Goal: Communication & Community: Answer question/provide support

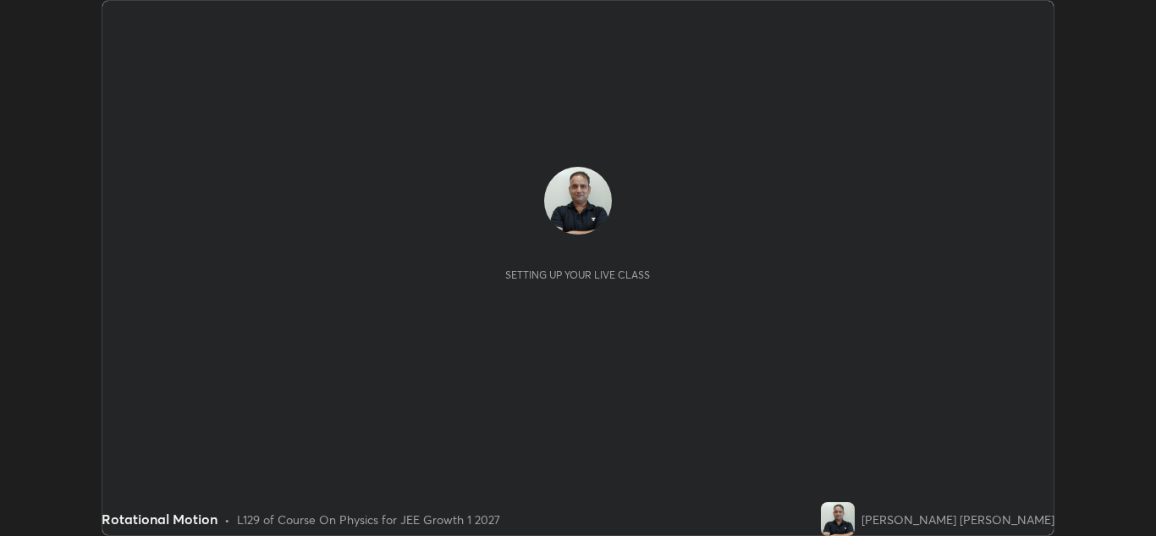
scroll to position [536, 1156]
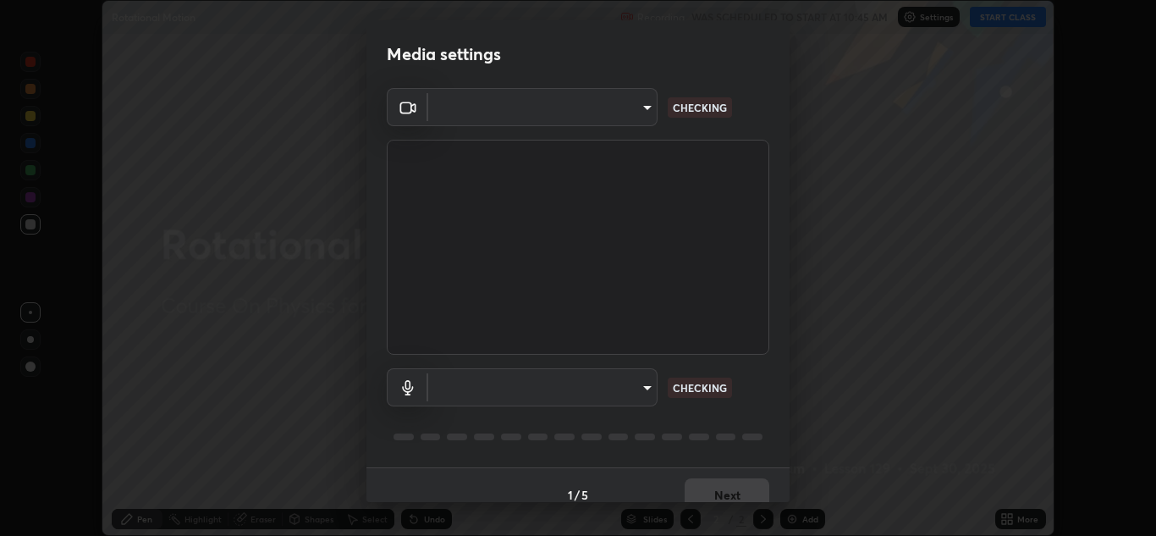
type input "a5fd4db2a2ff04be9e75800ceec395402009cfa99126b0c31c67d7c87717ec82"
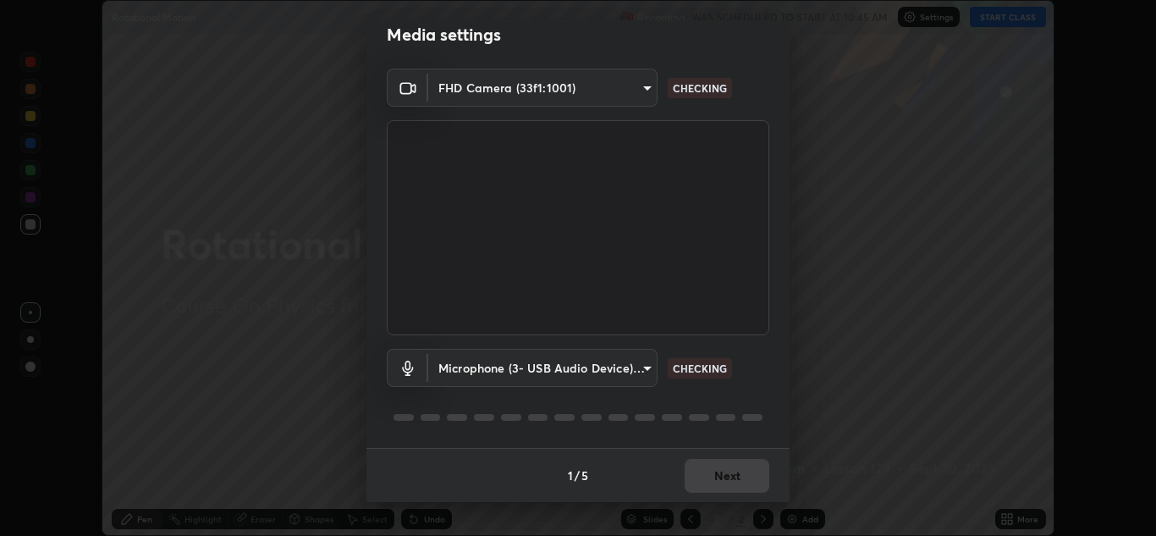
click at [609, 376] on body "Erase all Rotational Motion Recording WAS SCHEDULED TO START AT 10:45 AM Settin…" at bounding box center [578, 268] width 1156 height 536
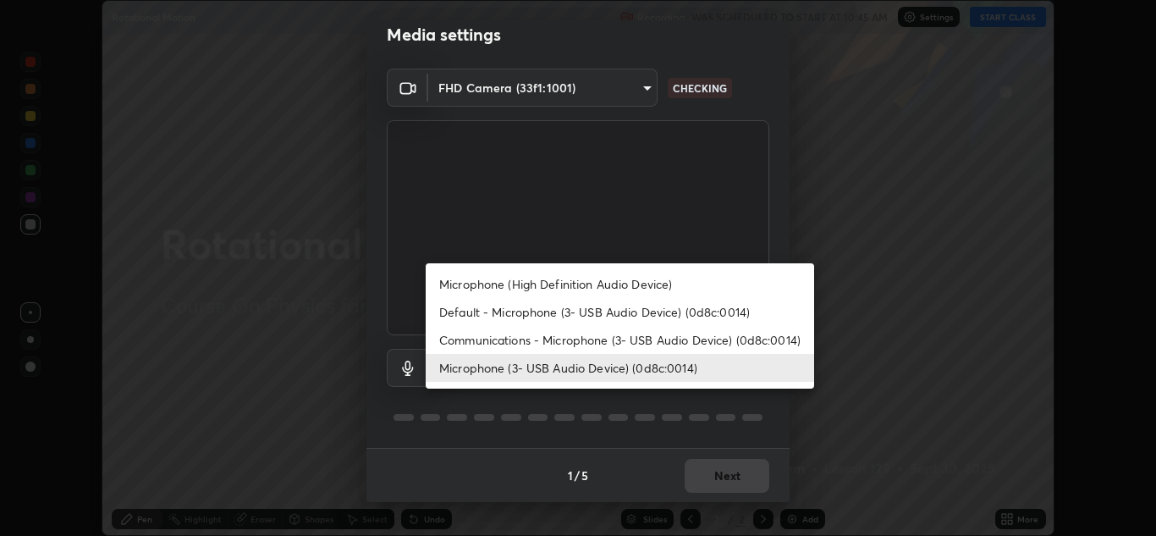
click at [626, 346] on li "Communications - Microphone (3- USB Audio Device) (0d8c:0014)" at bounding box center [620, 340] width 389 height 28
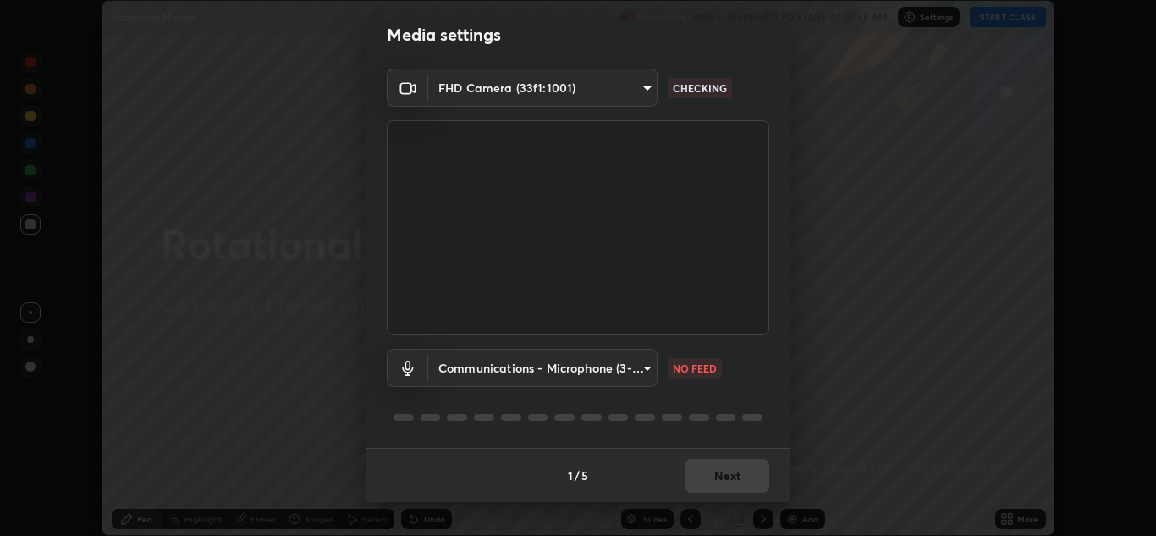
type input "communications"
click at [731, 479] on button "Next" at bounding box center [727, 476] width 85 height 34
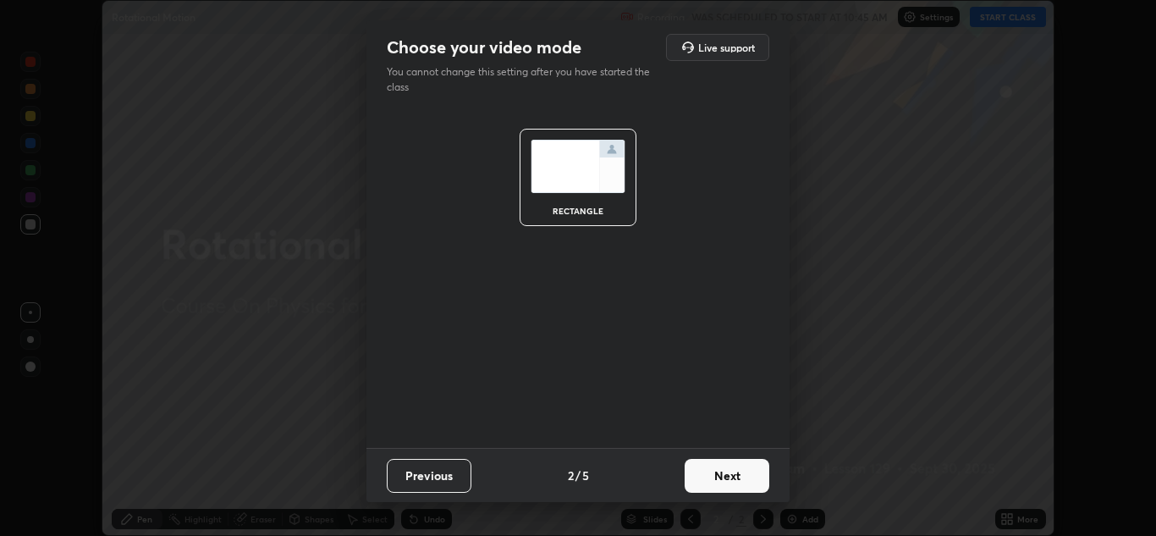
click at [720, 489] on button "Next" at bounding box center [727, 476] width 85 height 34
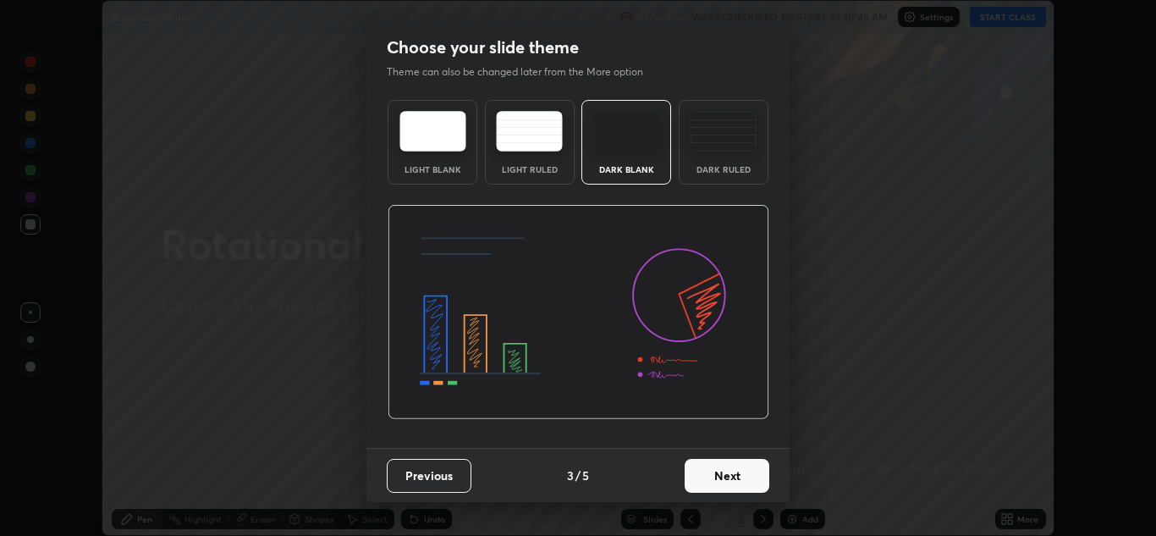
click at [721, 488] on button "Next" at bounding box center [727, 476] width 85 height 34
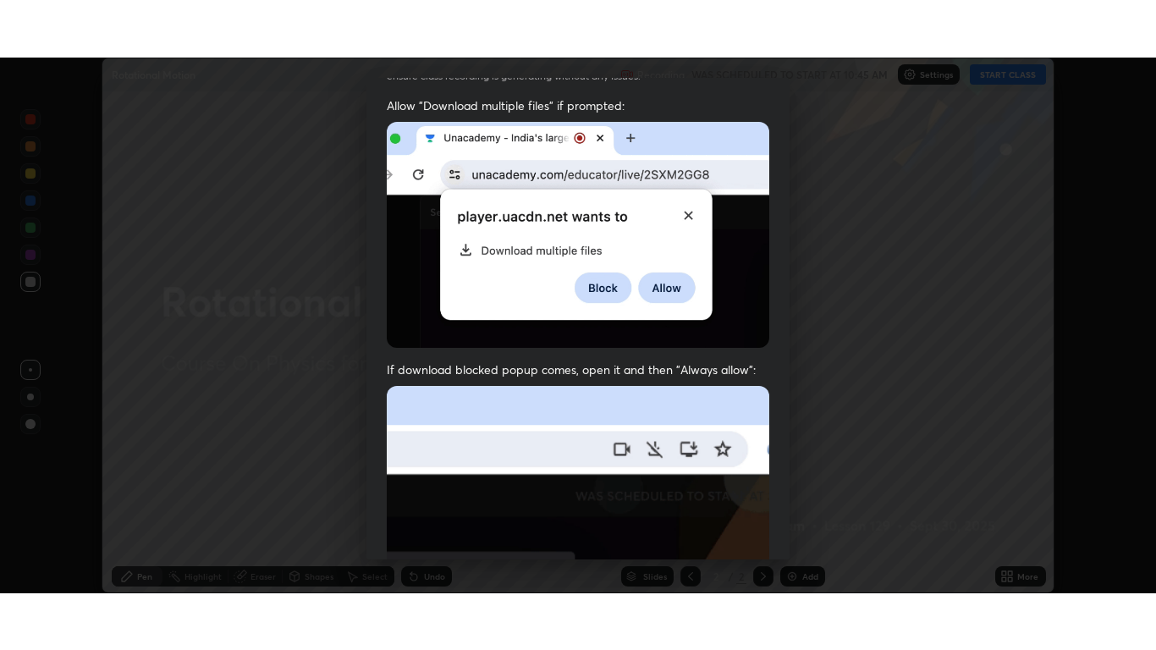
scroll to position [366, 0]
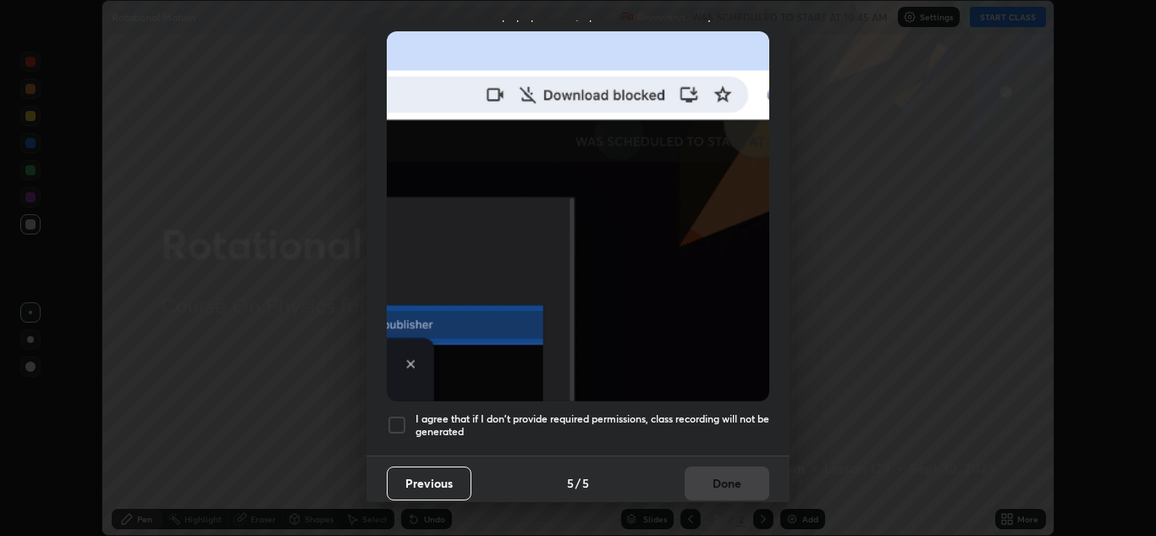
click at [404, 423] on div at bounding box center [397, 425] width 20 height 20
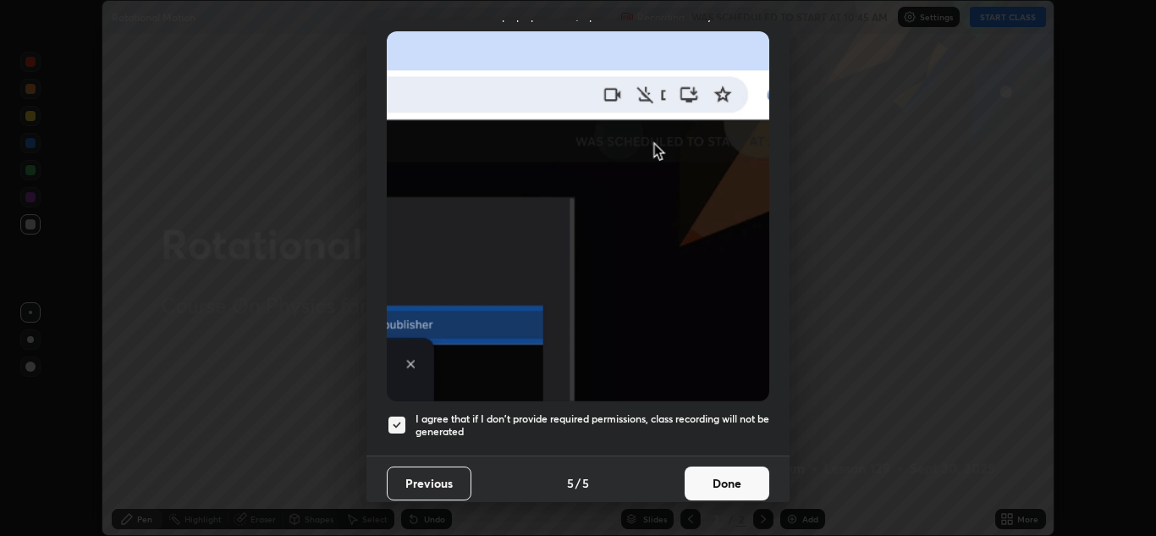
click at [703, 477] on button "Done" at bounding box center [727, 483] width 85 height 34
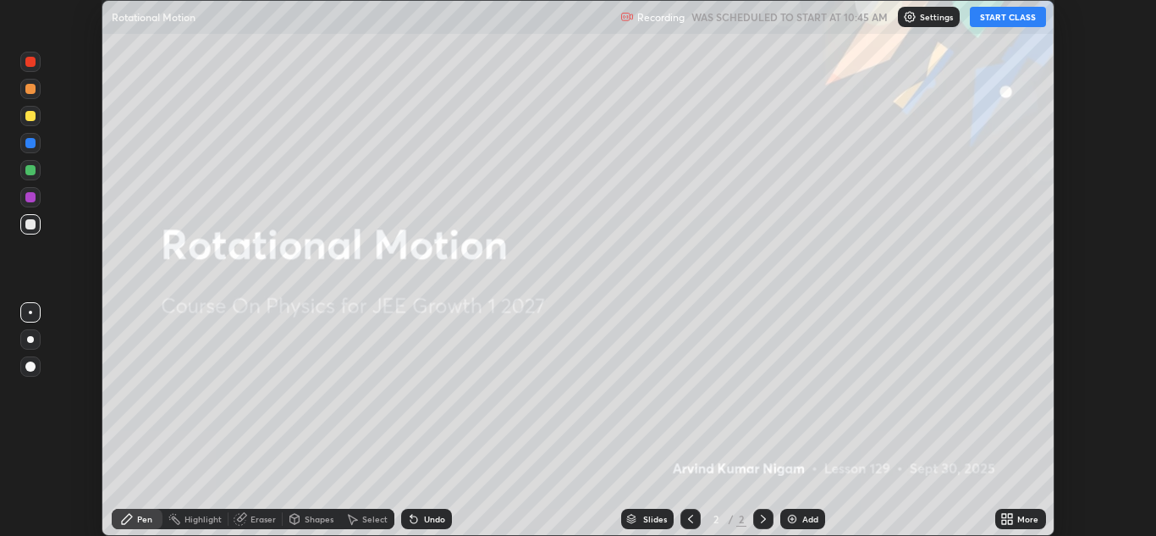
click at [988, 19] on button "START CLASS" at bounding box center [1008, 17] width 76 height 20
click at [1022, 521] on div "More" at bounding box center [1027, 519] width 21 height 8
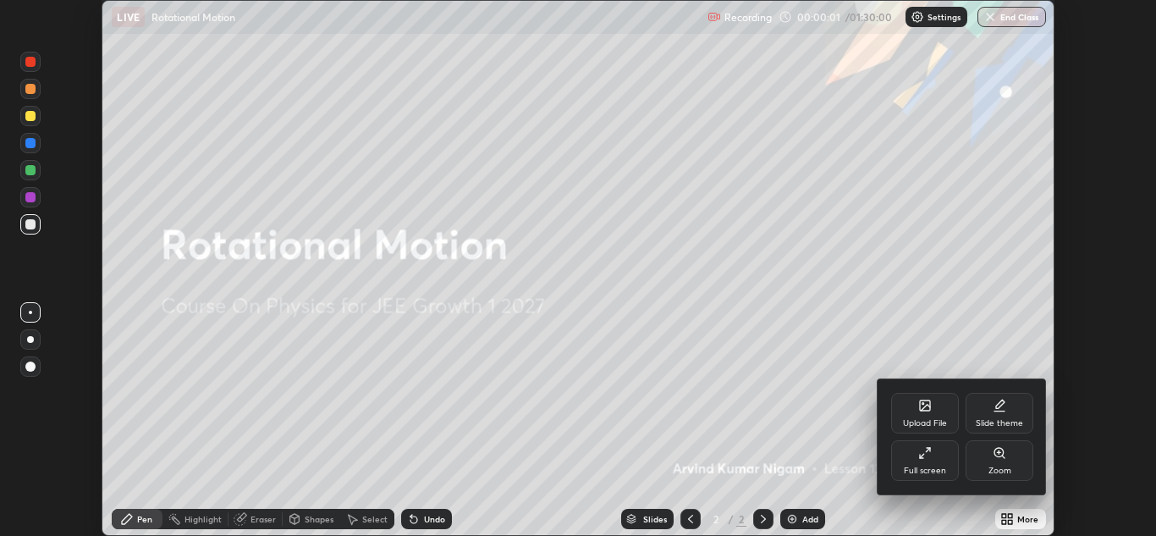
click at [939, 466] on div "Full screen" at bounding box center [925, 470] width 42 height 8
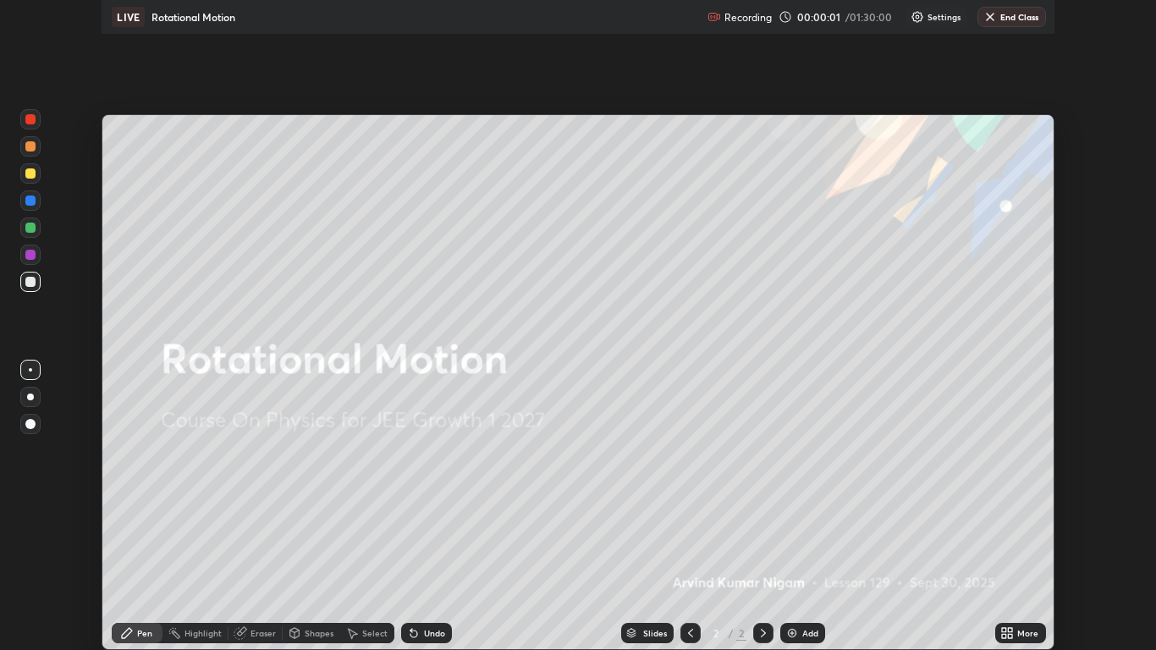
scroll to position [650, 1156]
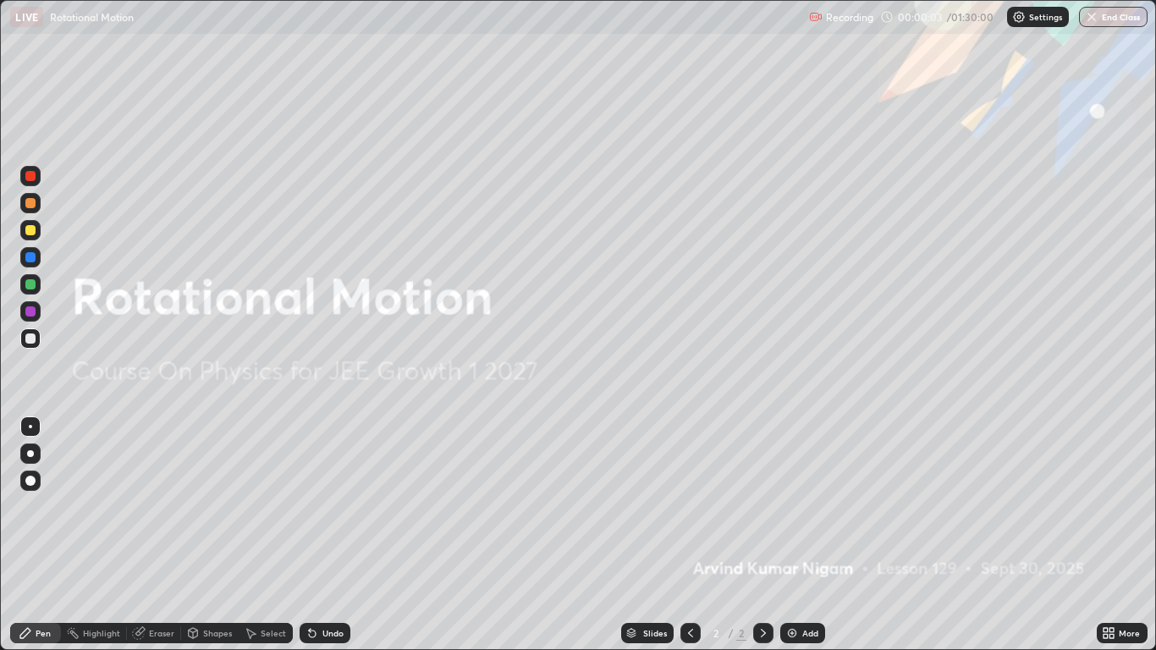
click at [800, 535] on div "Add" at bounding box center [802, 633] width 45 height 20
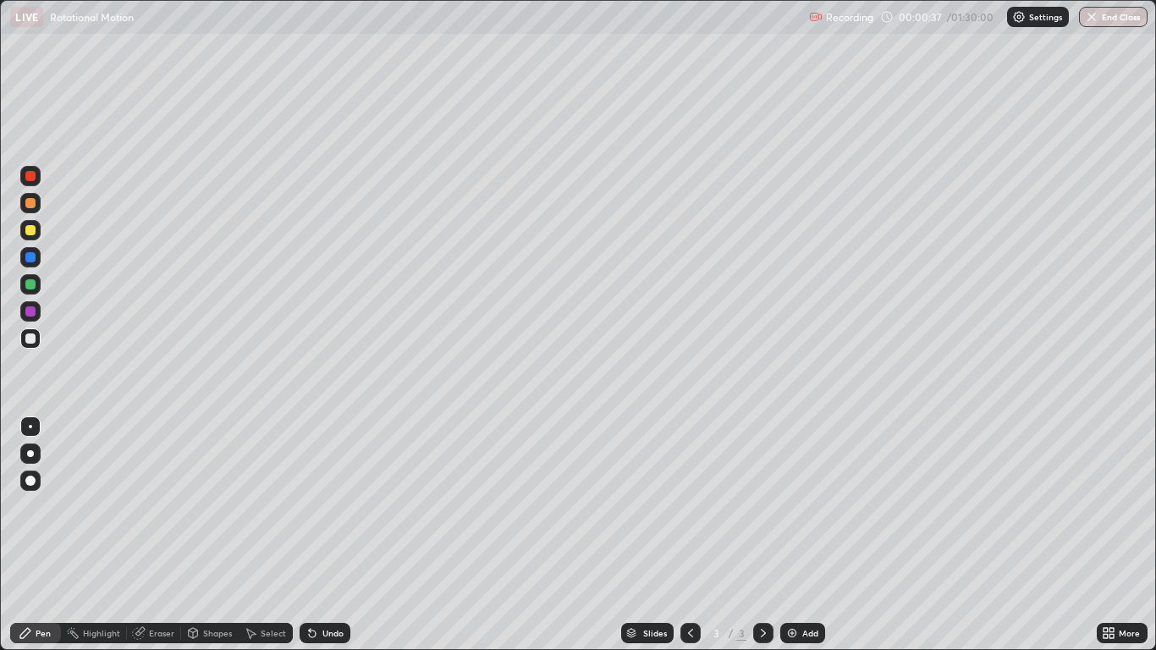
click at [30, 339] on div at bounding box center [30, 339] width 10 height 10
click at [197, 535] on icon at bounding box center [193, 633] width 9 height 10
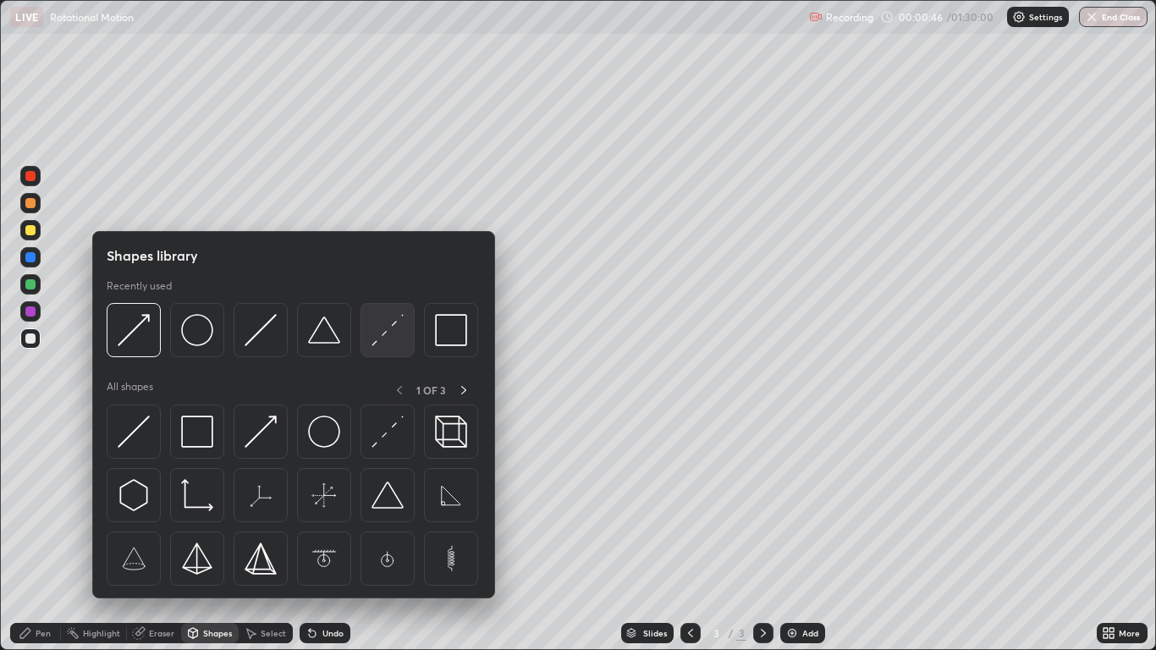
click at [371, 349] on div at bounding box center [388, 330] width 54 height 54
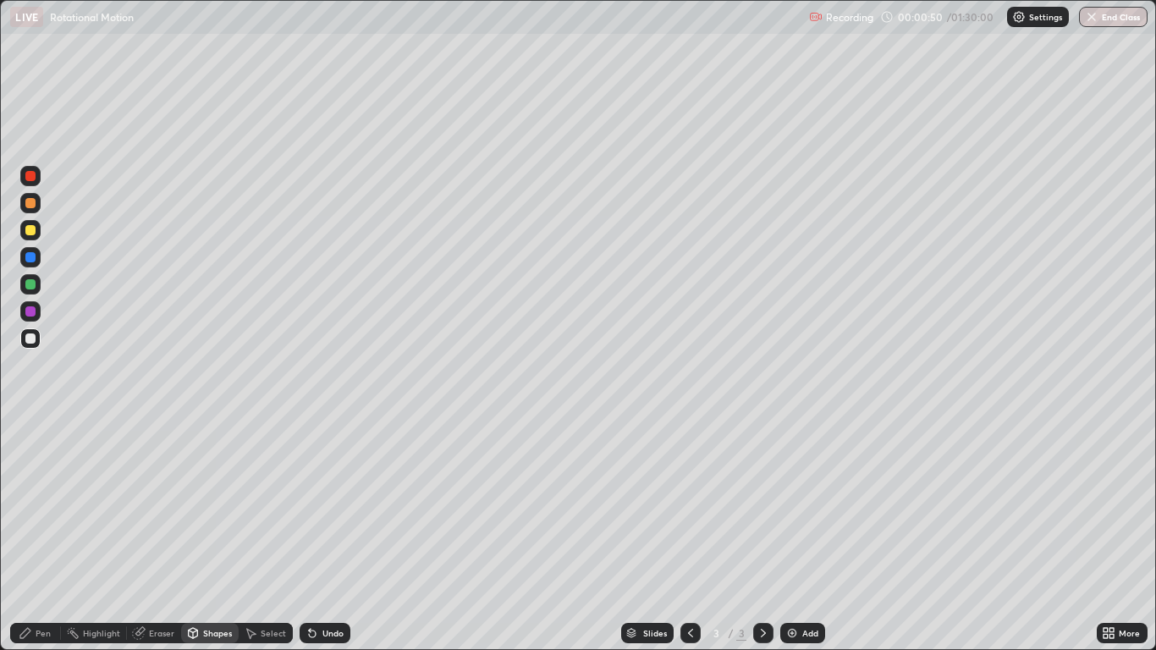
click at [42, 535] on div "Pen" at bounding box center [43, 633] width 15 height 8
click at [31, 230] on div at bounding box center [30, 230] width 10 height 10
click at [35, 341] on div at bounding box center [30, 339] width 10 height 10
click at [30, 231] on div at bounding box center [30, 230] width 10 height 10
click at [27, 336] on div at bounding box center [30, 339] width 10 height 10
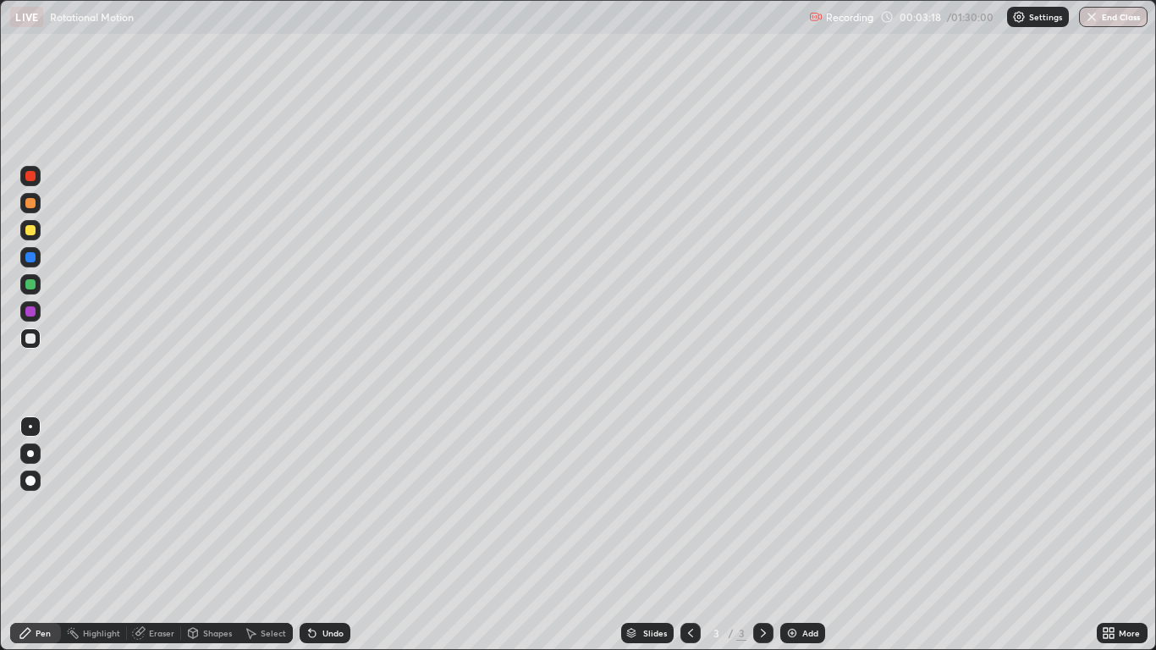
click at [30, 260] on div at bounding box center [30, 257] width 10 height 10
click at [30, 339] on div at bounding box center [30, 339] width 10 height 10
click at [31, 339] on div at bounding box center [30, 339] width 10 height 10
click at [33, 230] on div at bounding box center [30, 230] width 10 height 10
click at [800, 535] on div "Add" at bounding box center [802, 633] width 45 height 20
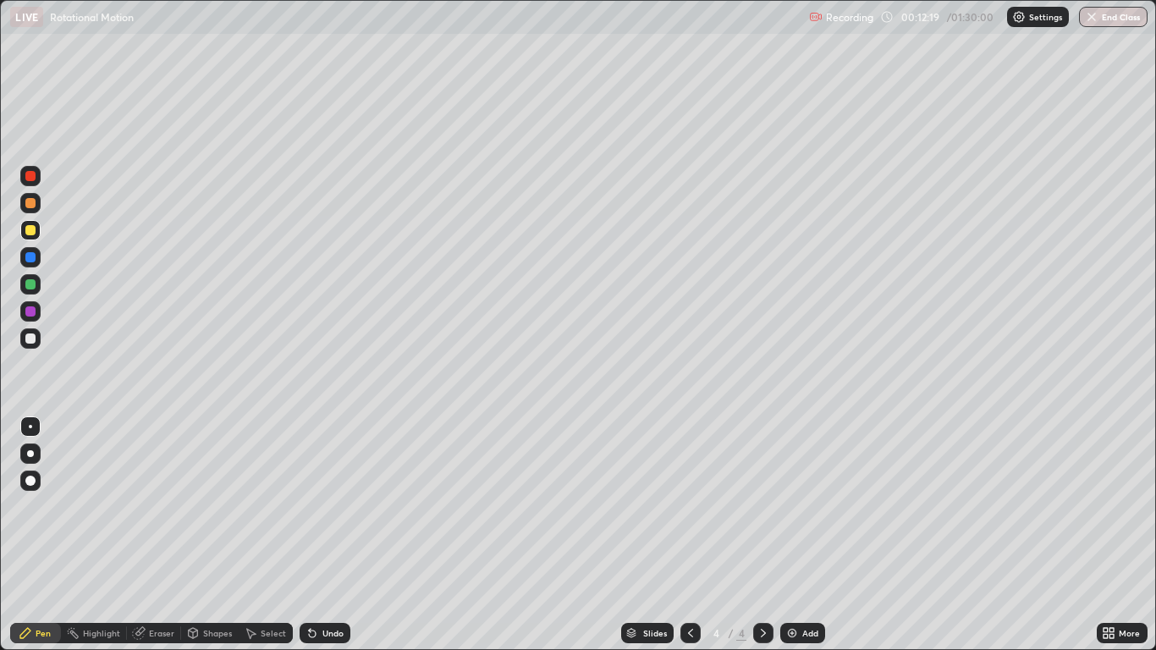
click at [35, 342] on div at bounding box center [30, 339] width 10 height 10
click at [214, 535] on div "Shapes" at bounding box center [217, 633] width 29 height 8
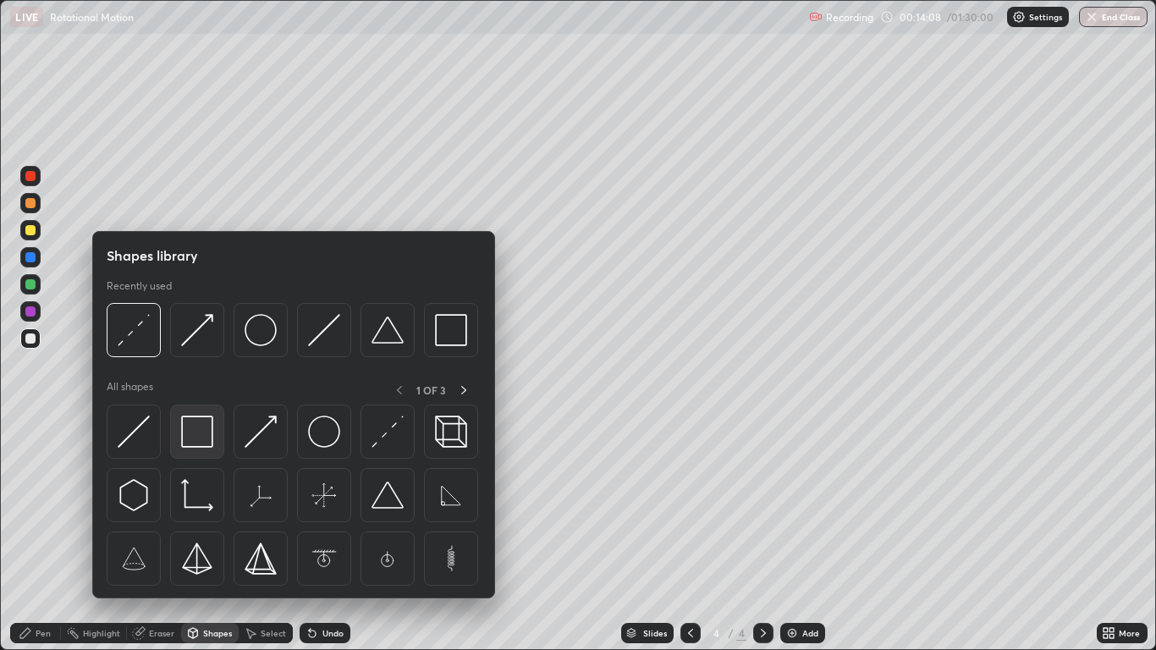
click at [201, 427] on img at bounding box center [197, 432] width 32 height 32
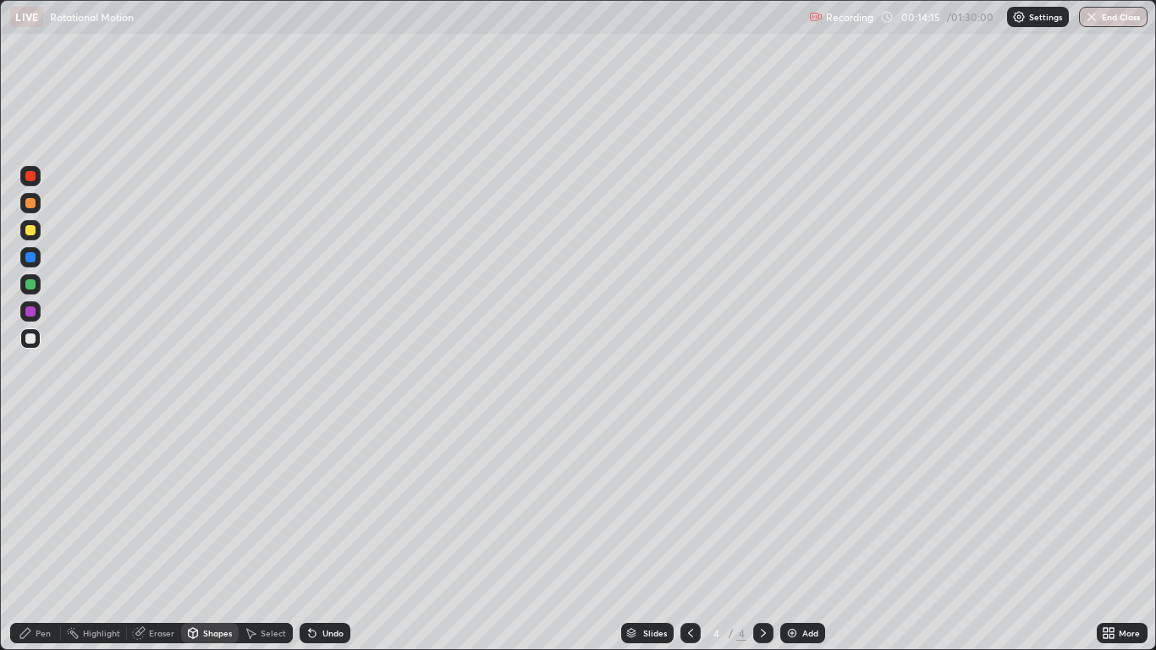
click at [39, 535] on div "Pen" at bounding box center [43, 633] width 15 height 8
click at [31, 234] on div at bounding box center [30, 230] width 10 height 10
click at [36, 263] on div at bounding box center [30, 257] width 20 height 20
click at [670, 535] on div "Slides" at bounding box center [647, 633] width 52 height 20
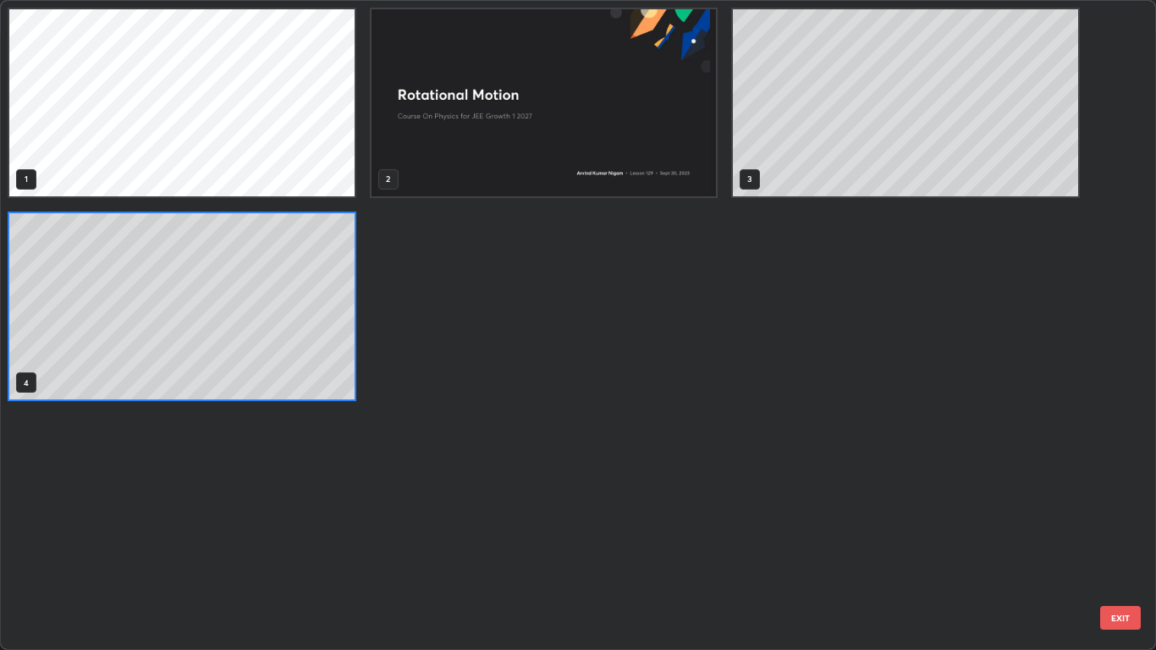
scroll to position [643, 1146]
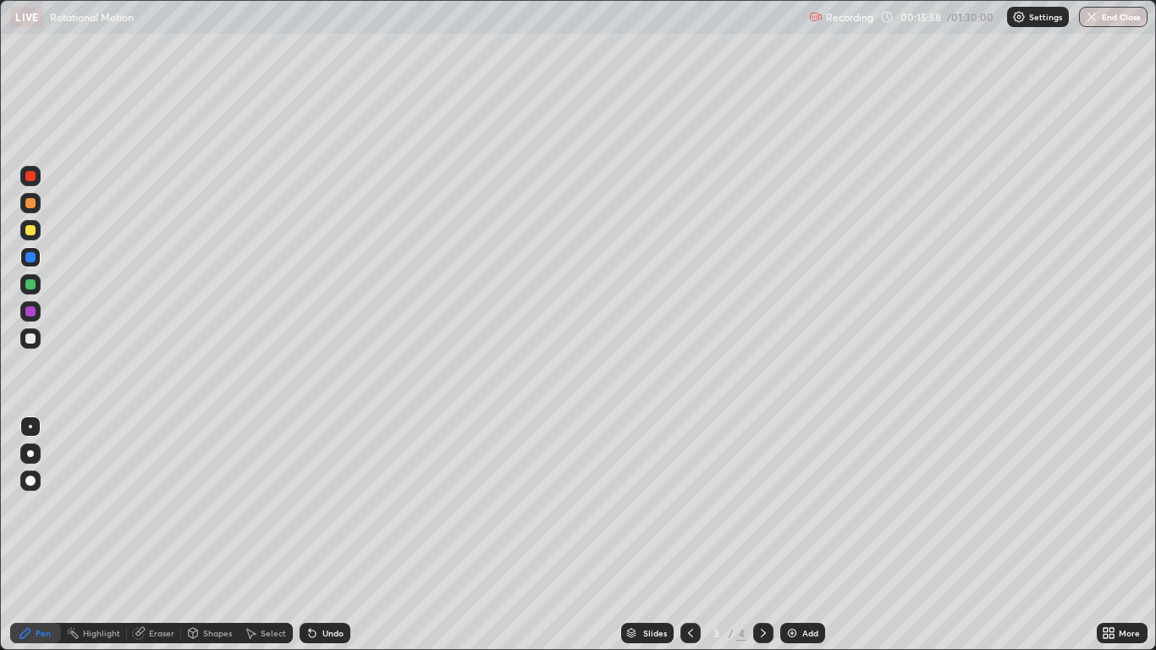
click at [761, 535] on icon at bounding box center [764, 633] width 14 height 14
click at [693, 535] on div at bounding box center [691, 633] width 20 height 20
click at [761, 535] on icon at bounding box center [764, 633] width 14 height 14
click at [328, 535] on div "Undo" at bounding box center [333, 633] width 21 height 8
click at [213, 535] on div "Shapes" at bounding box center [217, 633] width 29 height 8
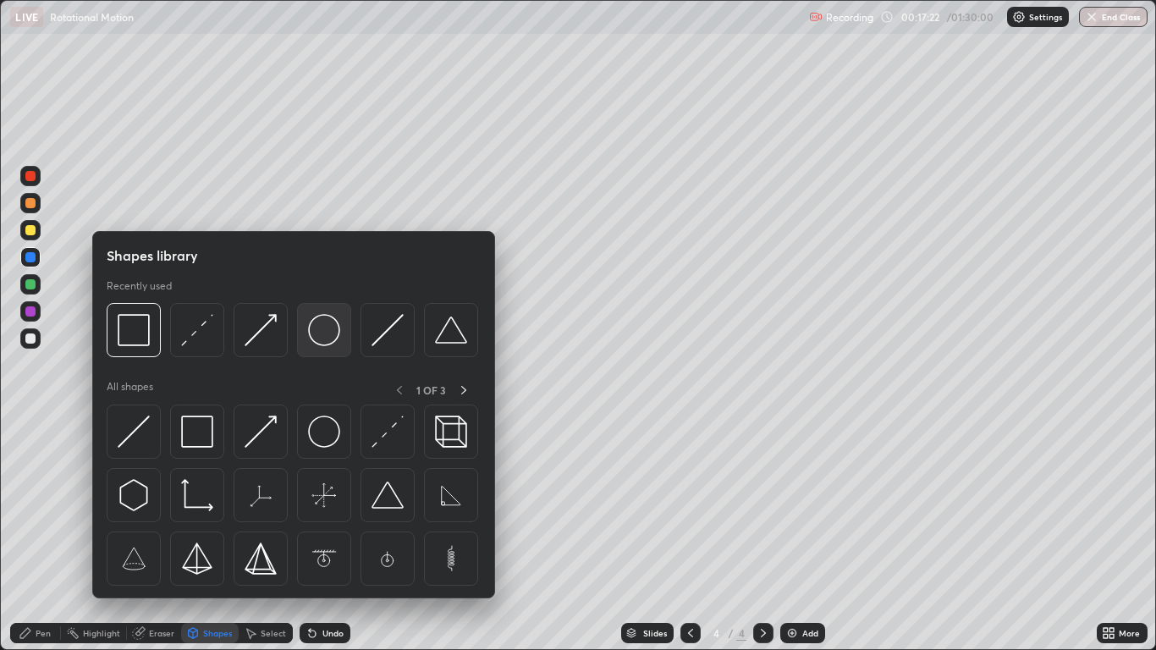
click at [313, 337] on img at bounding box center [324, 330] width 32 height 32
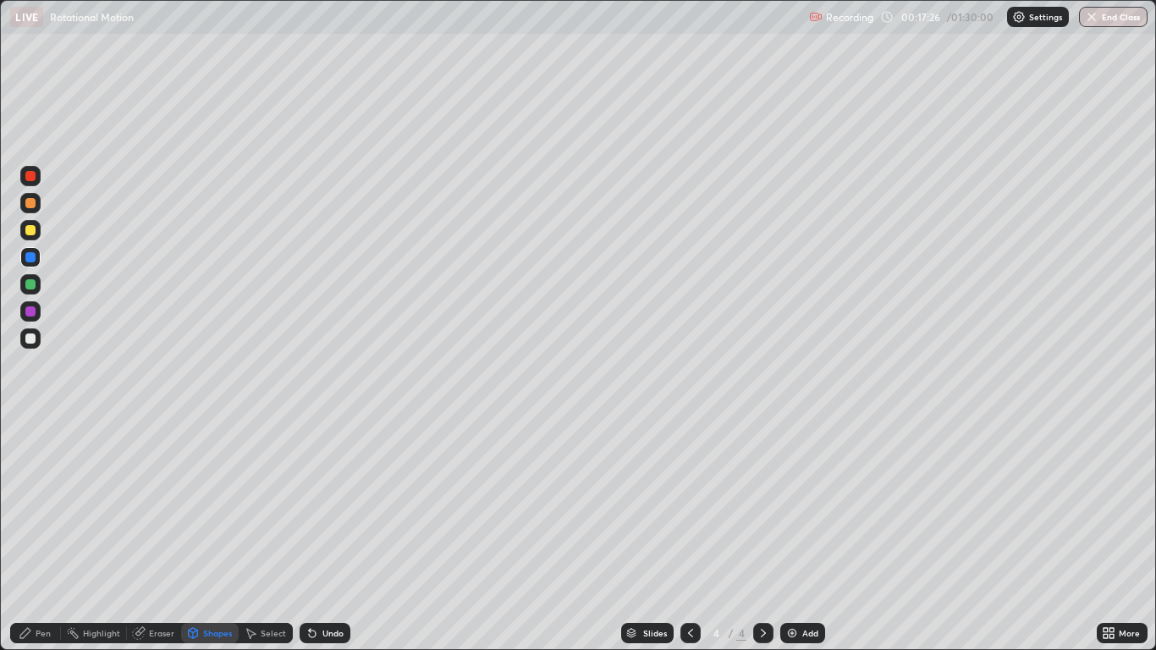
click at [42, 535] on div "Pen" at bounding box center [35, 633] width 51 height 20
click at [214, 535] on div "Shapes" at bounding box center [210, 633] width 58 height 20
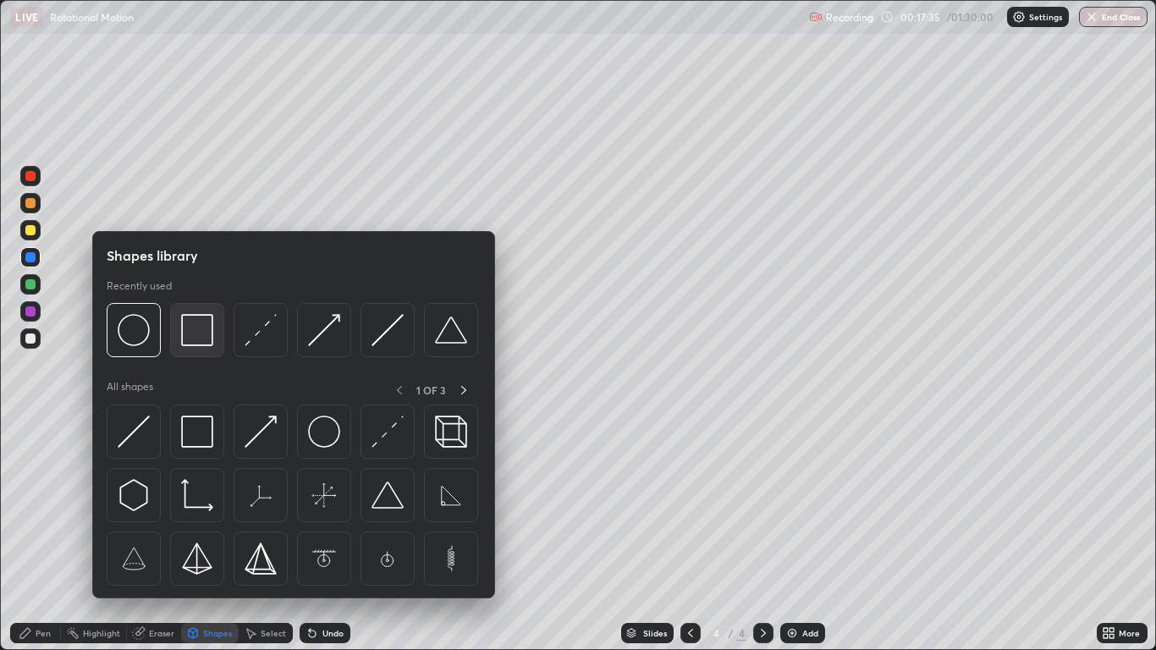
click at [202, 337] on img at bounding box center [197, 330] width 32 height 32
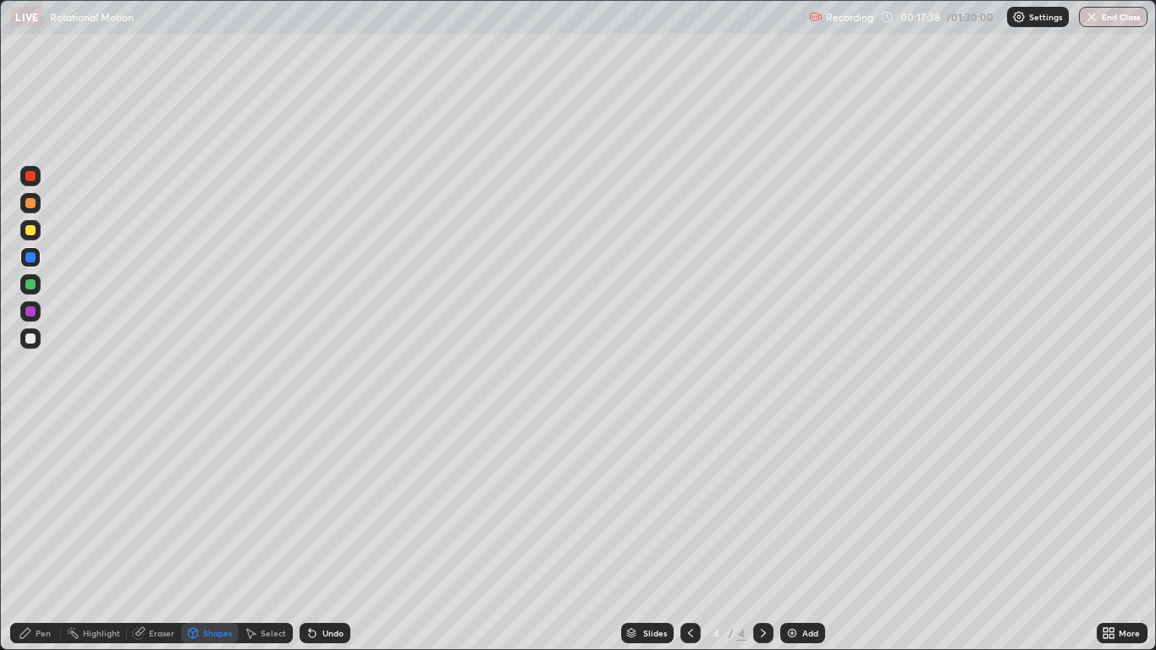
click at [227, 535] on div "Shapes" at bounding box center [217, 633] width 29 height 8
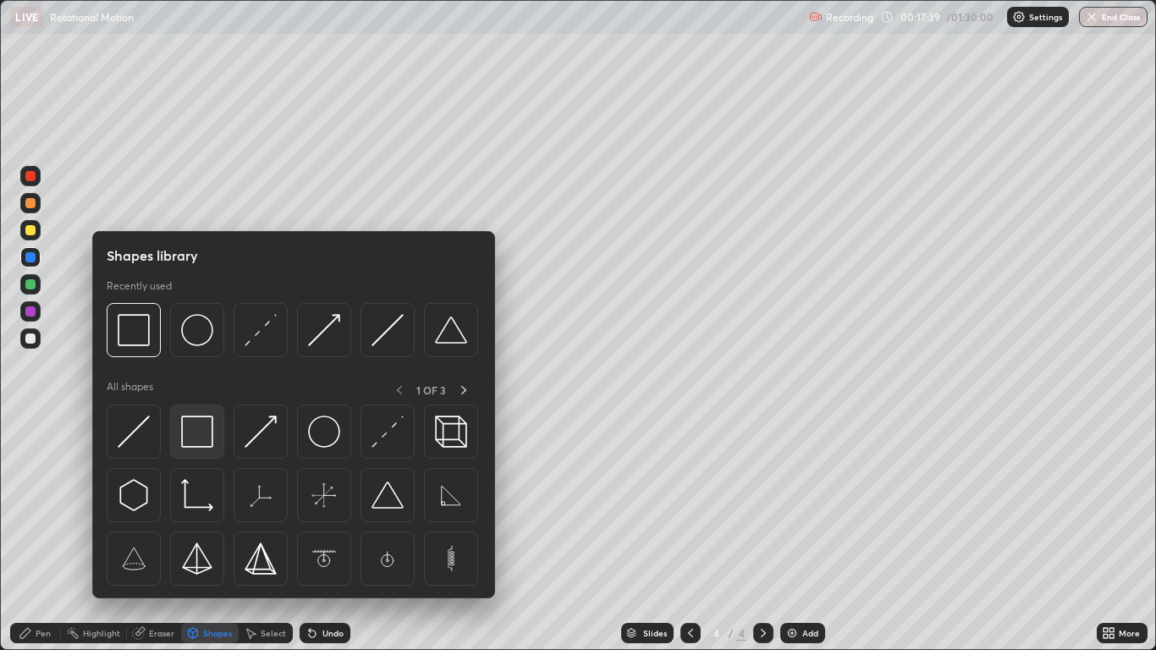
click at [203, 430] on img at bounding box center [197, 432] width 32 height 32
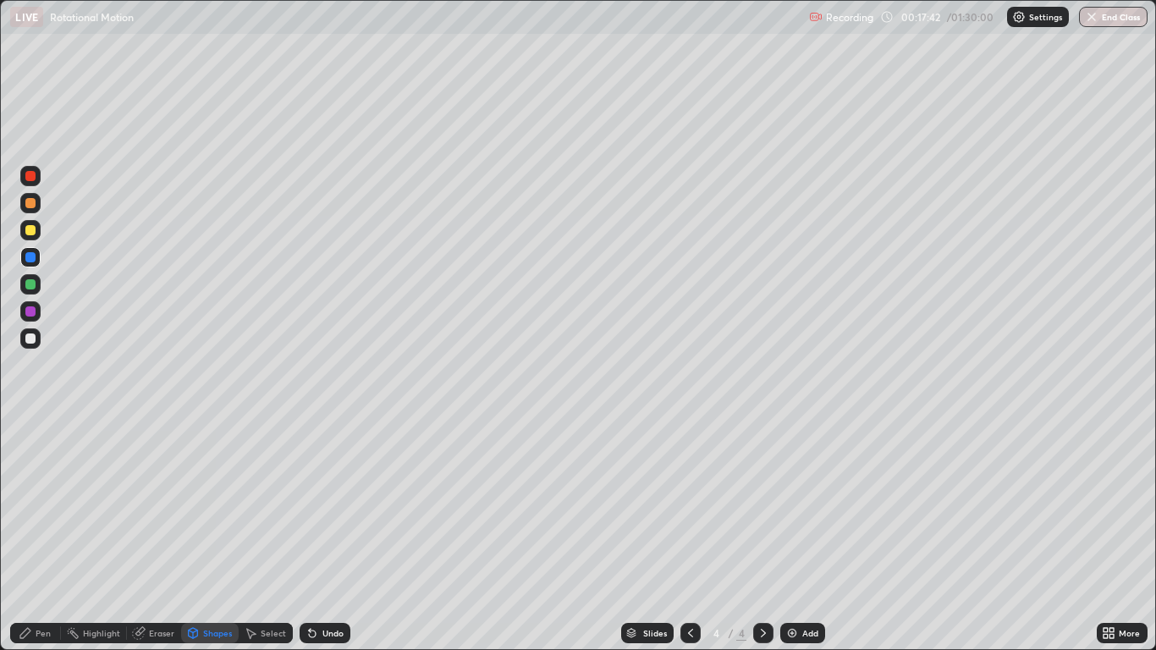
click at [223, 535] on div "Shapes" at bounding box center [210, 633] width 58 height 20
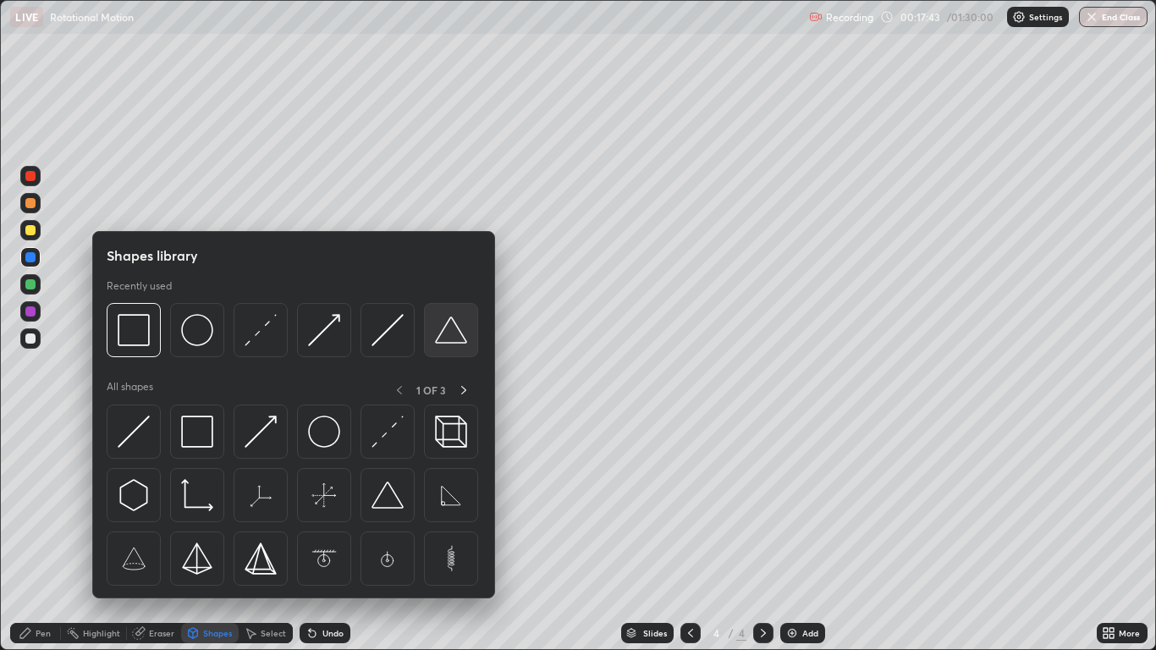
click at [442, 334] on img at bounding box center [451, 330] width 32 height 32
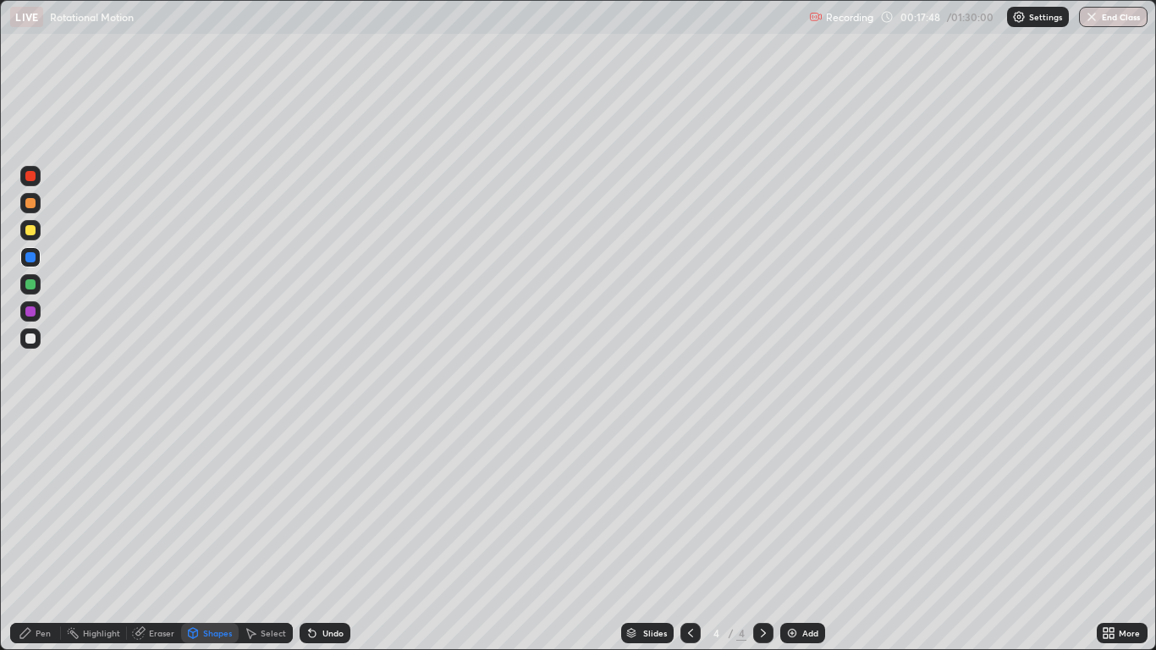
click at [36, 340] on div at bounding box center [30, 338] width 20 height 20
click at [47, 535] on div "Pen" at bounding box center [43, 633] width 15 height 8
click at [316, 535] on icon at bounding box center [313, 633] width 14 height 14
click at [35, 339] on div at bounding box center [30, 339] width 10 height 10
click at [39, 234] on div at bounding box center [30, 230] width 20 height 20
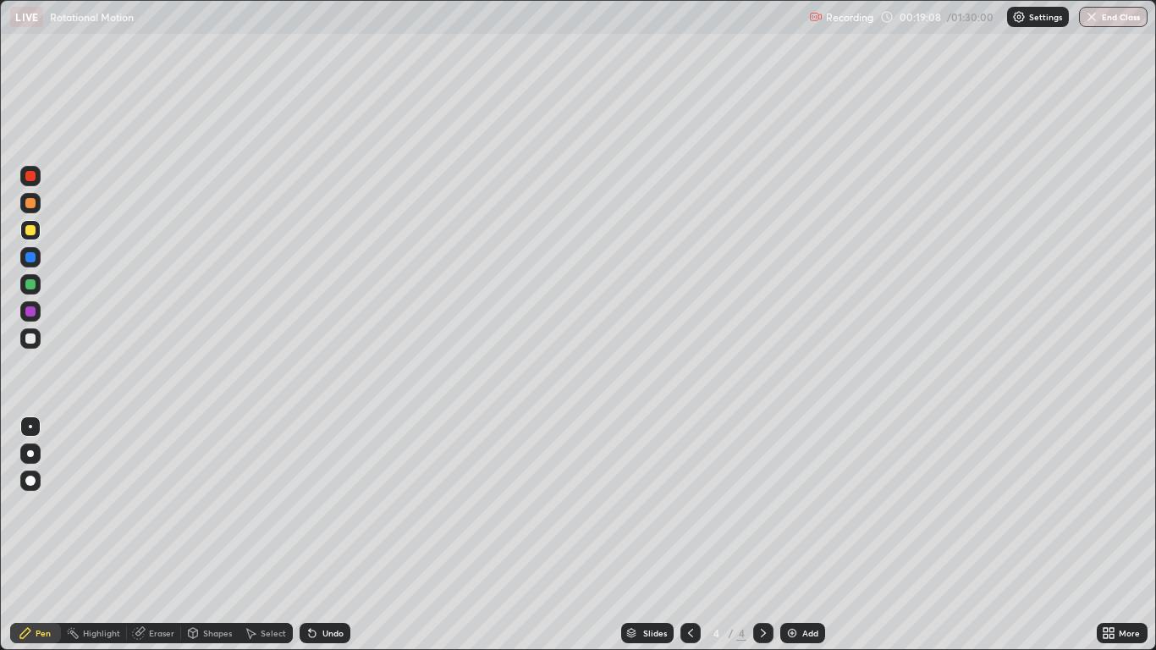
click at [31, 261] on div at bounding box center [30, 257] width 10 height 10
click at [690, 535] on icon at bounding box center [691, 633] width 14 height 14
click at [760, 535] on div at bounding box center [763, 633] width 20 height 20
click at [803, 535] on div "Add" at bounding box center [810, 633] width 16 height 8
click at [37, 339] on div at bounding box center [30, 338] width 20 height 20
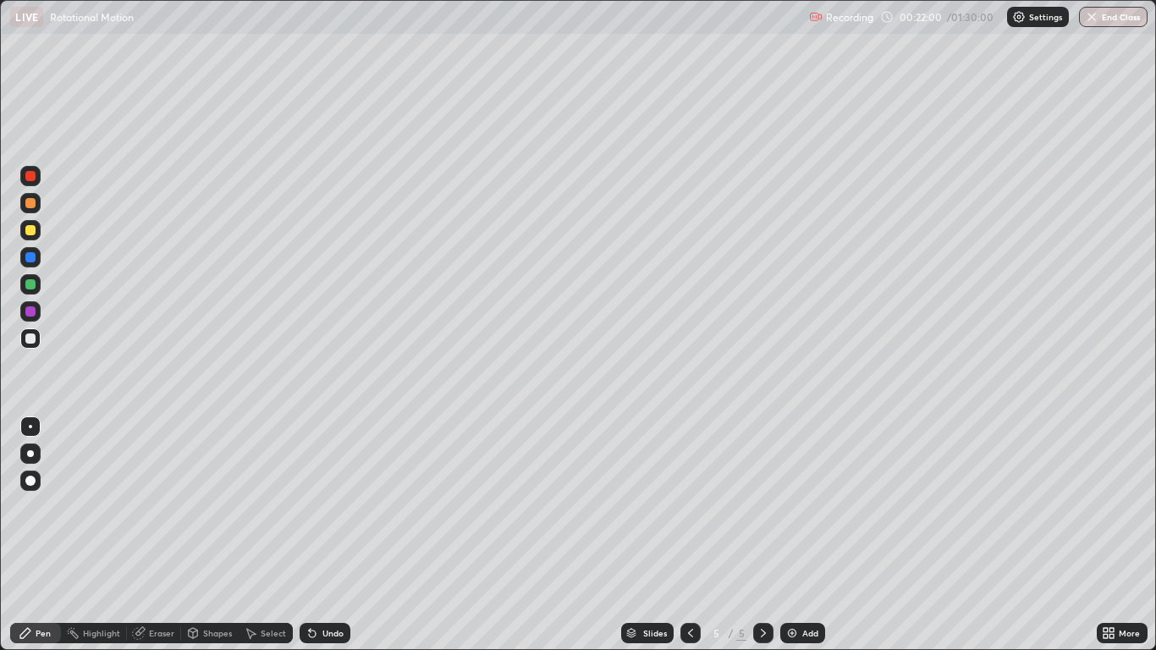
click at [210, 535] on div "Shapes" at bounding box center [210, 633] width 58 height 20
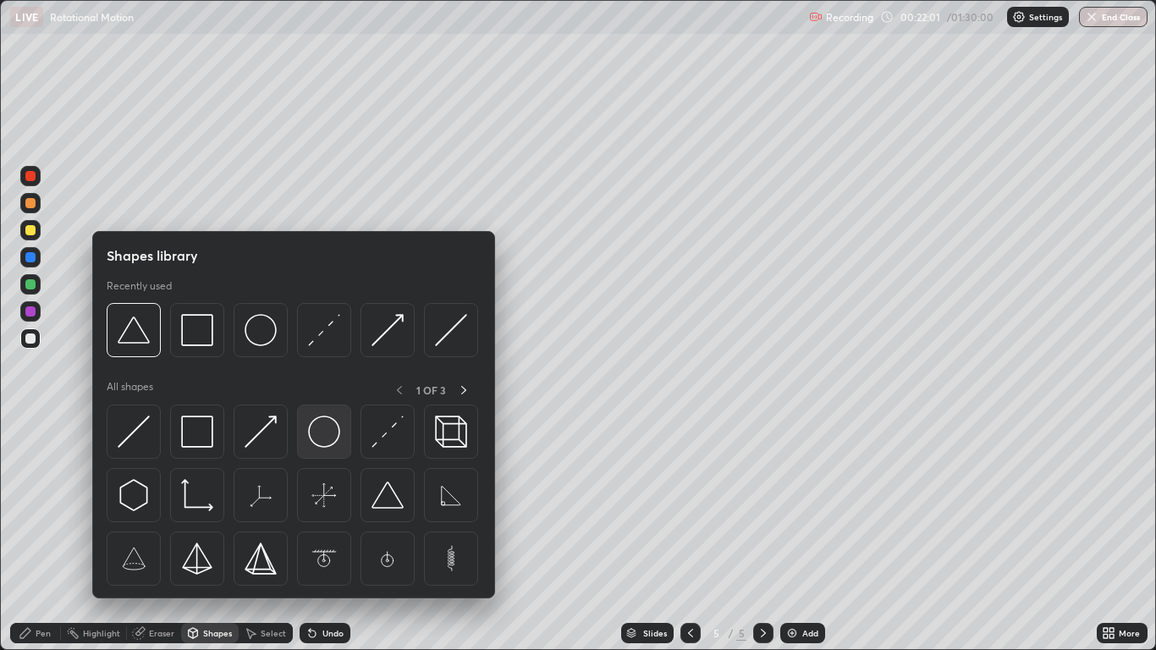
click at [316, 440] on img at bounding box center [324, 432] width 32 height 32
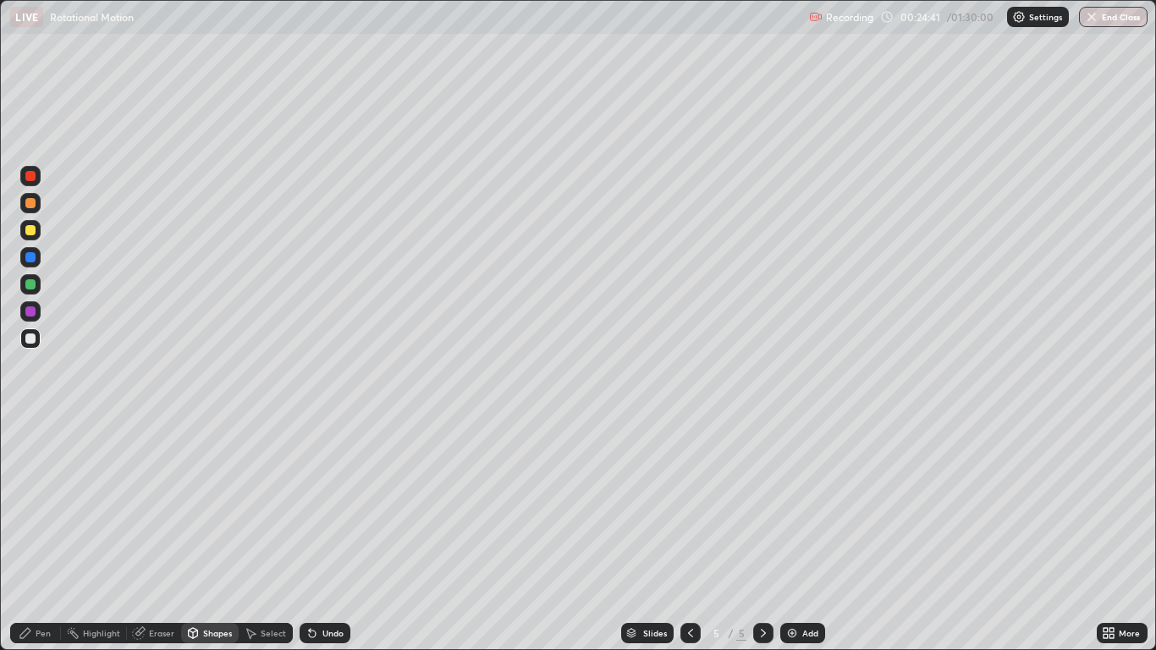
click at [208, 535] on div "Shapes" at bounding box center [217, 633] width 29 height 8
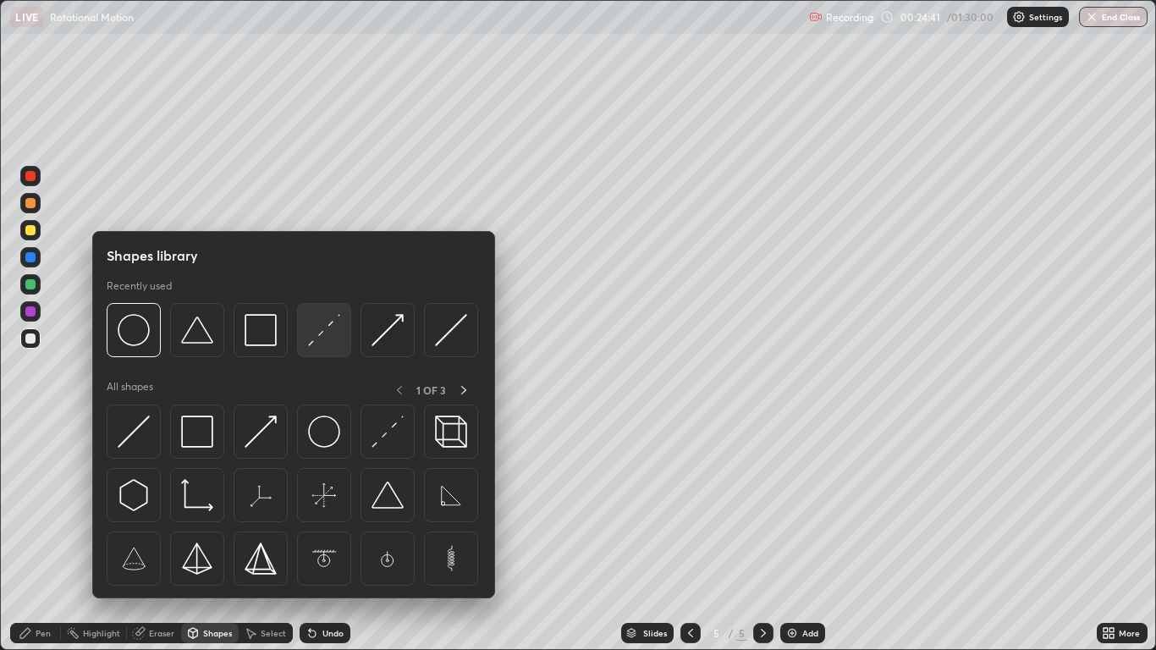
click at [303, 346] on div at bounding box center [324, 330] width 54 height 54
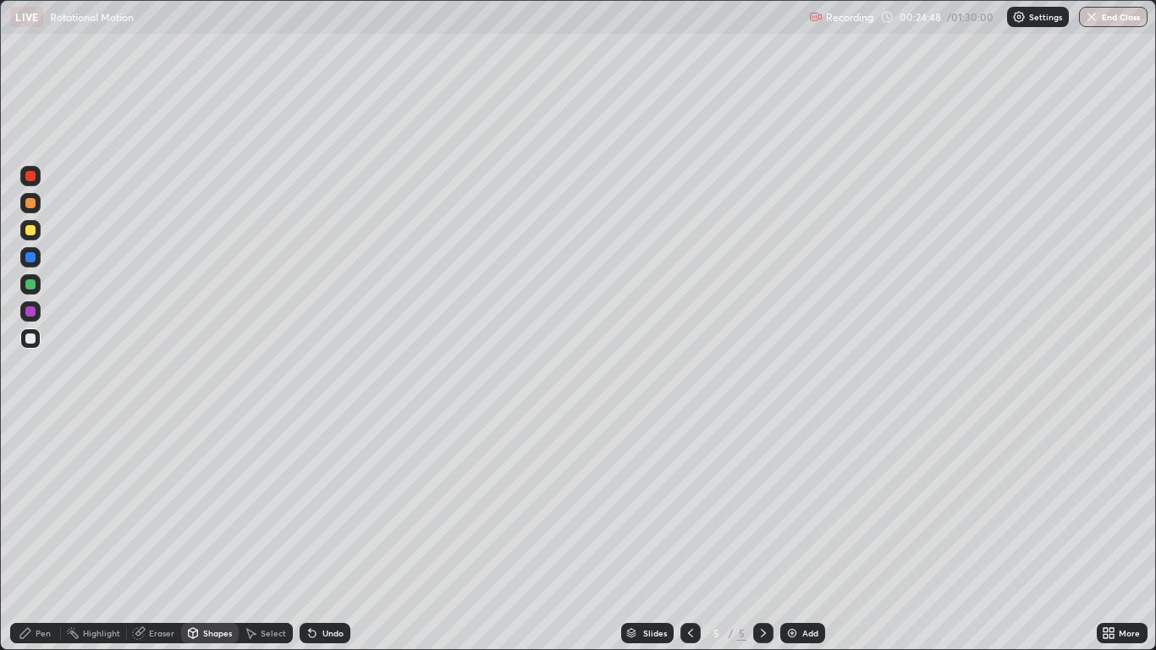
click at [318, 535] on div "Undo" at bounding box center [325, 633] width 51 height 20
click at [53, 535] on div "Pen" at bounding box center [35, 633] width 51 height 20
click at [27, 228] on div at bounding box center [30, 230] width 10 height 10
click at [34, 339] on div at bounding box center [30, 339] width 10 height 10
click at [30, 229] on div at bounding box center [30, 230] width 10 height 10
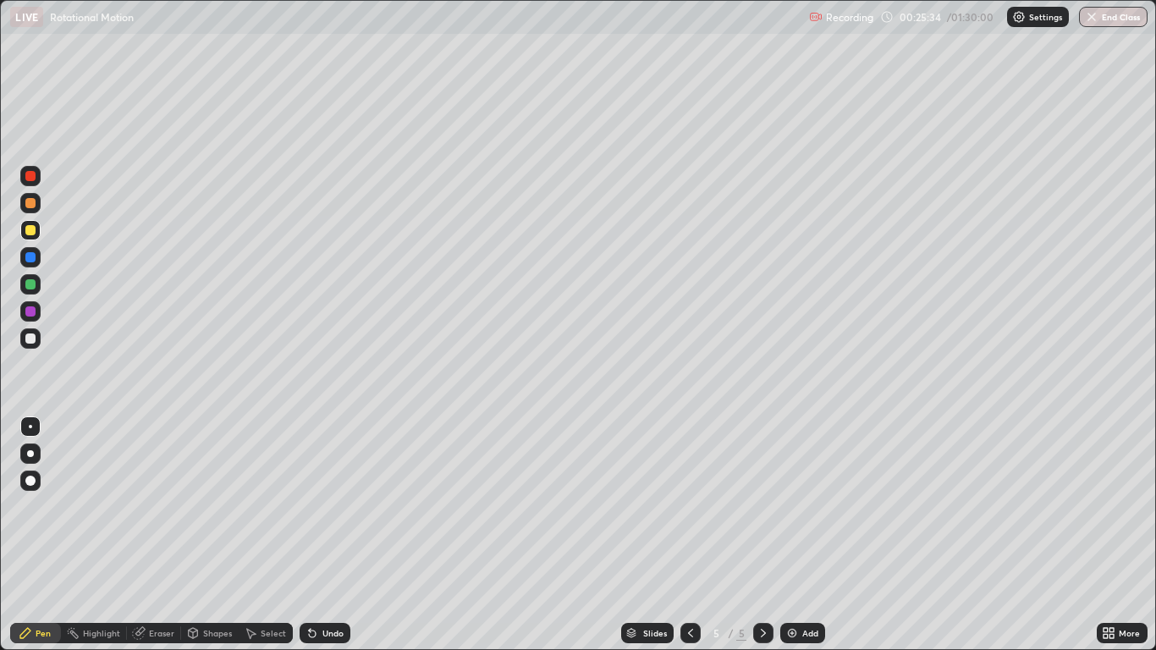
click at [333, 535] on div "Undo" at bounding box center [333, 633] width 21 height 8
click at [322, 535] on div "Undo" at bounding box center [325, 633] width 51 height 20
click at [207, 535] on div "Shapes" at bounding box center [217, 633] width 29 height 8
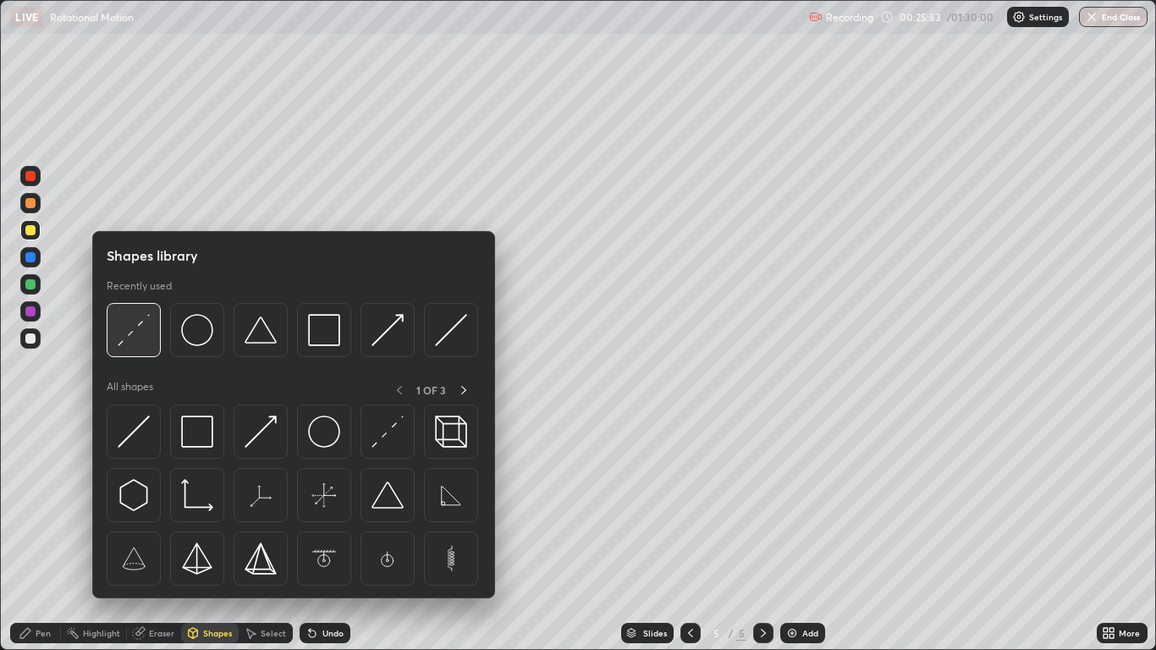
click at [126, 339] on img at bounding box center [134, 330] width 32 height 32
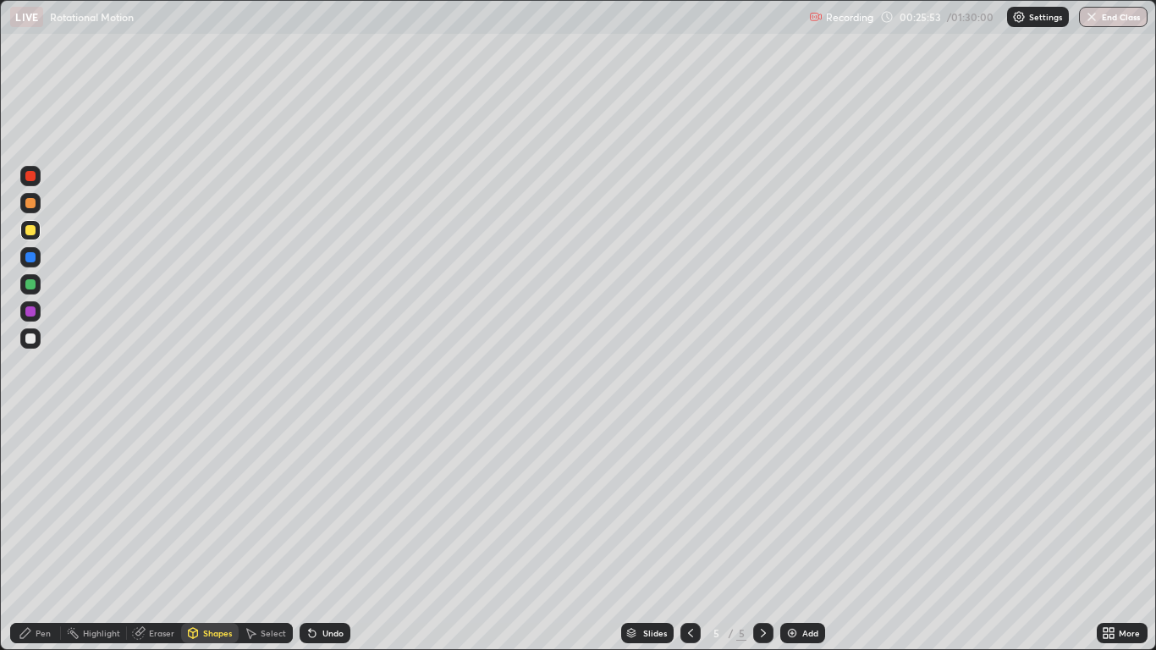
click at [31, 257] on div at bounding box center [30, 257] width 10 height 10
click at [47, 535] on div "Pen" at bounding box center [43, 633] width 15 height 8
click at [32, 232] on div at bounding box center [30, 230] width 10 height 10
click at [327, 535] on div "Undo" at bounding box center [333, 633] width 21 height 8
click at [323, 535] on div "Undo" at bounding box center [325, 633] width 51 height 20
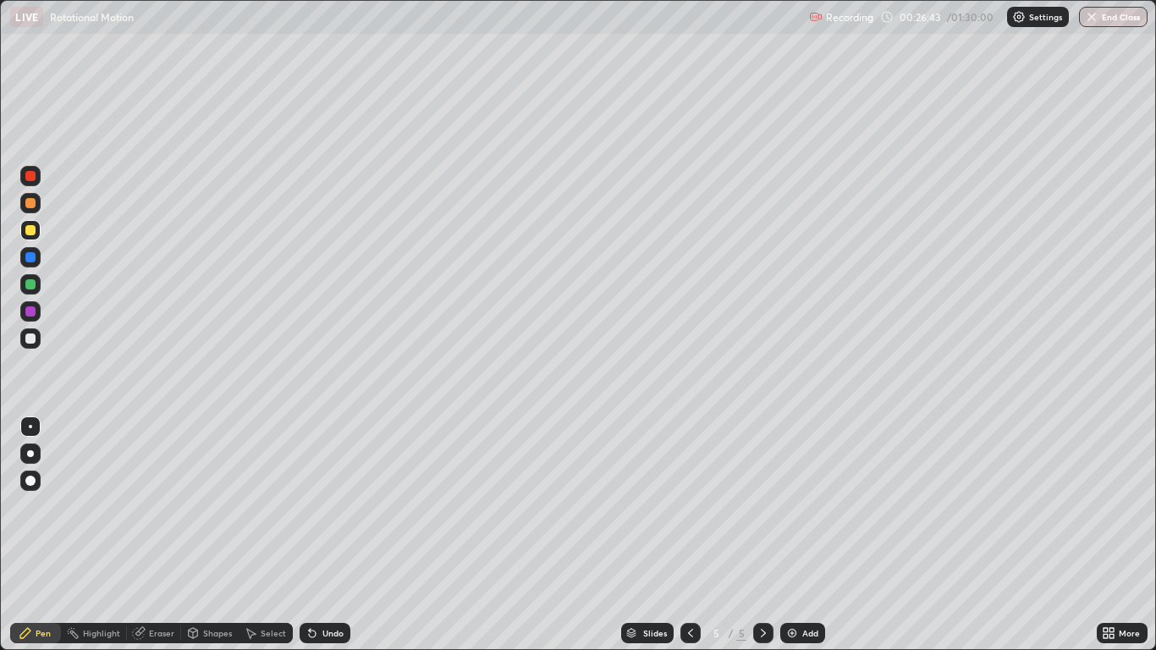
click at [33, 340] on div at bounding box center [30, 339] width 10 height 10
click at [27, 229] on div at bounding box center [30, 230] width 10 height 10
click at [331, 535] on div "Undo" at bounding box center [333, 633] width 21 height 8
click at [800, 535] on div "Add" at bounding box center [802, 633] width 45 height 20
click at [36, 347] on div at bounding box center [30, 338] width 20 height 20
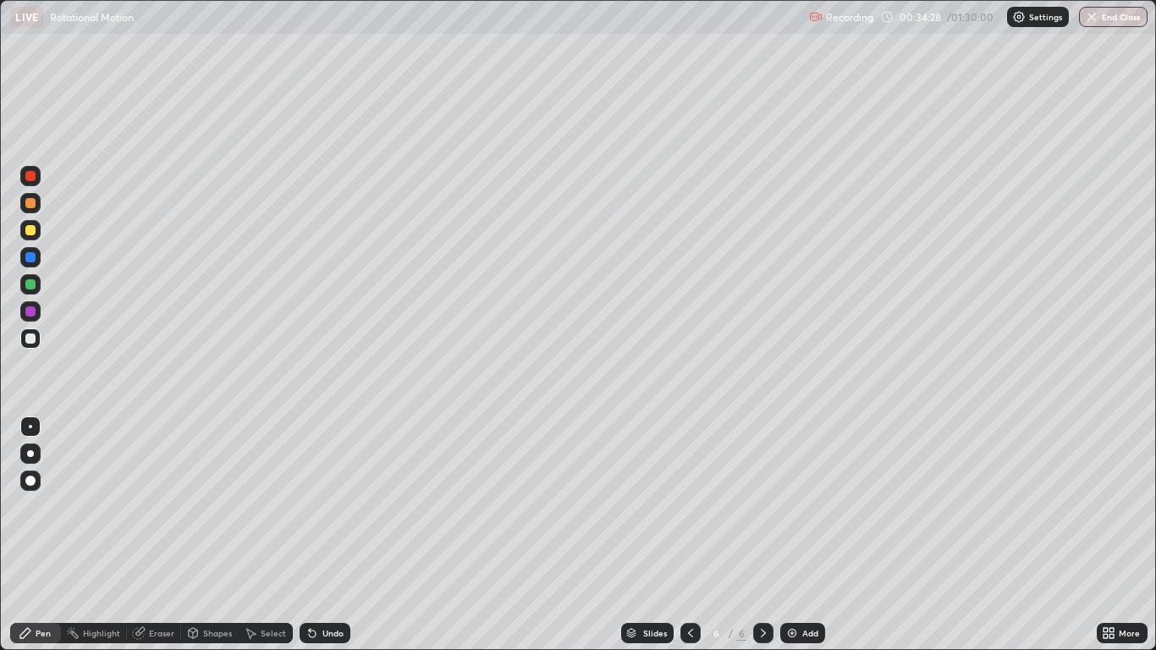
click at [214, 535] on div "Shapes" at bounding box center [210, 633] width 58 height 20
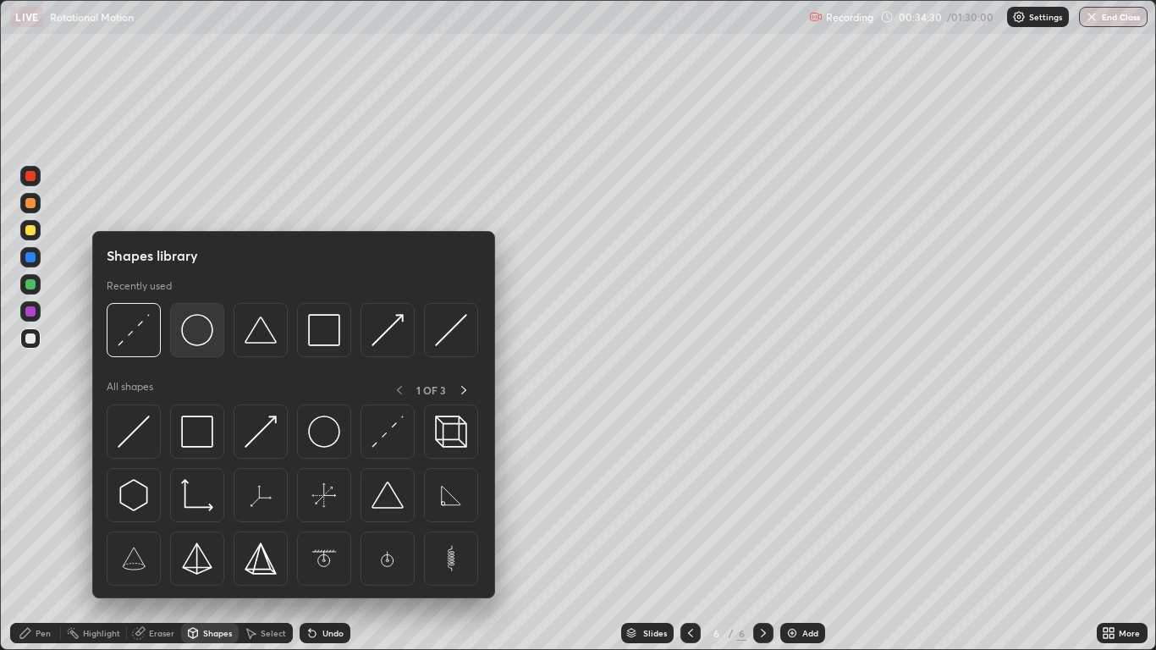
click at [198, 333] on img at bounding box center [197, 330] width 32 height 32
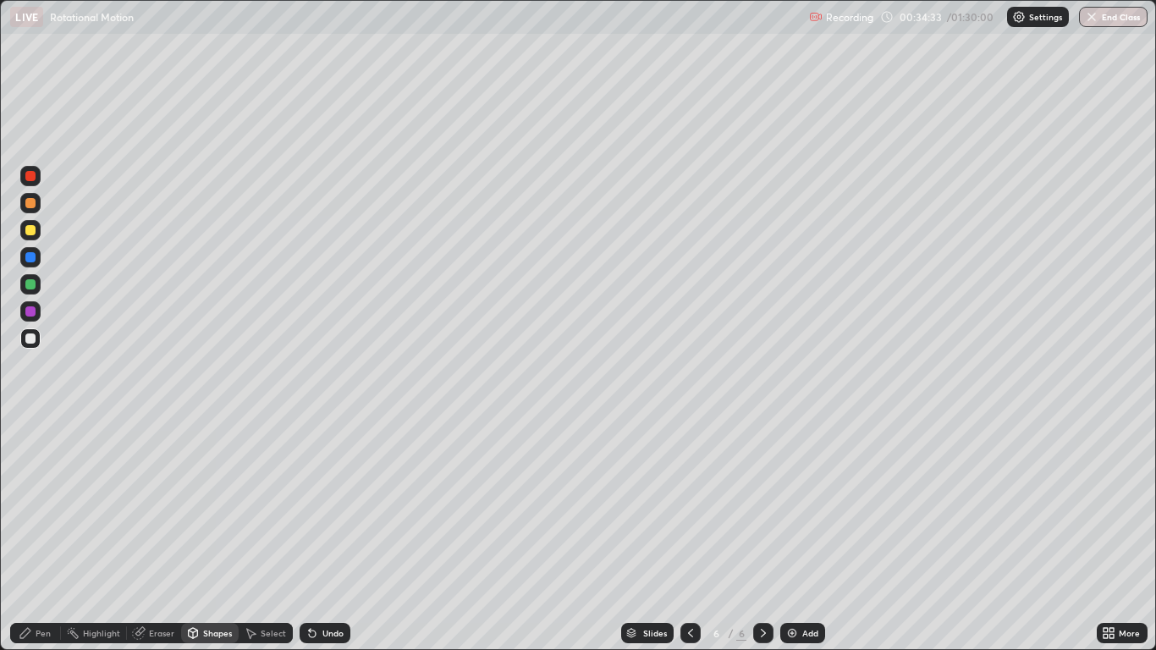
click at [213, 535] on div "Shapes" at bounding box center [217, 633] width 29 height 8
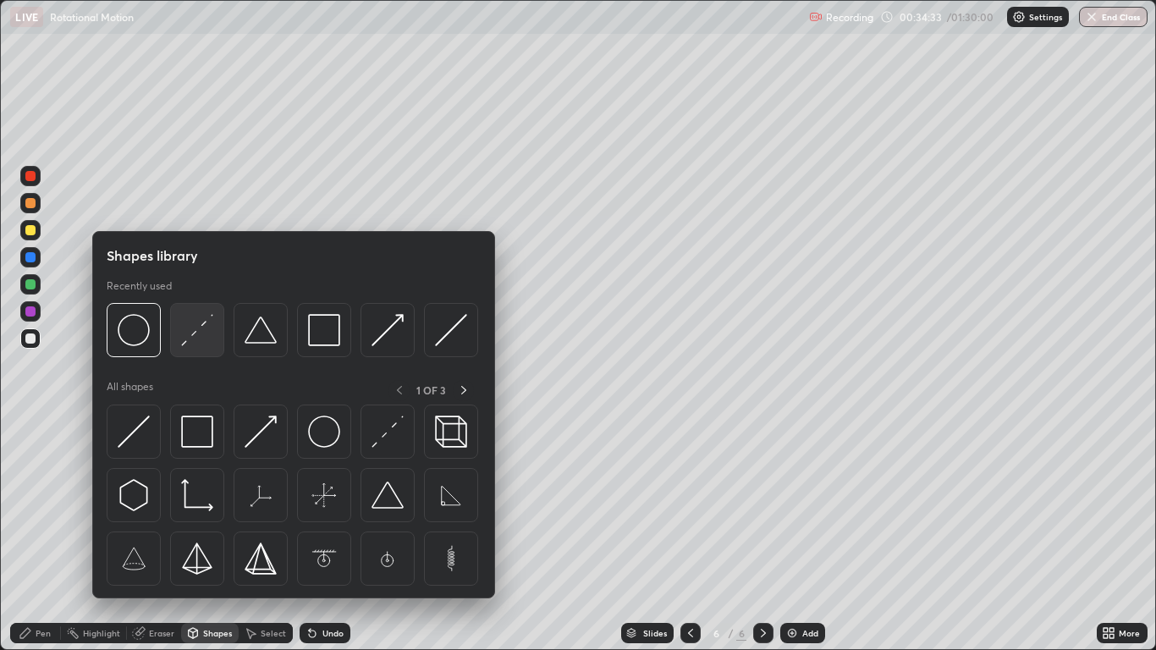
click at [185, 339] on img at bounding box center [197, 330] width 32 height 32
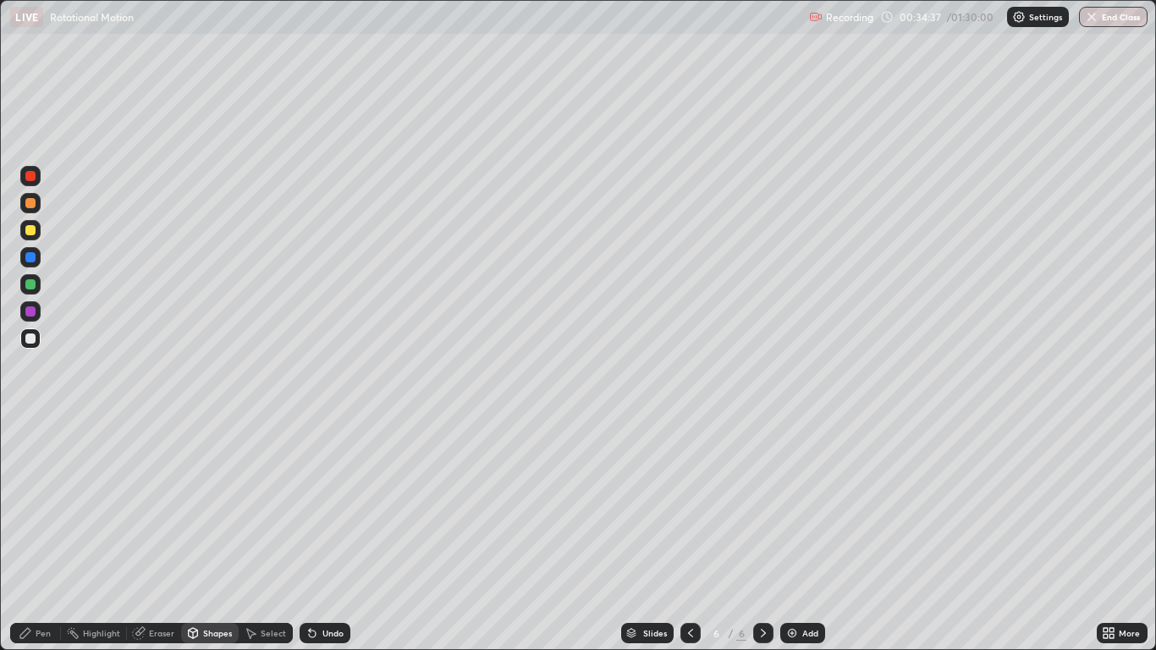
click at [220, 535] on div "Shapes" at bounding box center [217, 633] width 29 height 8
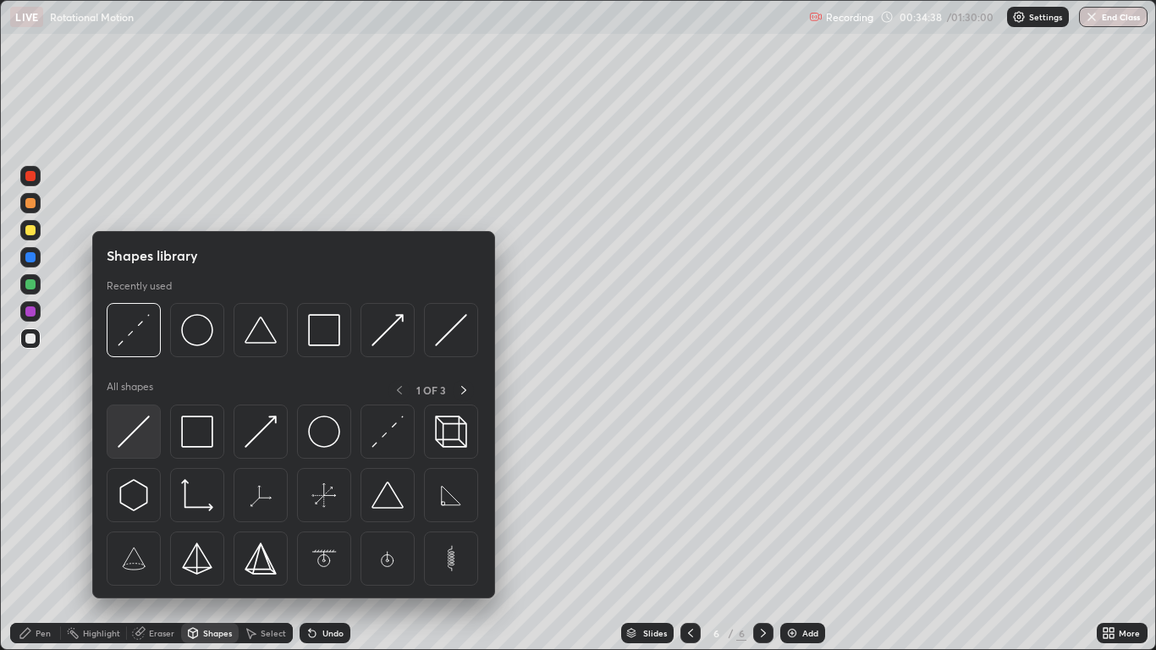
click at [134, 430] on img at bounding box center [134, 432] width 32 height 32
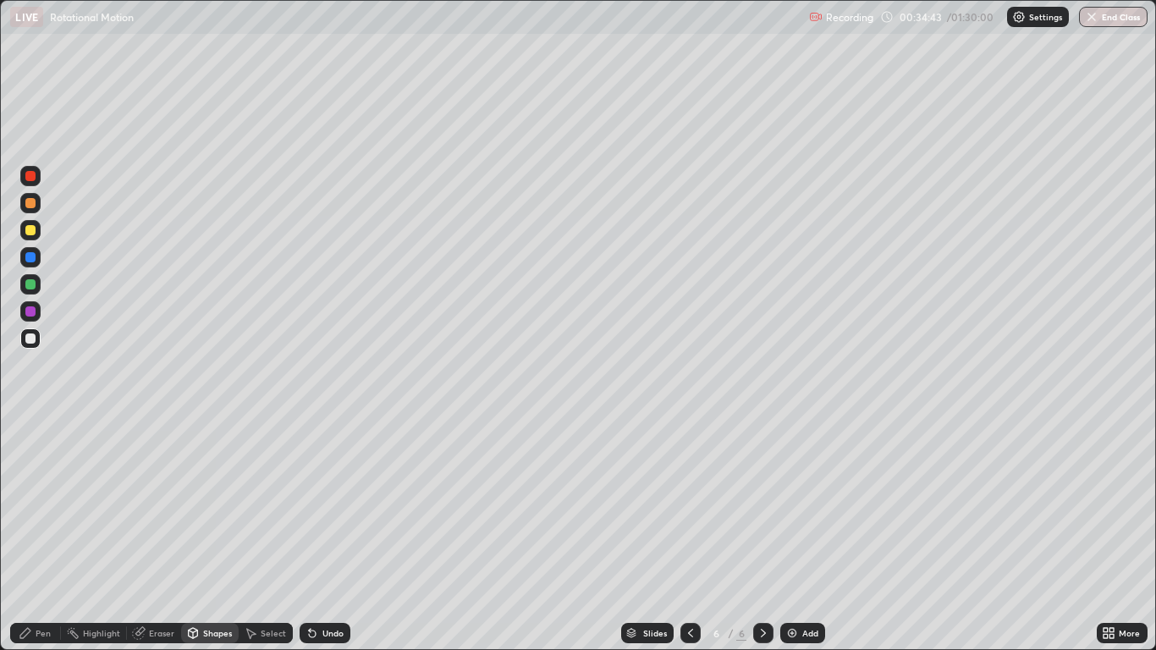
click at [220, 535] on div "Shapes" at bounding box center [217, 633] width 29 height 8
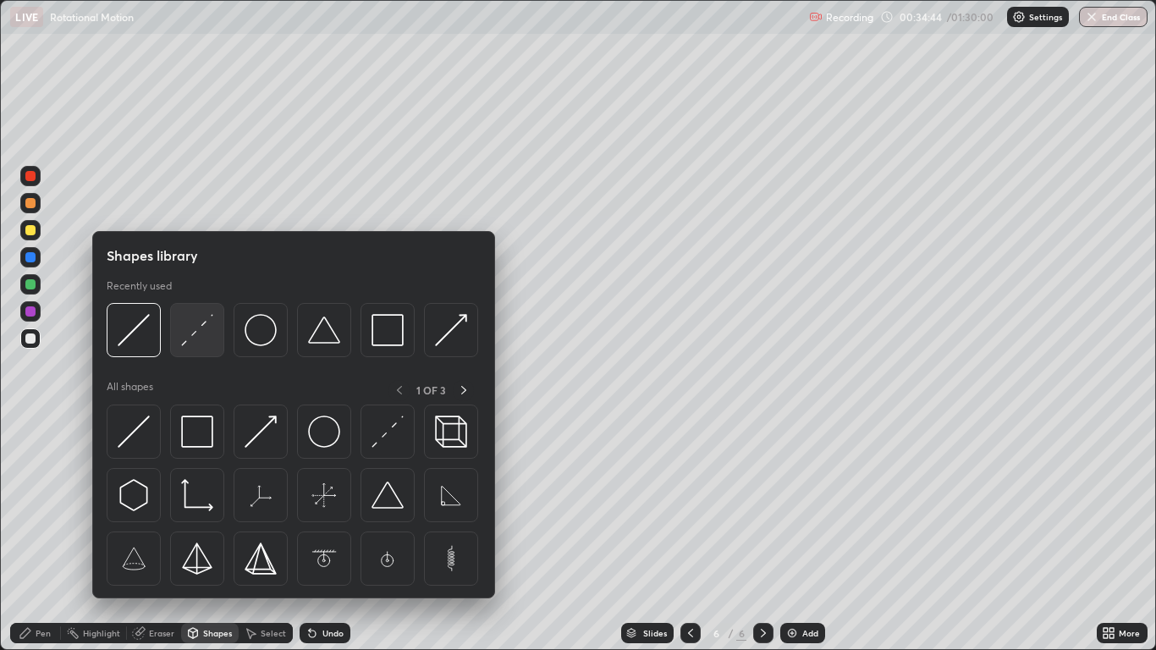
click at [190, 346] on div at bounding box center [197, 330] width 54 height 54
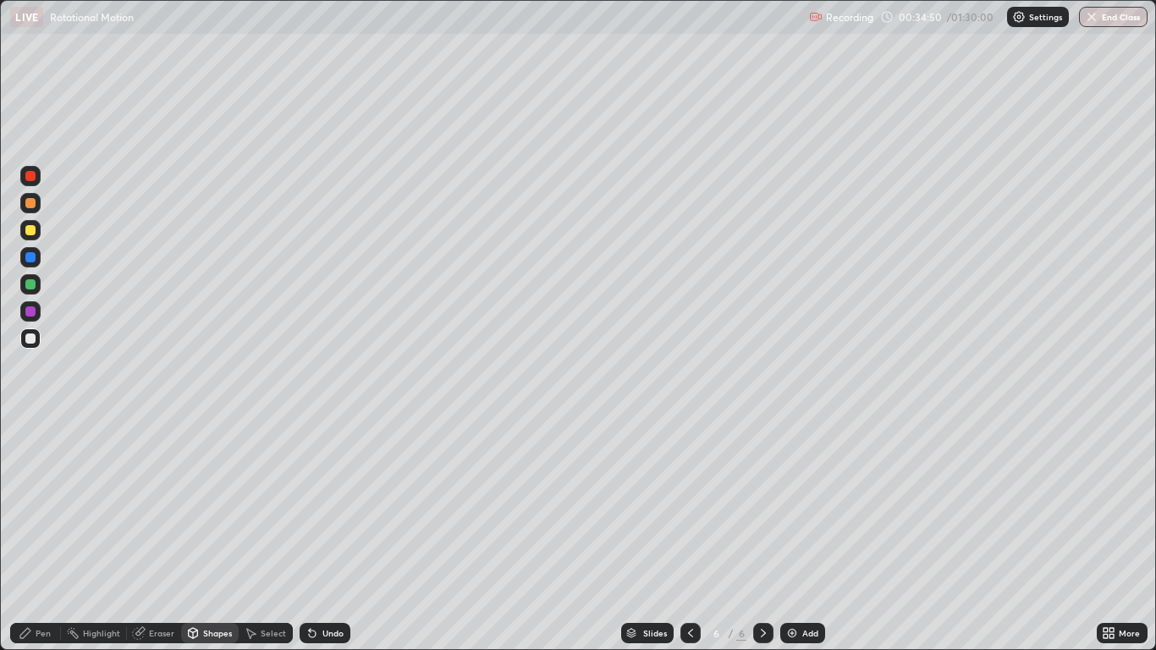
click at [324, 535] on div "Undo" at bounding box center [333, 633] width 21 height 8
click at [193, 535] on icon at bounding box center [193, 635] width 0 height 6
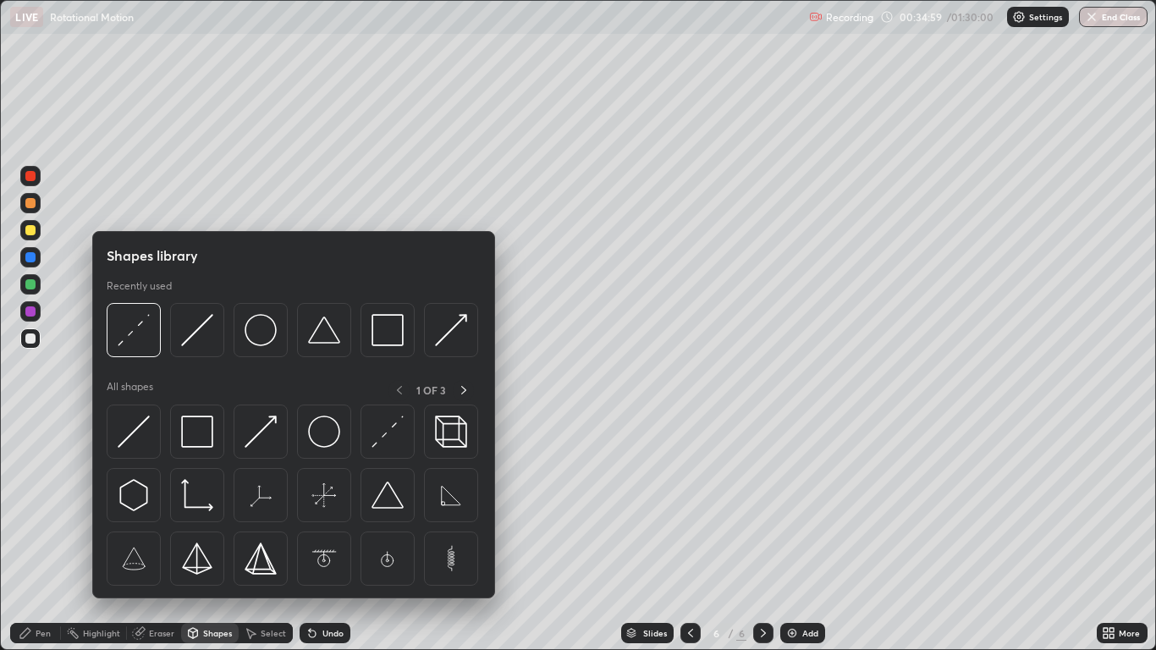
click at [30, 339] on div at bounding box center [30, 339] width 10 height 10
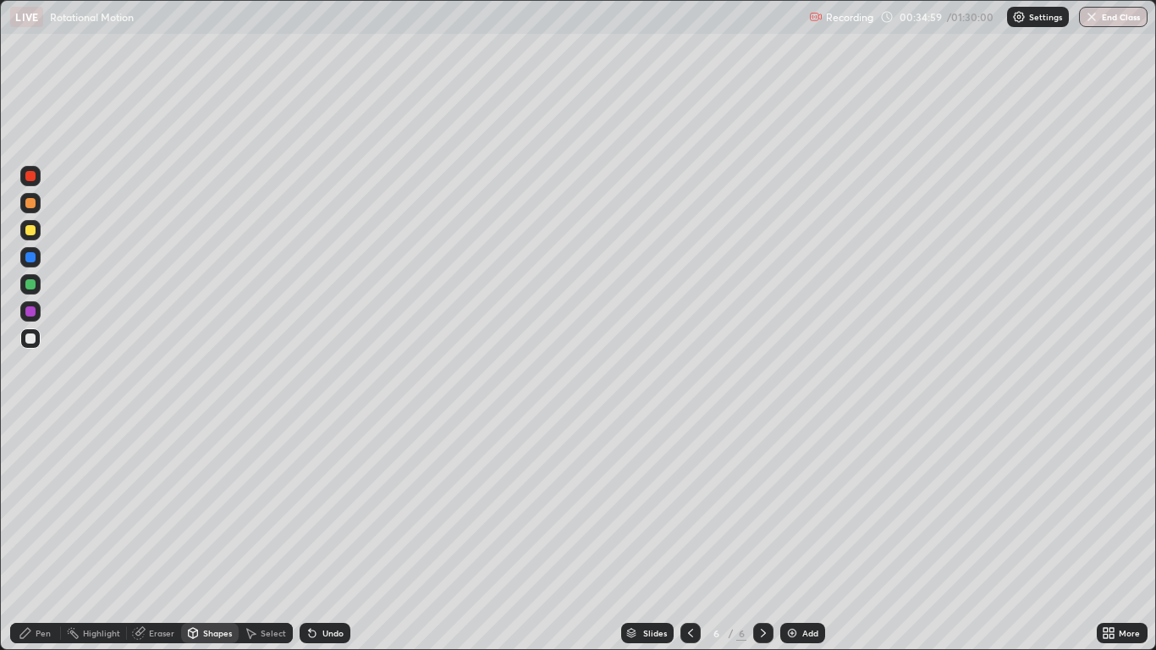
click at [30, 232] on div at bounding box center [30, 230] width 10 height 10
click at [36, 535] on div "Pen" at bounding box center [43, 633] width 15 height 8
click at [206, 535] on div "Shapes" at bounding box center [210, 633] width 58 height 20
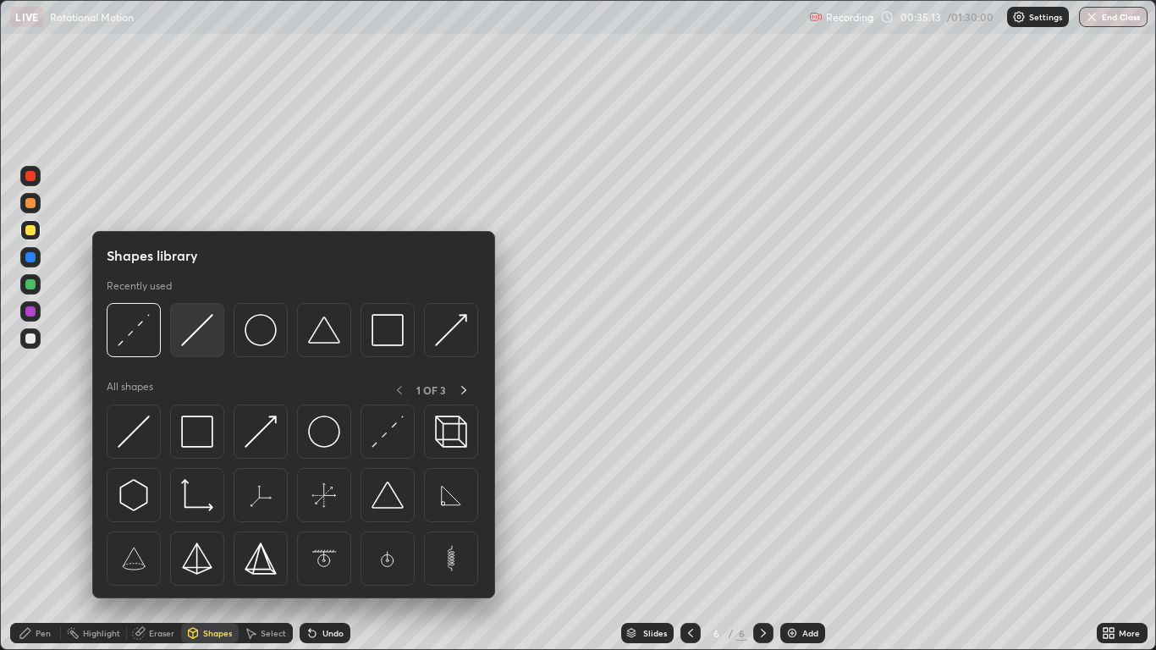
click at [185, 342] on img at bounding box center [197, 330] width 32 height 32
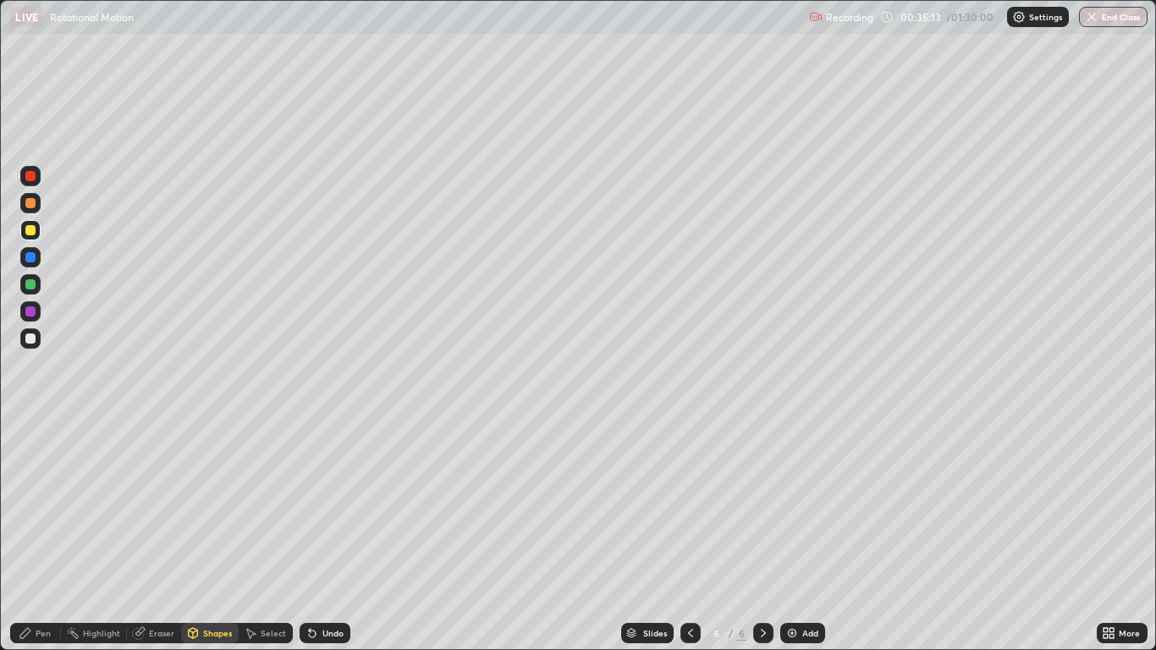
click at [31, 339] on div at bounding box center [30, 339] width 10 height 10
click at [47, 535] on div "Pen" at bounding box center [43, 633] width 15 height 8
click at [692, 535] on icon at bounding box center [691, 633] width 14 height 14
click at [798, 535] on img at bounding box center [793, 633] width 14 height 14
click at [31, 238] on div at bounding box center [30, 230] width 20 height 20
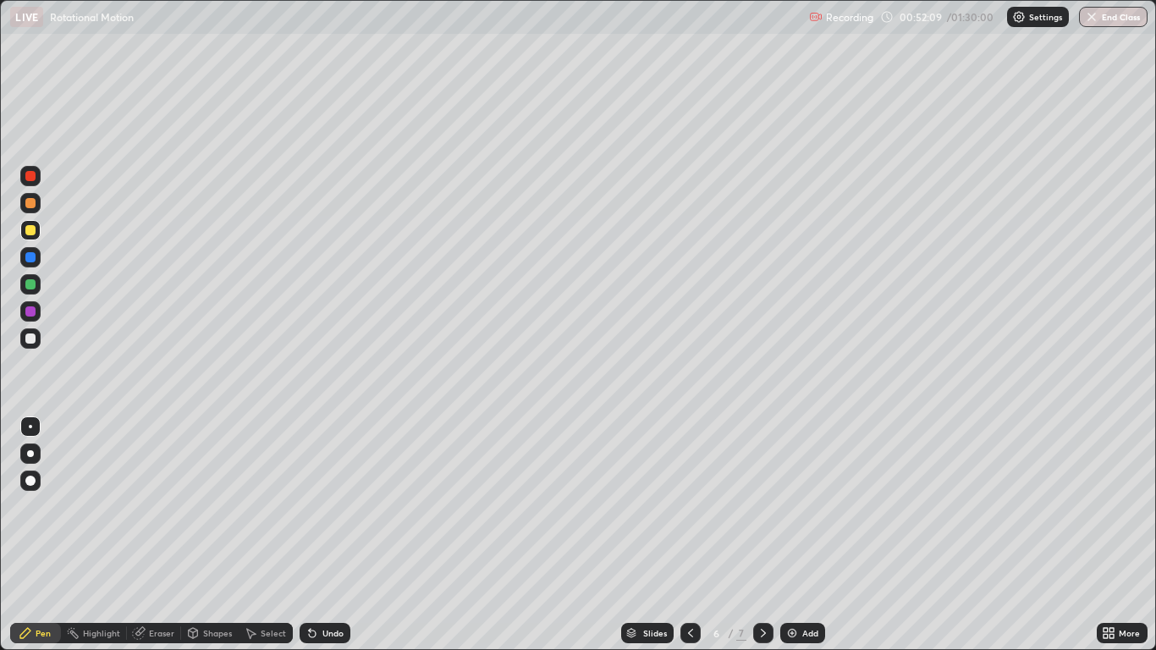
click at [30, 339] on div at bounding box center [30, 339] width 10 height 10
click at [35, 234] on div at bounding box center [30, 230] width 10 height 10
click at [211, 535] on div "Shapes" at bounding box center [217, 633] width 29 height 8
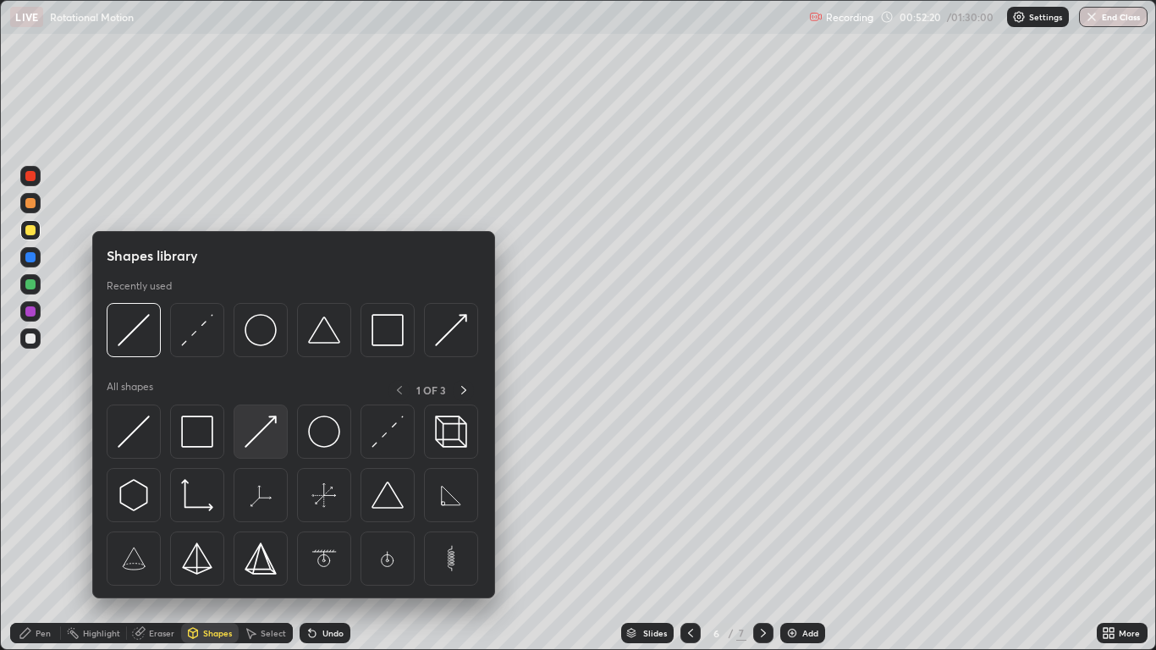
click at [262, 434] on img at bounding box center [261, 432] width 32 height 32
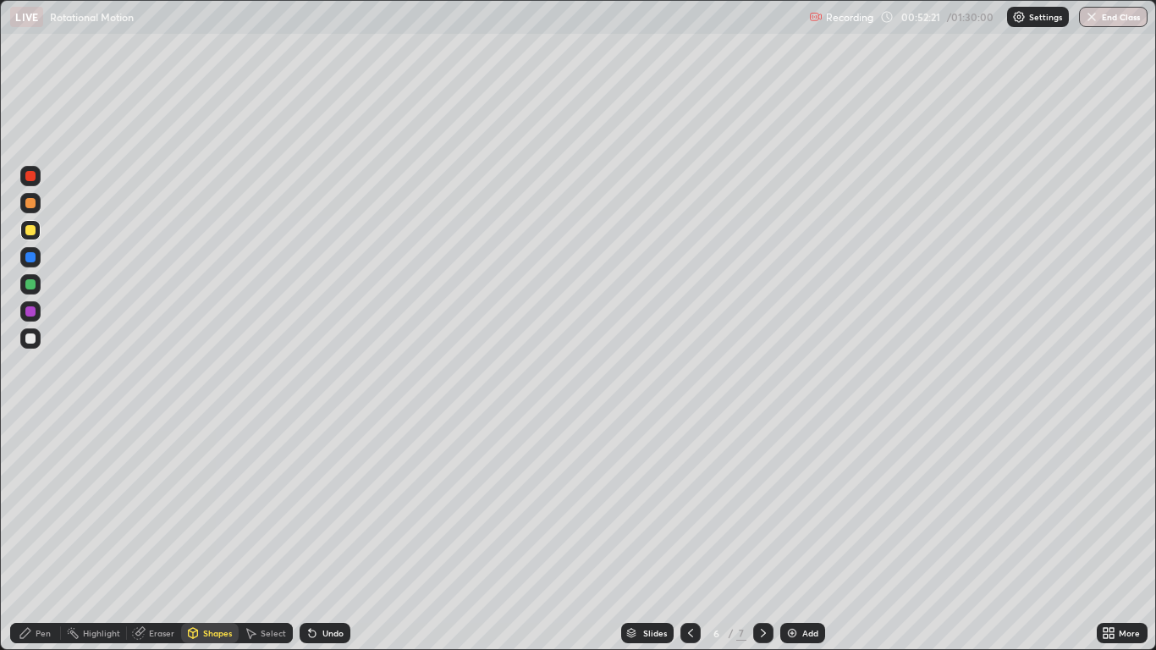
click at [31, 253] on div at bounding box center [30, 257] width 10 height 10
click at [34, 535] on div "Pen" at bounding box center [35, 633] width 51 height 20
click at [32, 340] on div at bounding box center [30, 339] width 10 height 10
click at [28, 310] on div at bounding box center [30, 311] width 10 height 10
click at [218, 535] on div "Shapes" at bounding box center [217, 633] width 29 height 8
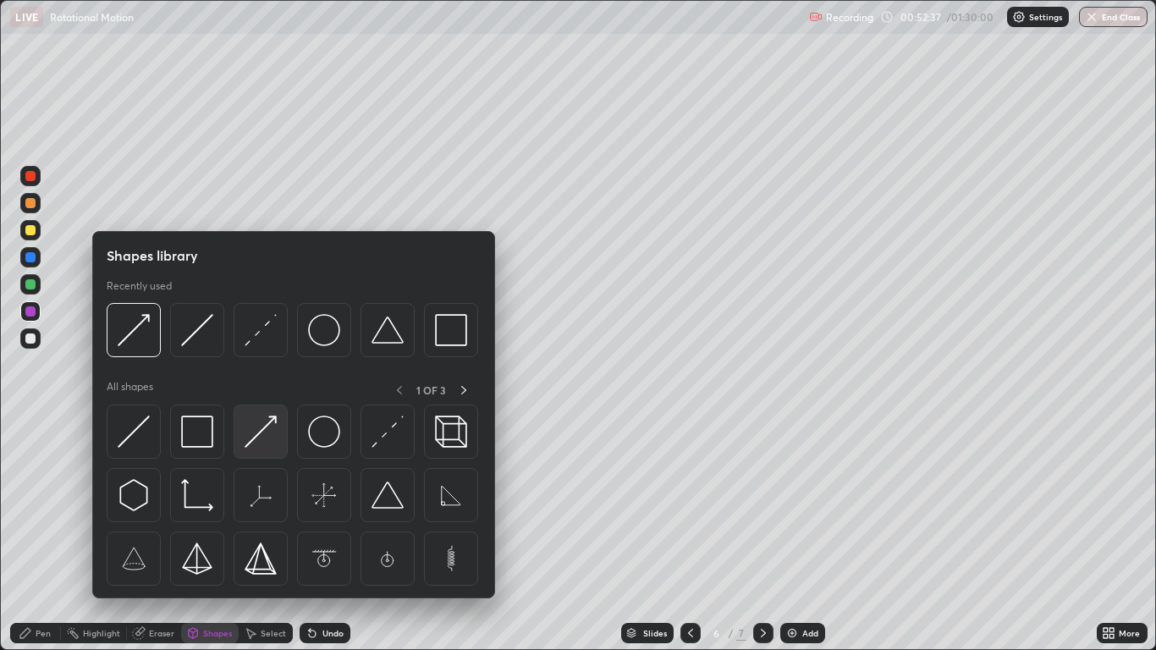
click at [266, 436] on img at bounding box center [261, 432] width 32 height 32
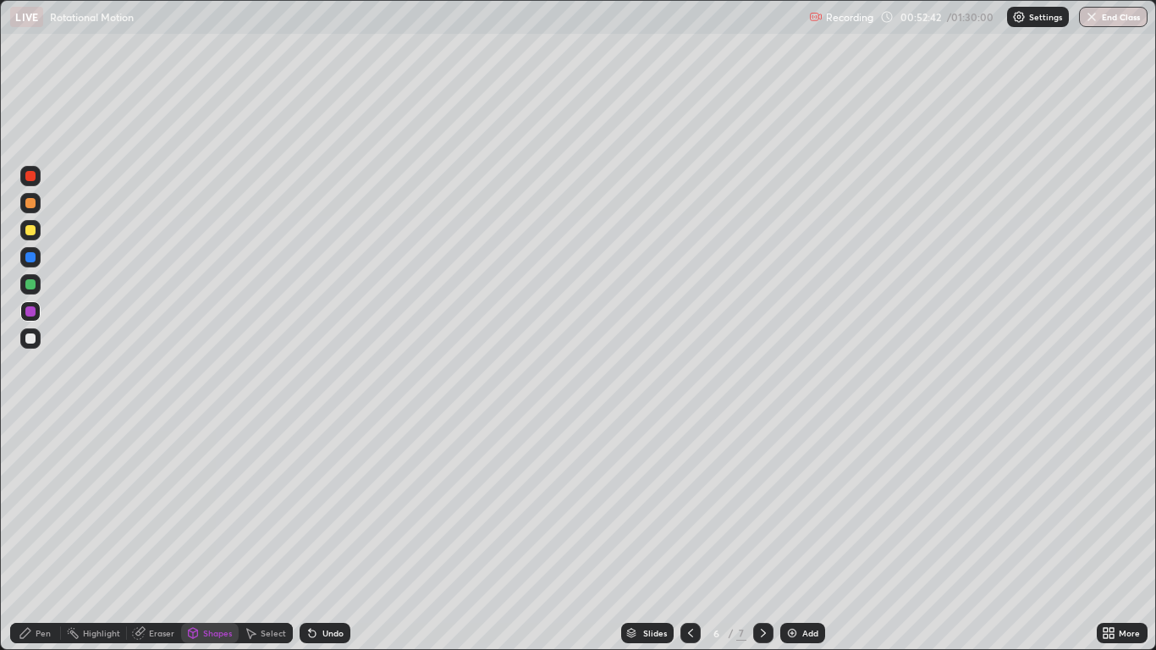
click at [37, 535] on div "Pen" at bounding box center [43, 633] width 15 height 8
click at [30, 340] on div at bounding box center [30, 339] width 10 height 10
click at [201, 535] on div "Shapes" at bounding box center [210, 633] width 58 height 20
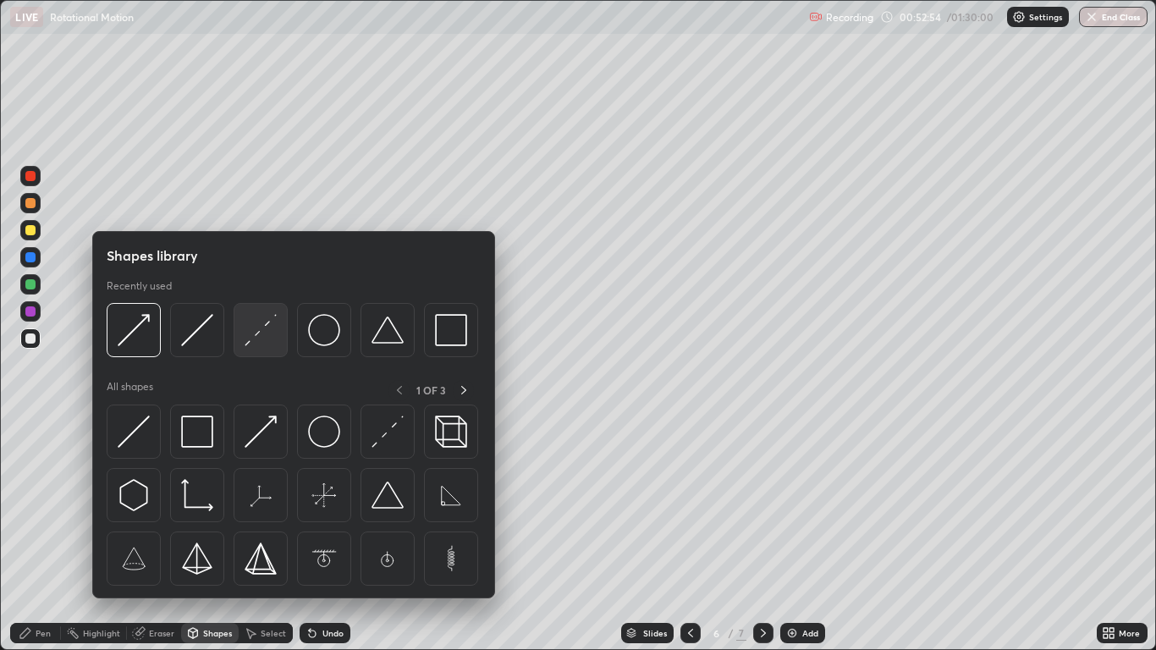
click at [242, 344] on div at bounding box center [261, 330] width 54 height 54
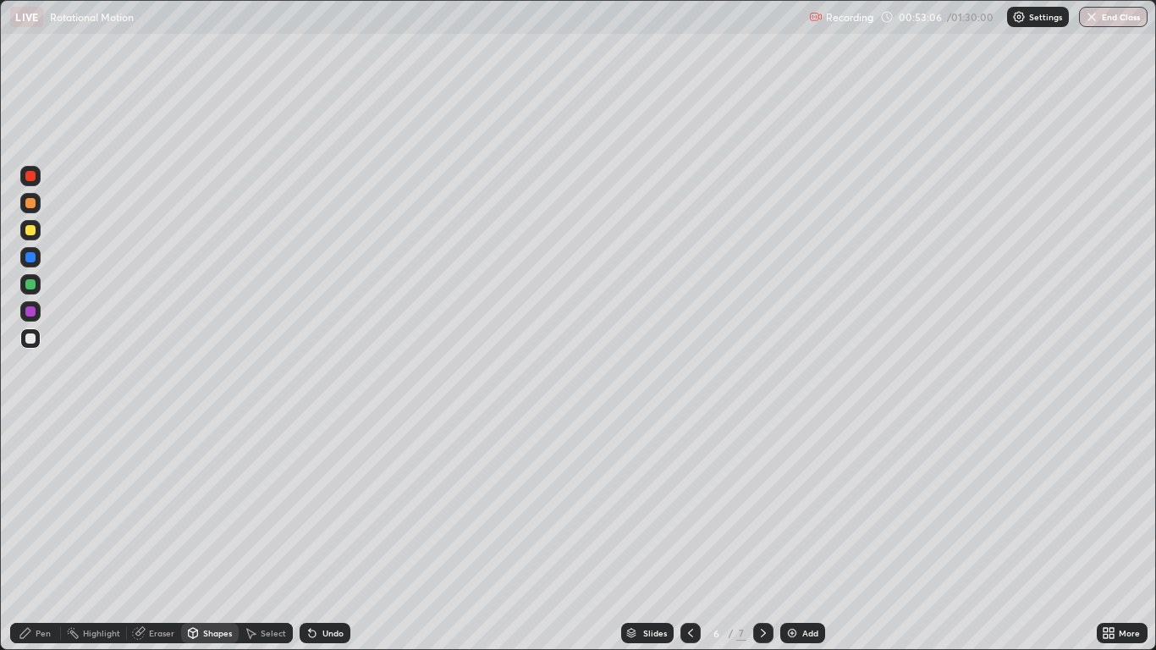
click at [35, 535] on div "Pen" at bounding box center [35, 633] width 51 height 20
click at [32, 234] on div at bounding box center [30, 230] width 10 height 10
click at [763, 535] on icon at bounding box center [764, 633] width 14 height 14
click at [207, 535] on div "Shapes" at bounding box center [217, 633] width 29 height 8
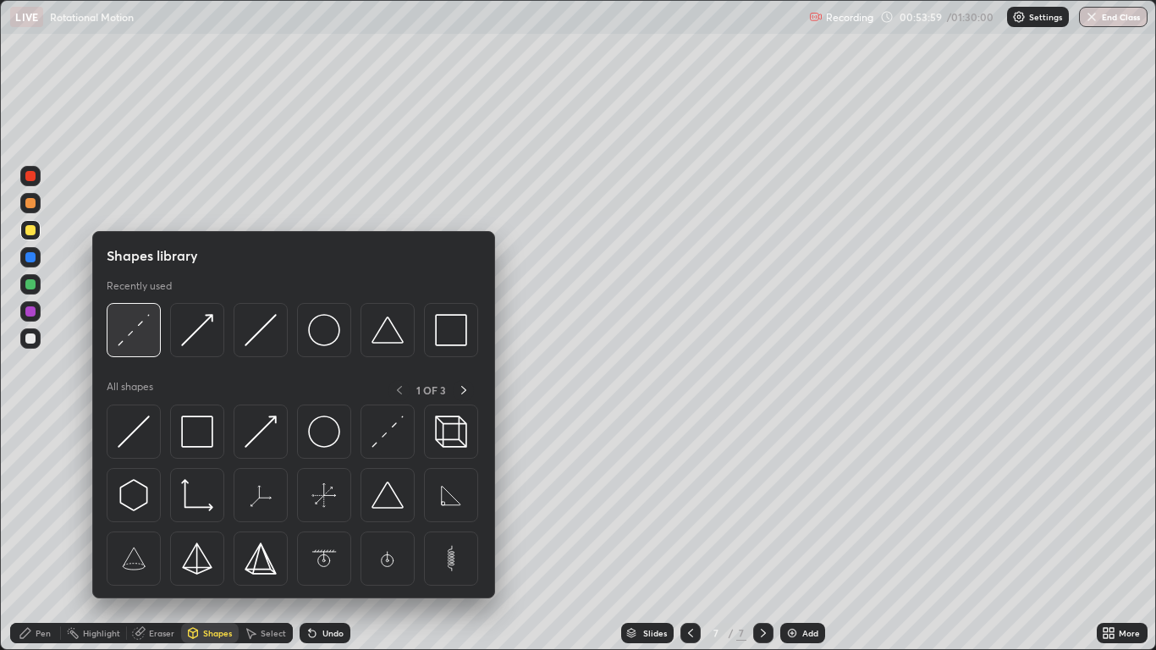
click at [132, 339] on img at bounding box center [134, 330] width 32 height 32
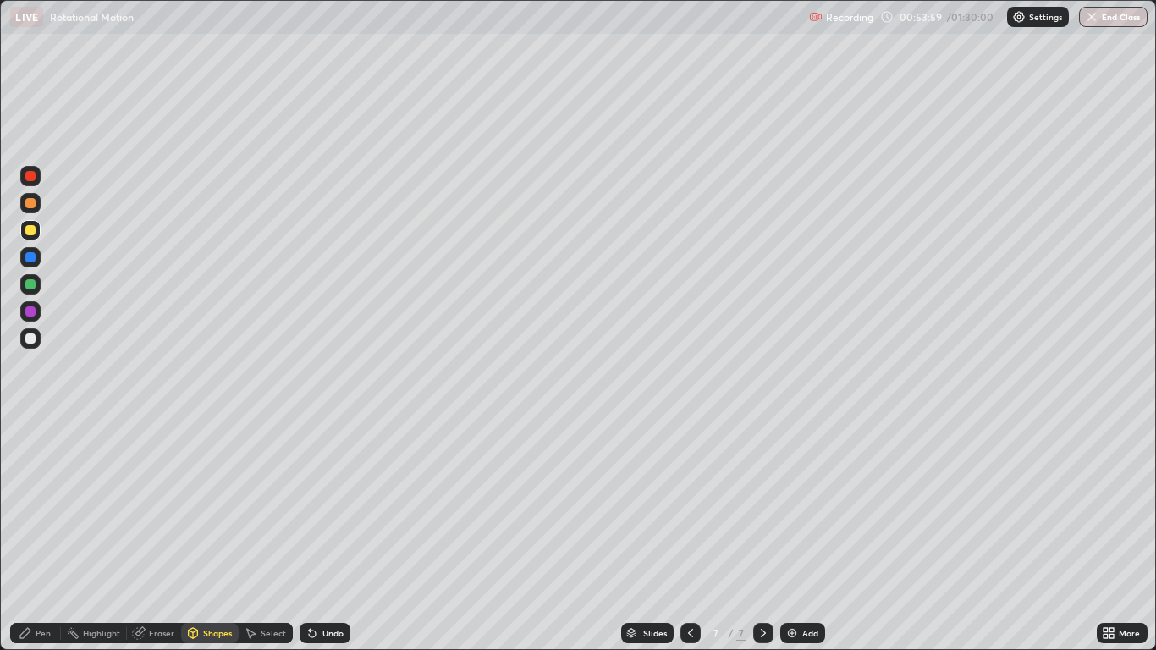
click at [31, 237] on div at bounding box center [30, 230] width 20 height 20
click at [41, 535] on div "Pen" at bounding box center [43, 633] width 15 height 8
click at [31, 283] on div at bounding box center [30, 284] width 10 height 10
click at [697, 535] on div at bounding box center [691, 633] width 20 height 20
click at [763, 535] on icon at bounding box center [764, 633] width 14 height 14
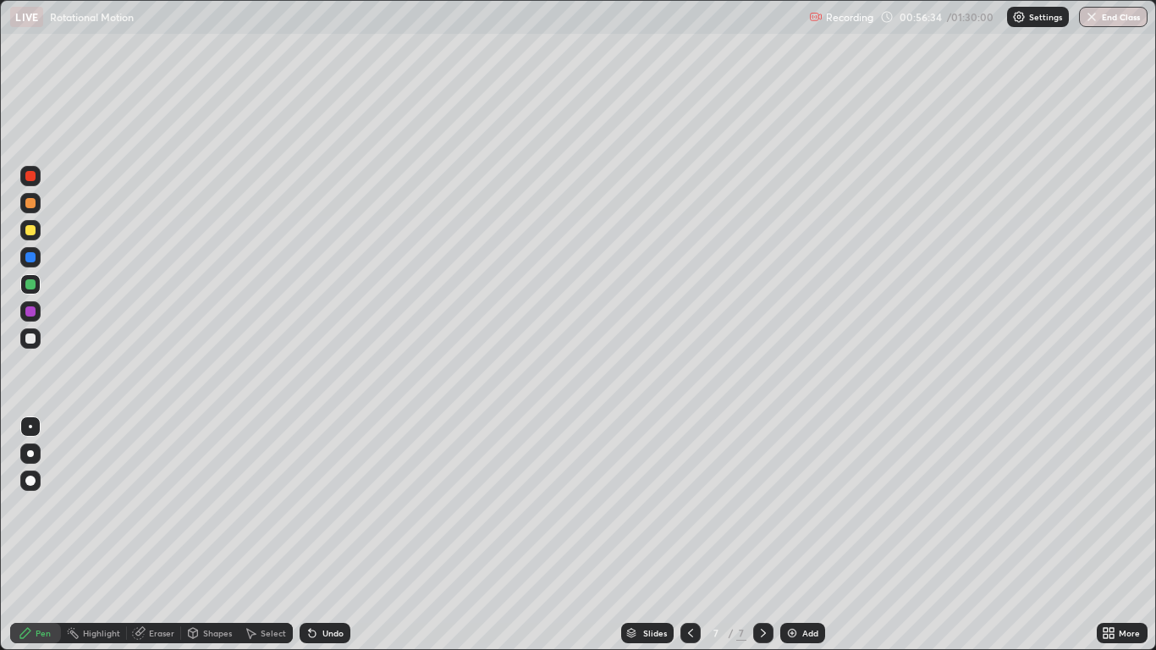
click at [810, 535] on div "Add" at bounding box center [810, 633] width 16 height 8
click at [32, 342] on div at bounding box center [30, 339] width 10 height 10
click at [207, 535] on div "Shapes" at bounding box center [217, 633] width 29 height 8
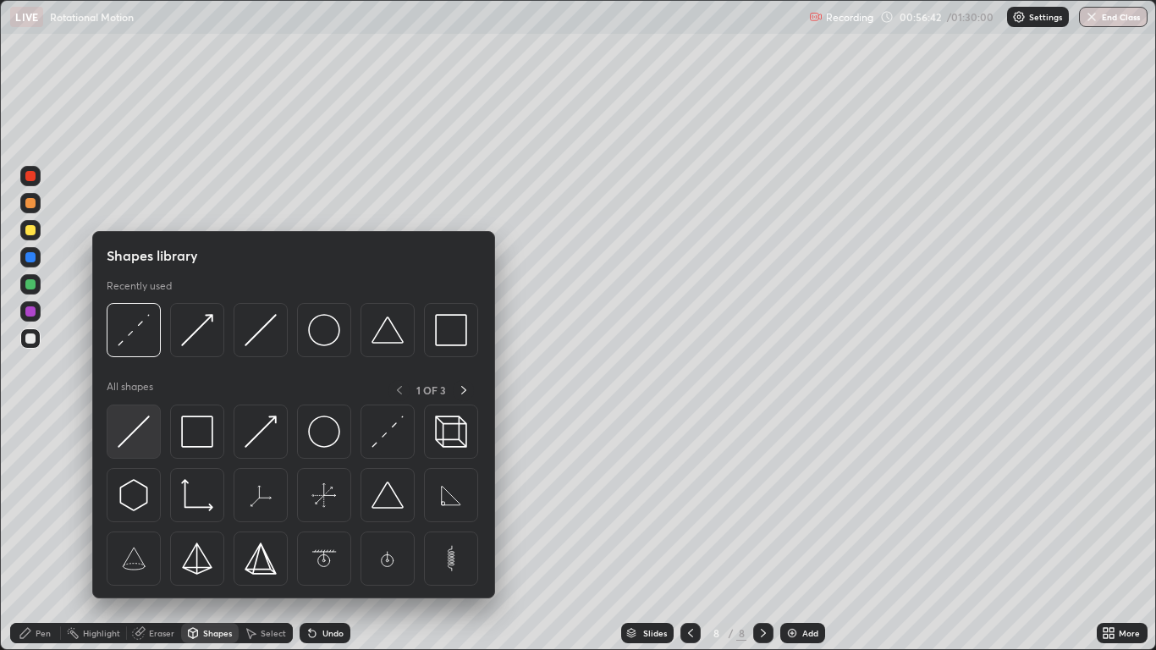
click at [141, 436] on img at bounding box center [134, 432] width 32 height 32
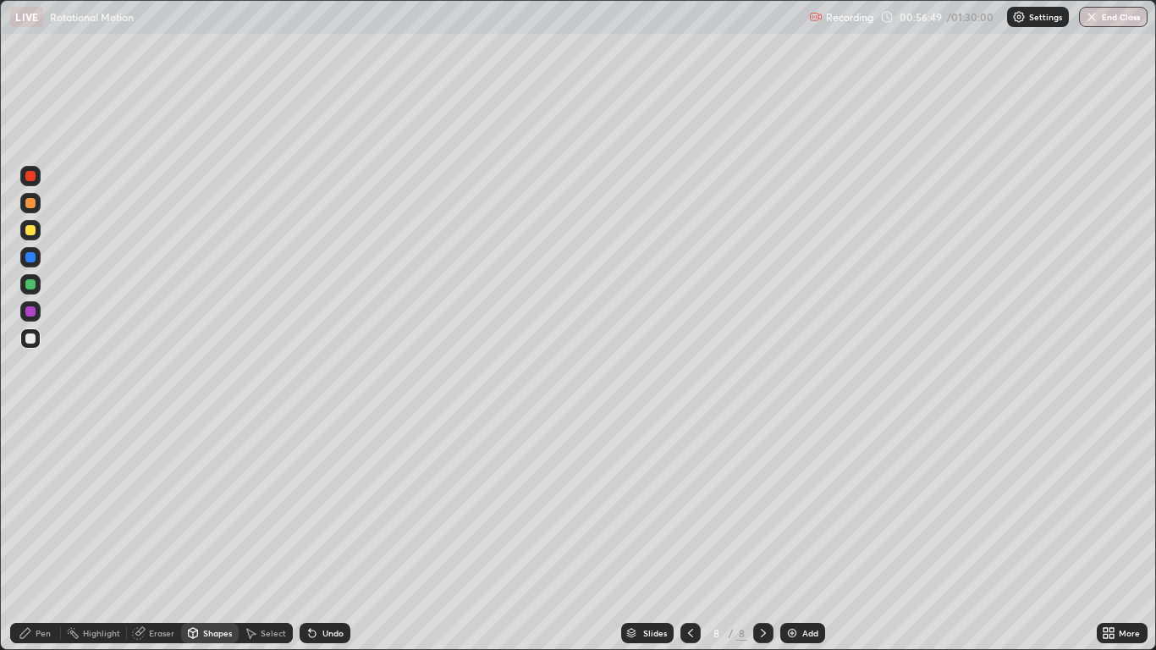
click at [213, 535] on div "Shapes" at bounding box center [217, 633] width 29 height 8
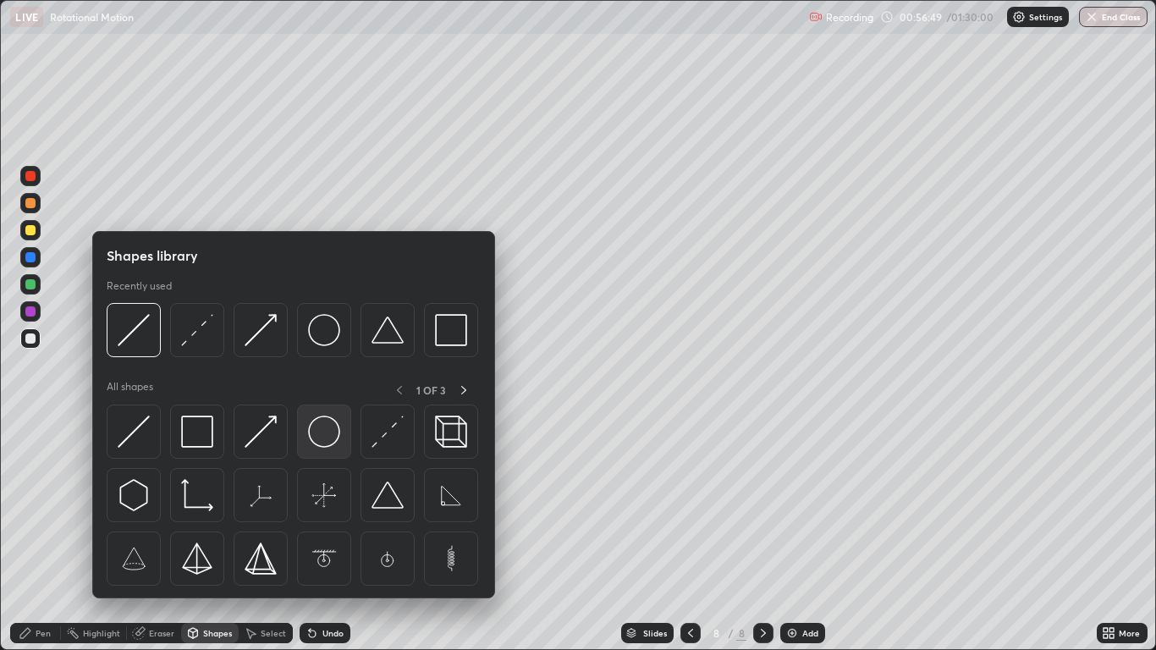
click at [318, 437] on img at bounding box center [324, 432] width 32 height 32
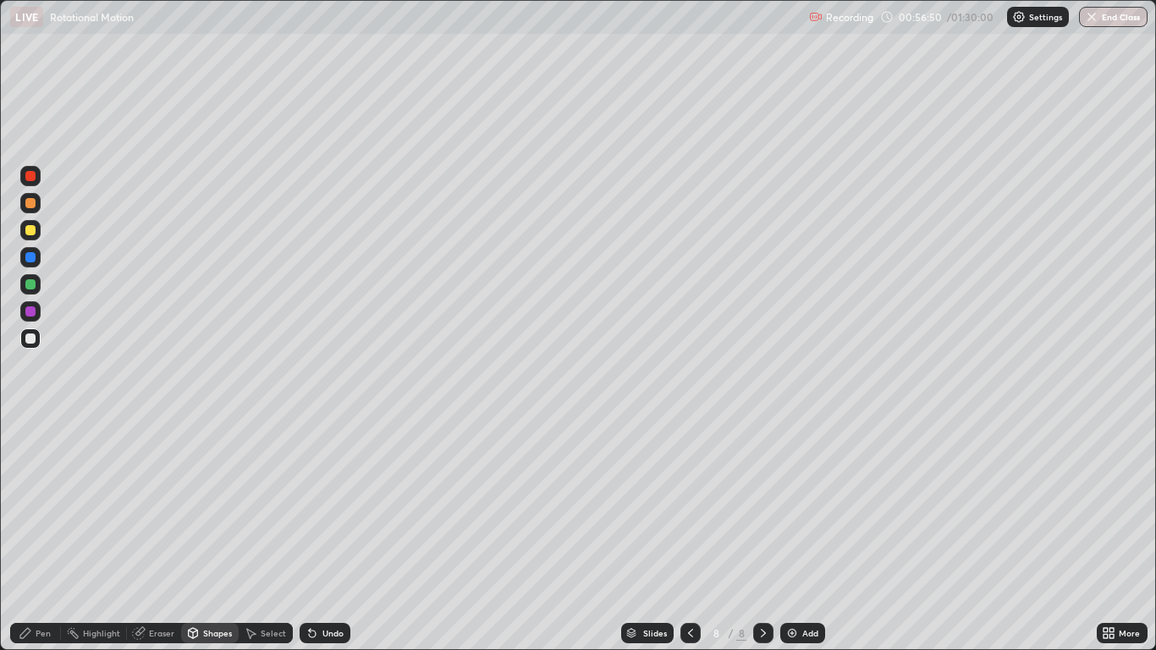
click at [30, 234] on div at bounding box center [30, 230] width 10 height 10
click at [208, 535] on div "Shapes" at bounding box center [217, 633] width 29 height 8
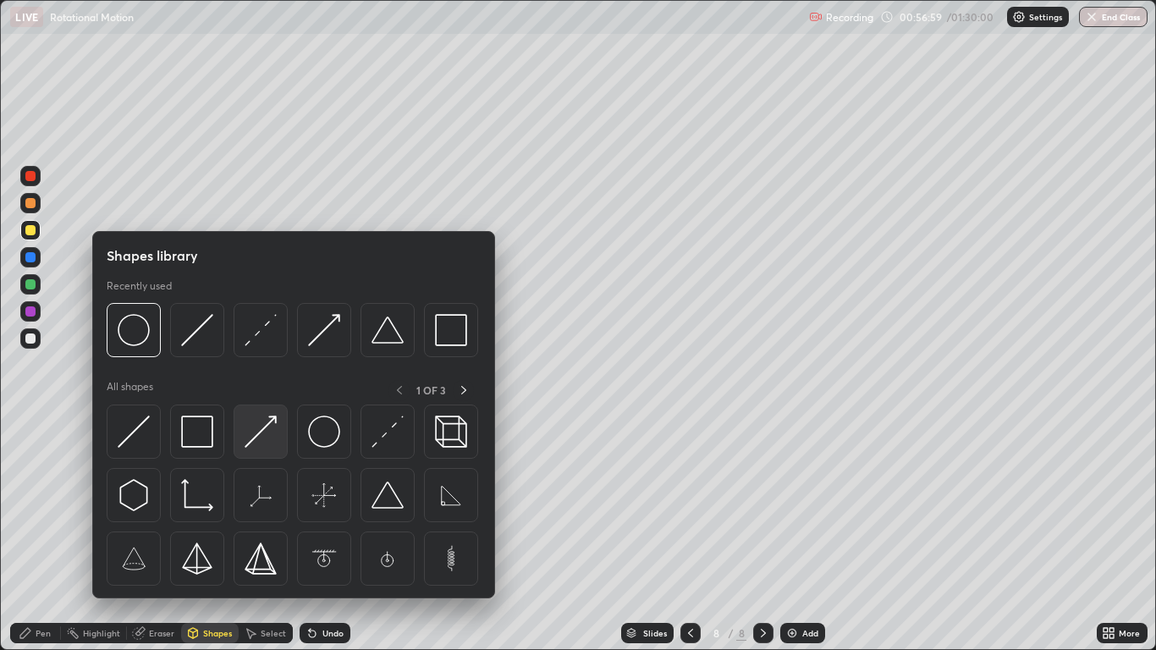
click at [251, 440] on img at bounding box center [261, 432] width 32 height 32
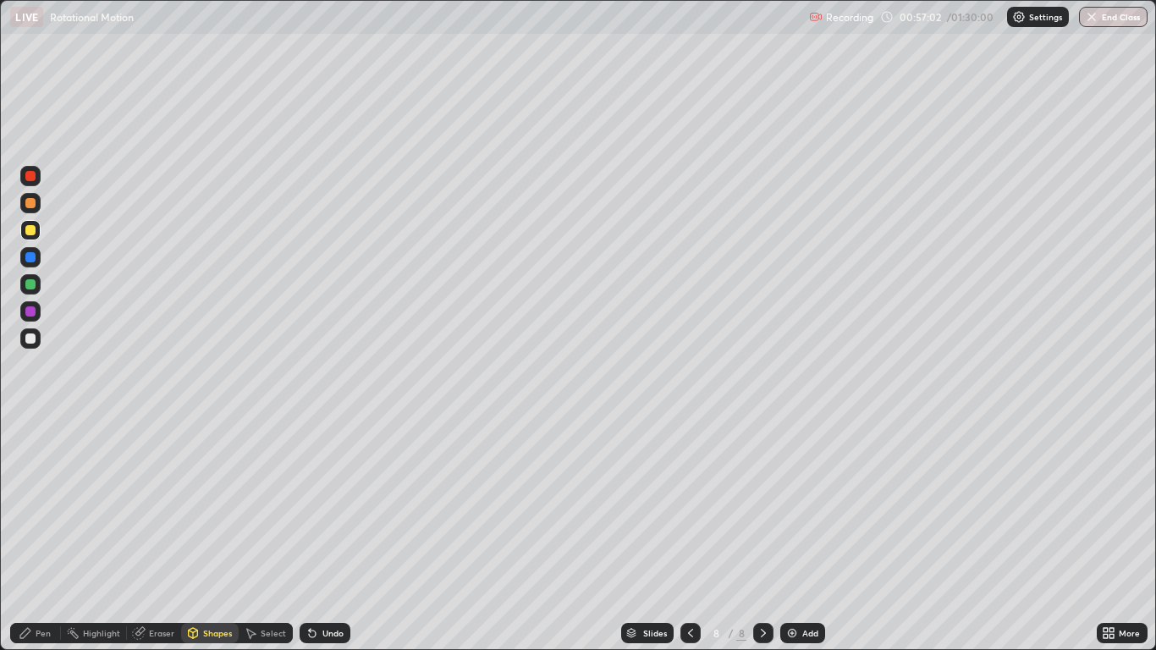
click at [39, 535] on div "Pen" at bounding box center [35, 633] width 51 height 20
click at [218, 535] on div "Shapes" at bounding box center [217, 633] width 29 height 8
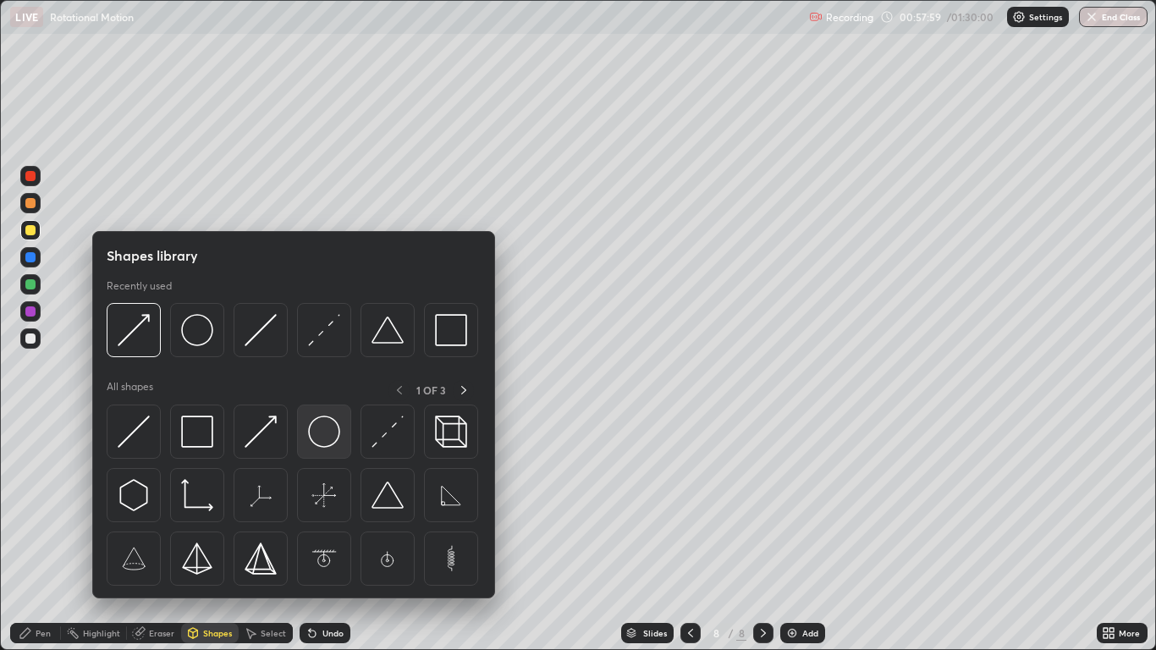
click at [318, 432] on img at bounding box center [324, 432] width 32 height 32
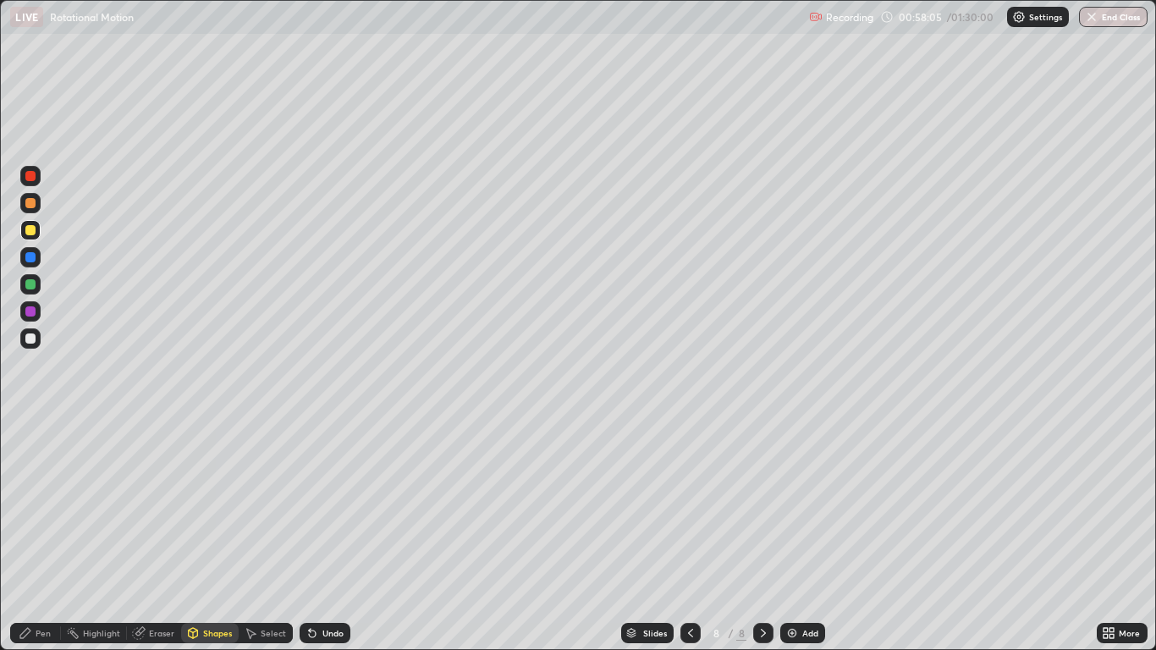
click at [228, 535] on div "Shapes" at bounding box center [217, 633] width 29 height 8
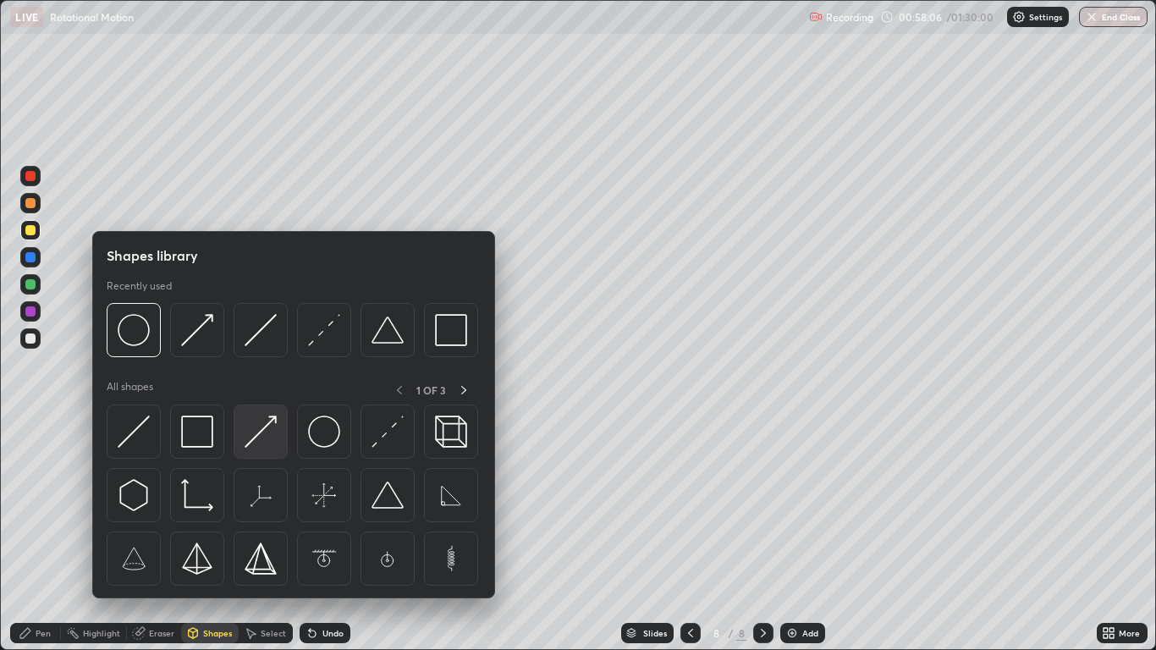
click at [262, 433] on img at bounding box center [261, 432] width 32 height 32
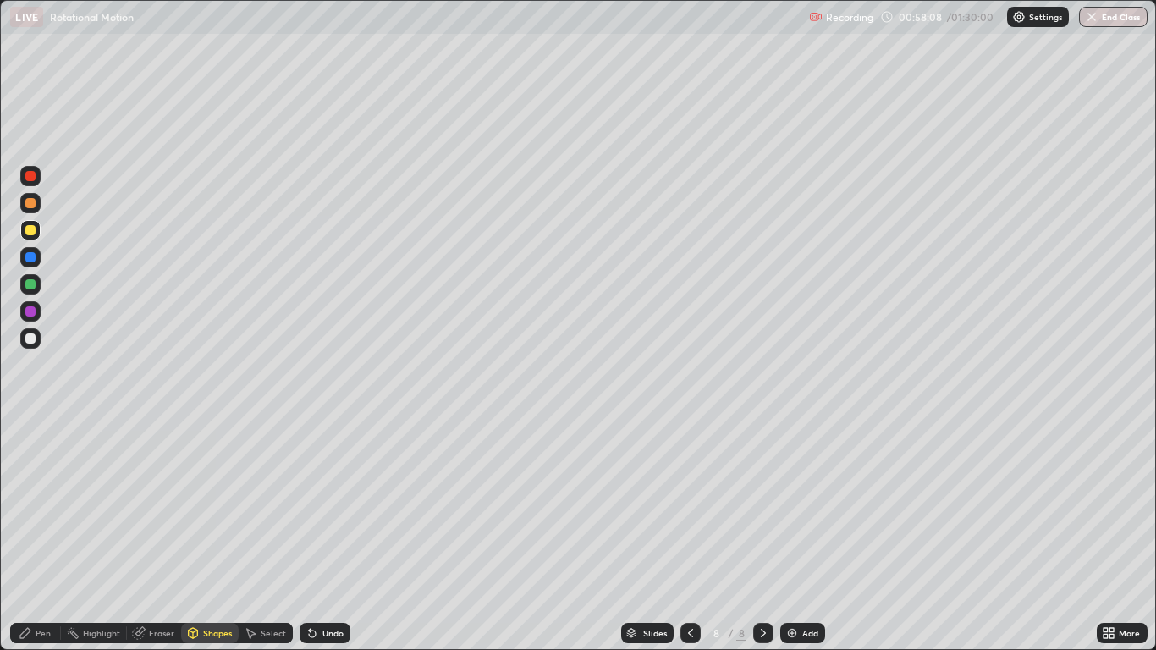
click at [35, 535] on div "Pen" at bounding box center [35, 633] width 51 height 20
click at [205, 535] on div "Shapes" at bounding box center [217, 633] width 29 height 8
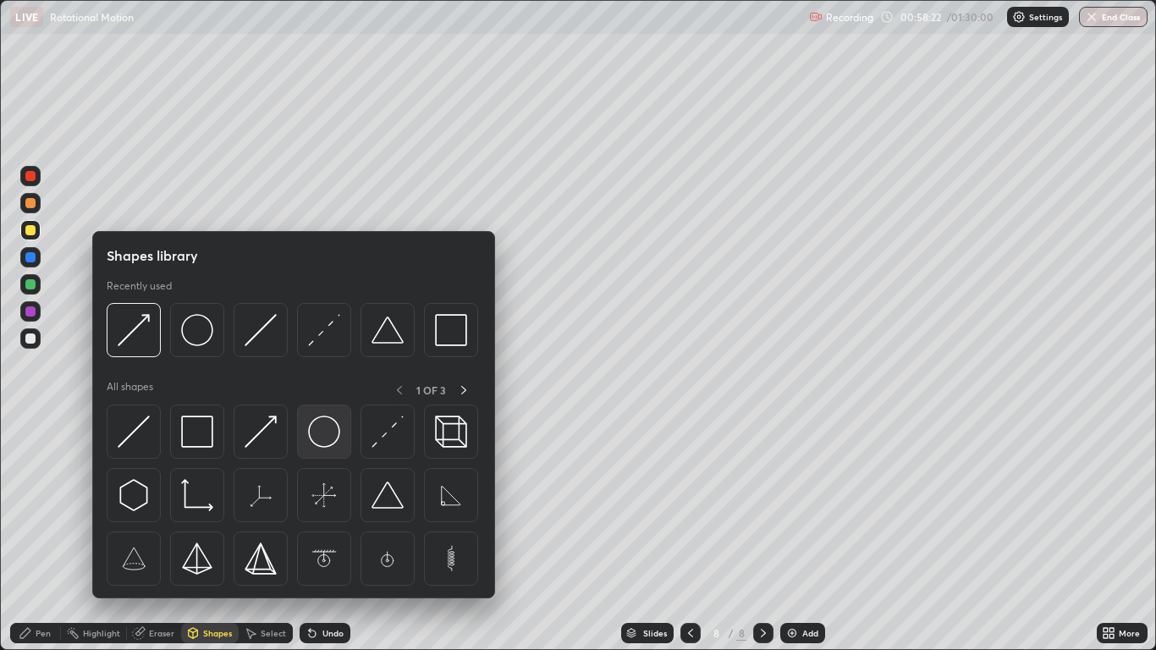
click at [314, 434] on img at bounding box center [324, 432] width 32 height 32
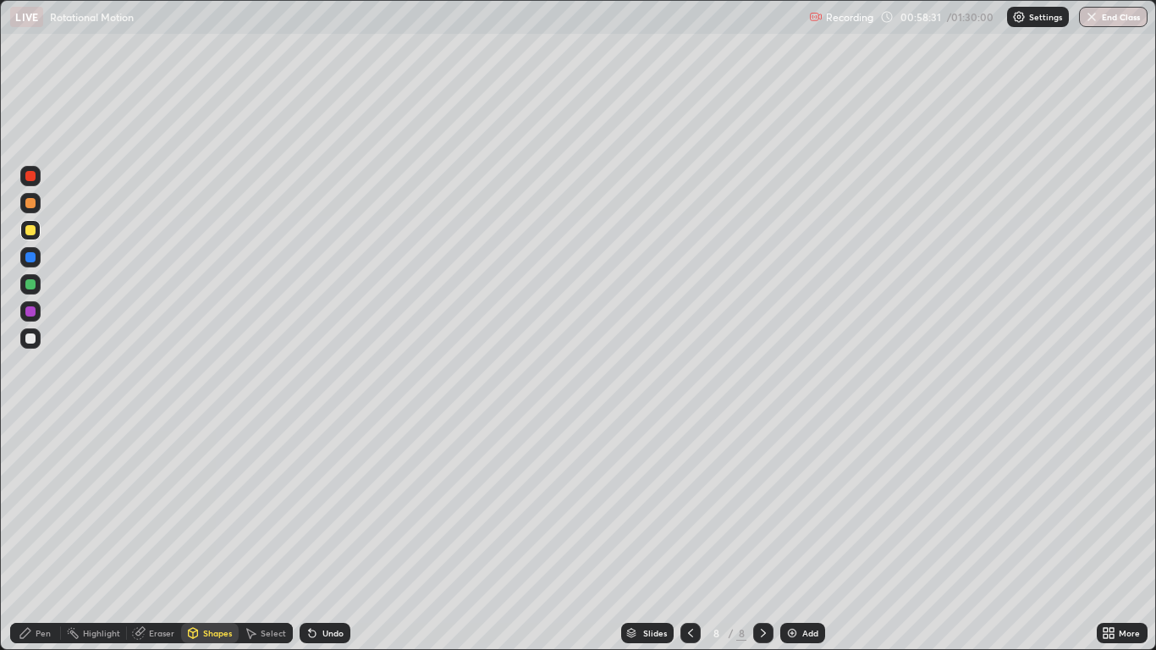
click at [212, 535] on div "Shapes" at bounding box center [217, 633] width 29 height 8
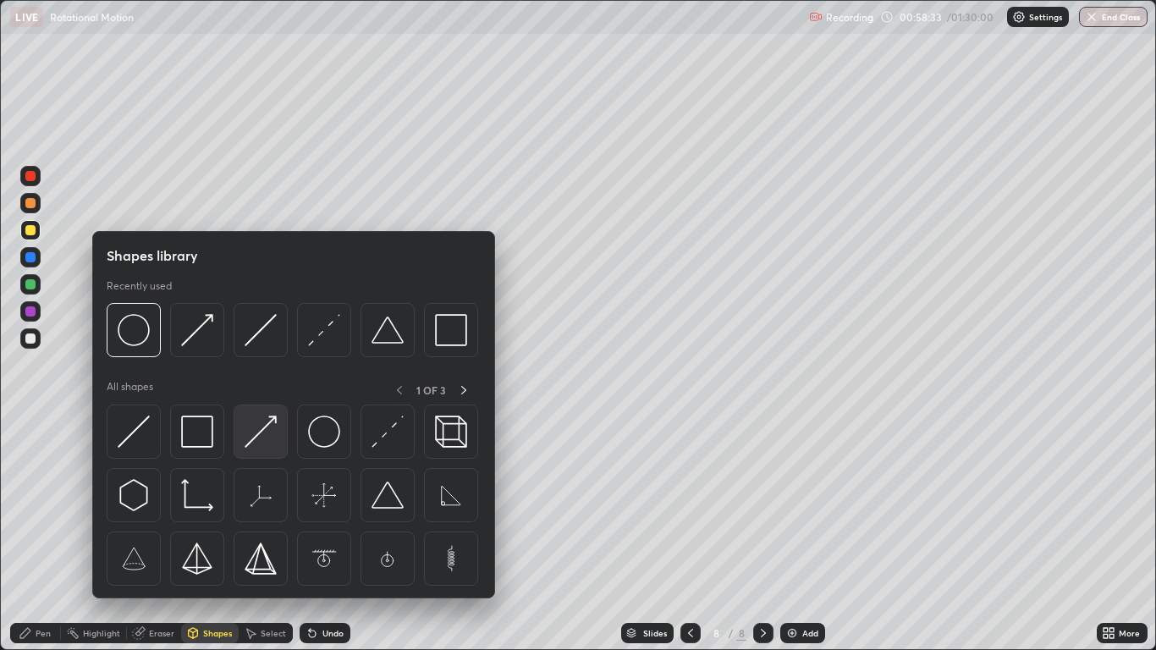
click at [248, 433] on img at bounding box center [261, 432] width 32 height 32
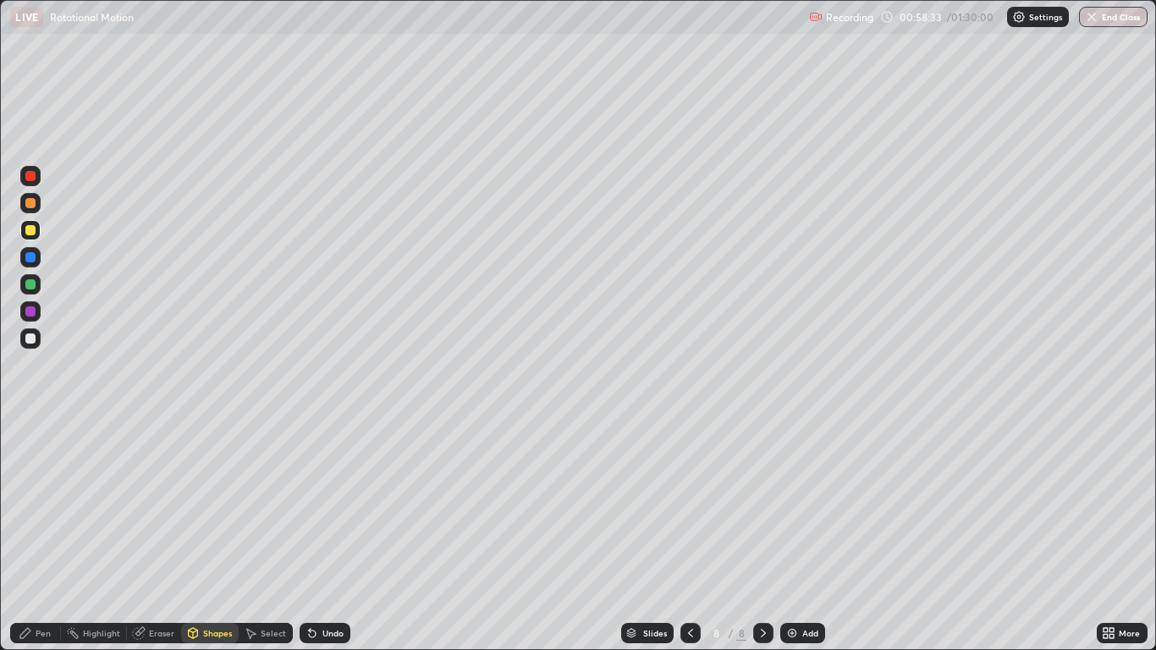
click at [35, 257] on div at bounding box center [30, 257] width 10 height 10
click at [36, 535] on div "Pen" at bounding box center [43, 633] width 15 height 8
click at [30, 231] on div at bounding box center [30, 230] width 10 height 10
click at [105, 535] on div "Highlight" at bounding box center [101, 633] width 37 height 8
click at [37, 535] on div "Pen" at bounding box center [43, 633] width 15 height 8
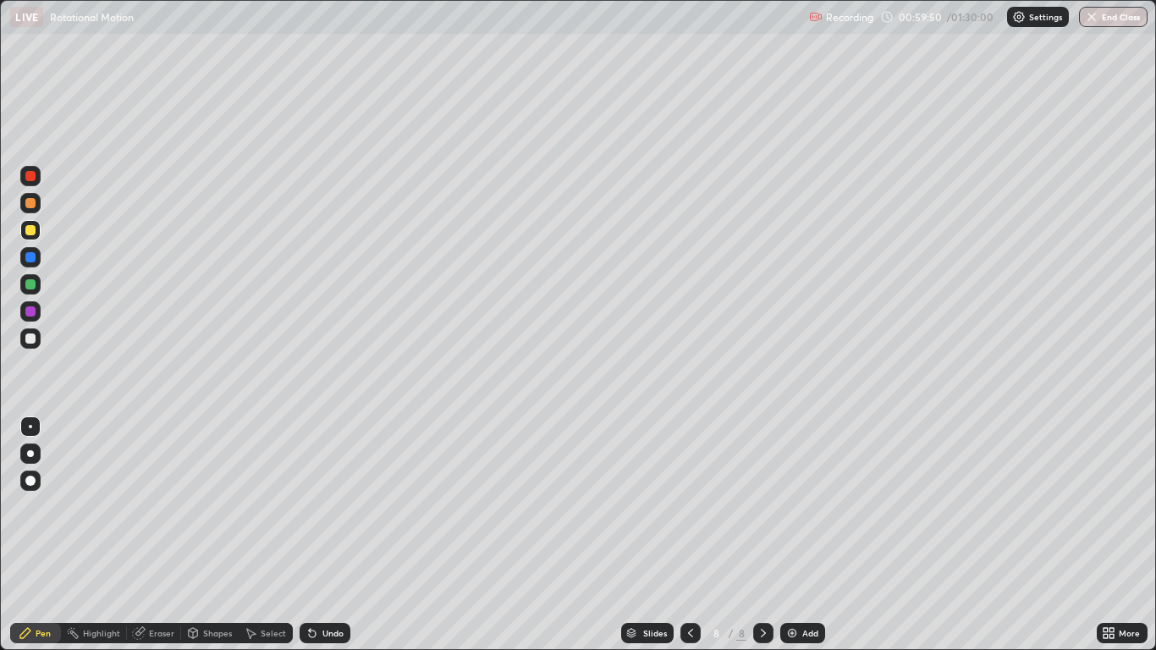
click at [30, 339] on div at bounding box center [30, 339] width 10 height 10
click at [35, 264] on div at bounding box center [30, 257] width 20 height 20
click at [208, 535] on div "Shapes" at bounding box center [217, 633] width 29 height 8
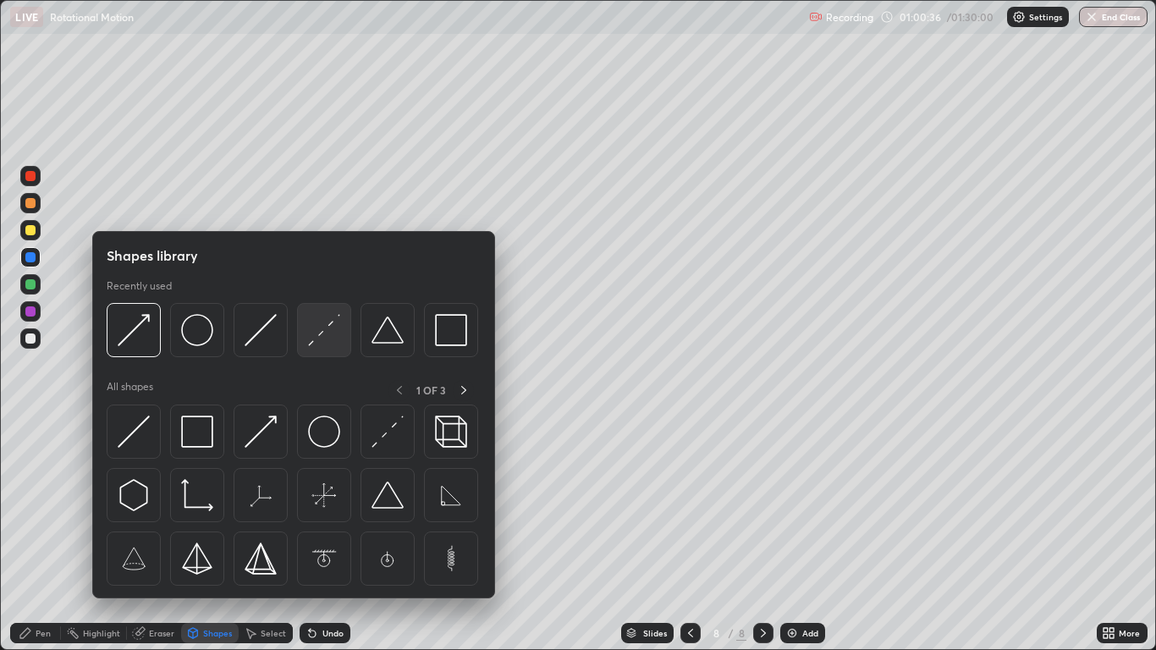
click at [301, 349] on div at bounding box center [324, 330] width 54 height 54
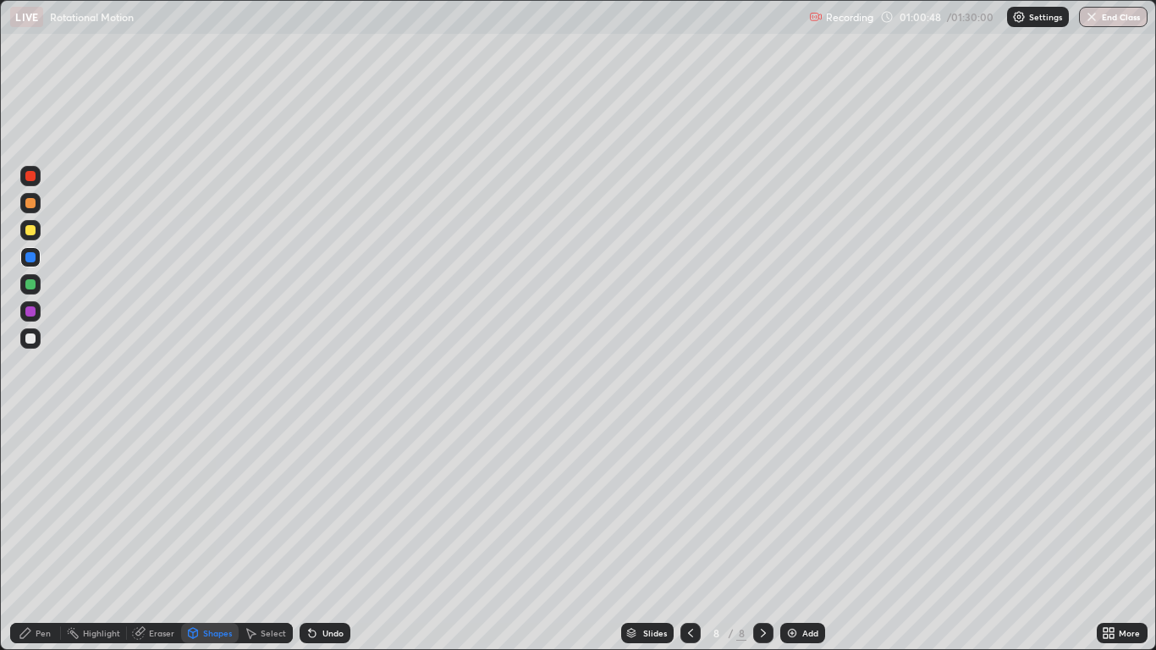
click at [53, 535] on div "Pen" at bounding box center [35, 633] width 51 height 20
click at [30, 340] on div at bounding box center [30, 339] width 10 height 10
click at [687, 535] on icon at bounding box center [691, 633] width 14 height 14
click at [763, 535] on icon at bounding box center [764, 633] width 14 height 14
click at [36, 238] on div at bounding box center [30, 230] width 20 height 20
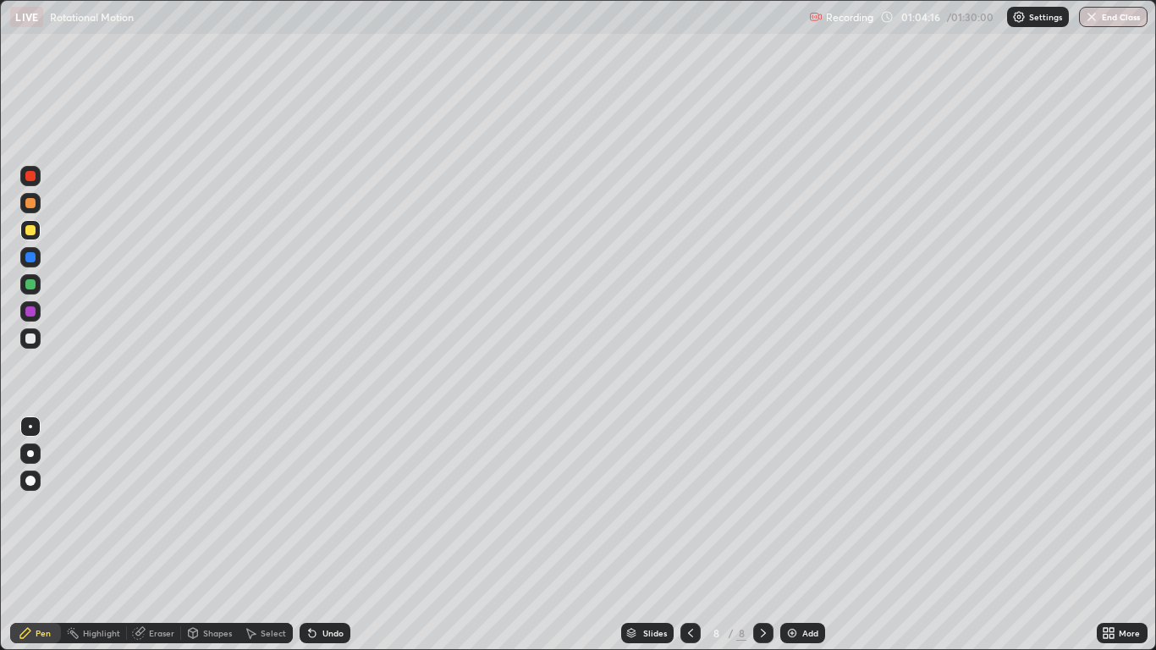
click at [807, 535] on div "Add" at bounding box center [810, 633] width 16 height 8
click at [30, 348] on div at bounding box center [30, 338] width 20 height 20
click at [212, 535] on div "Shapes" at bounding box center [217, 633] width 29 height 8
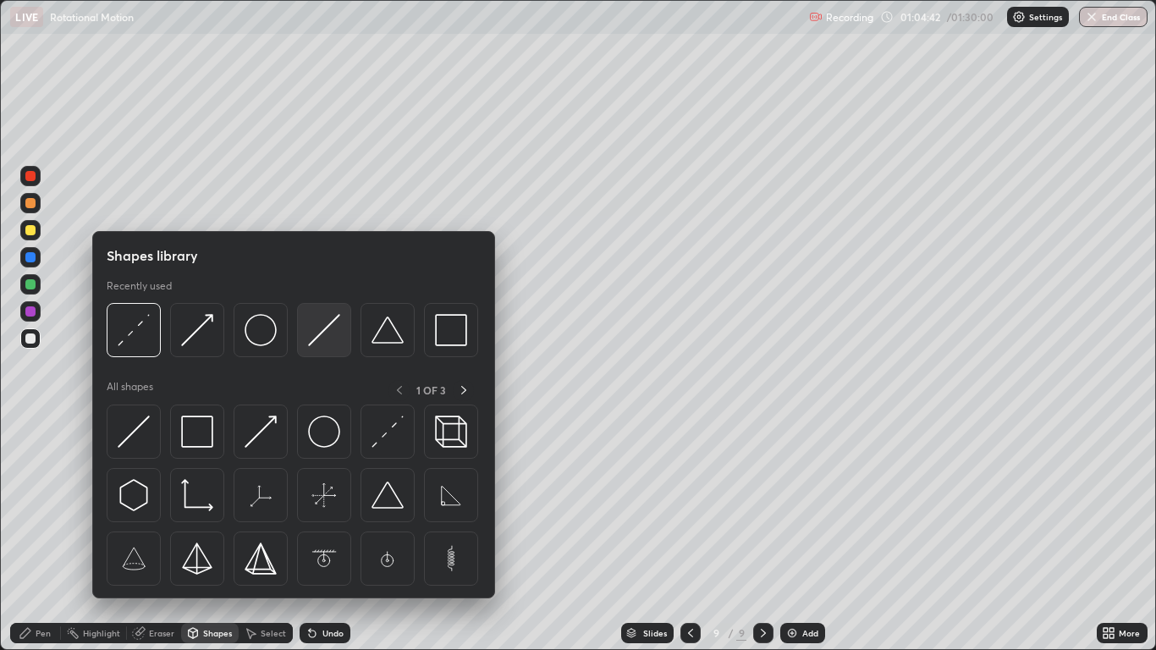
click at [309, 347] on div at bounding box center [324, 330] width 54 height 54
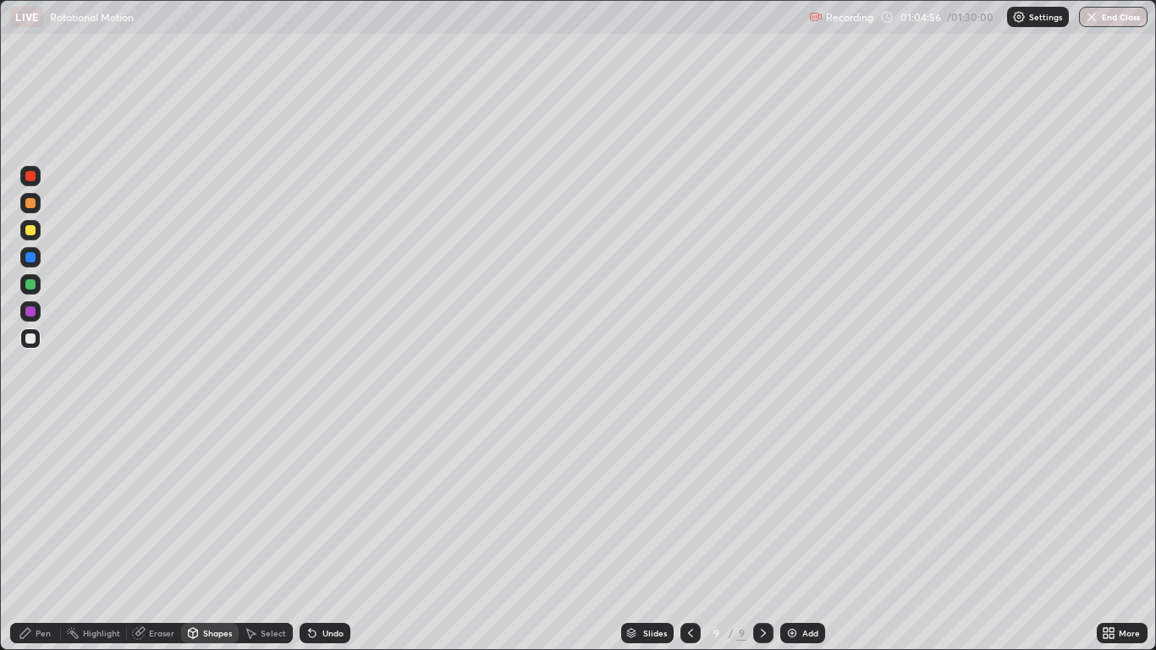
click at [190, 535] on icon at bounding box center [193, 632] width 9 height 3
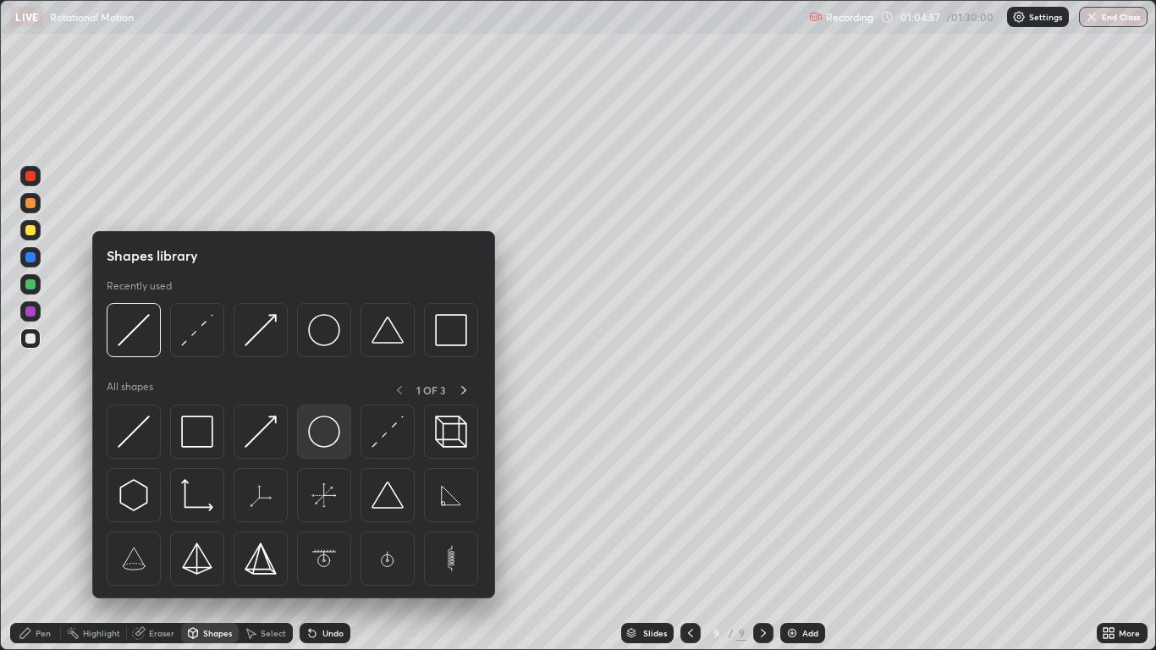
click at [310, 443] on img at bounding box center [324, 432] width 32 height 32
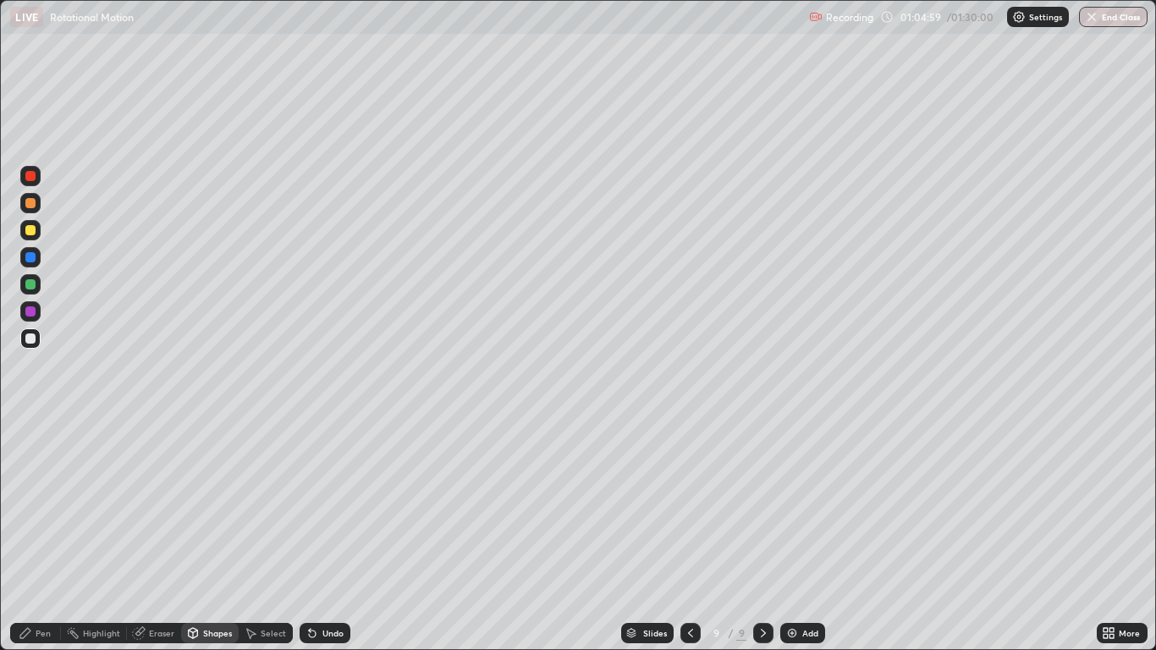
click at [214, 535] on div "Shapes" at bounding box center [210, 633] width 58 height 20
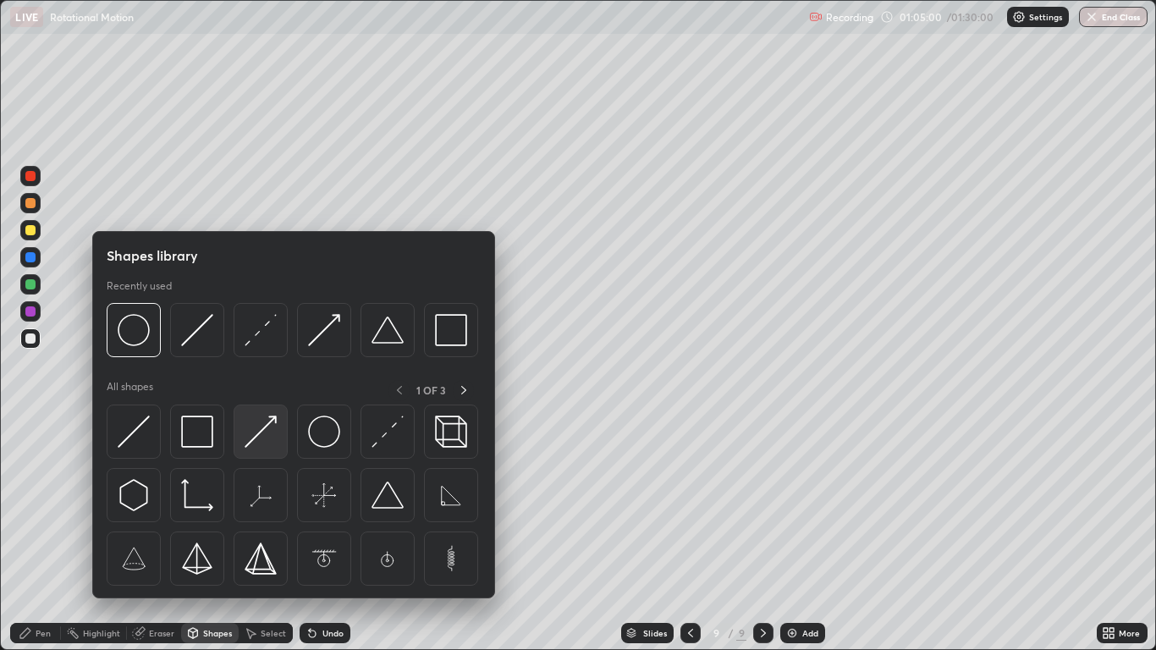
click at [260, 435] on img at bounding box center [261, 432] width 32 height 32
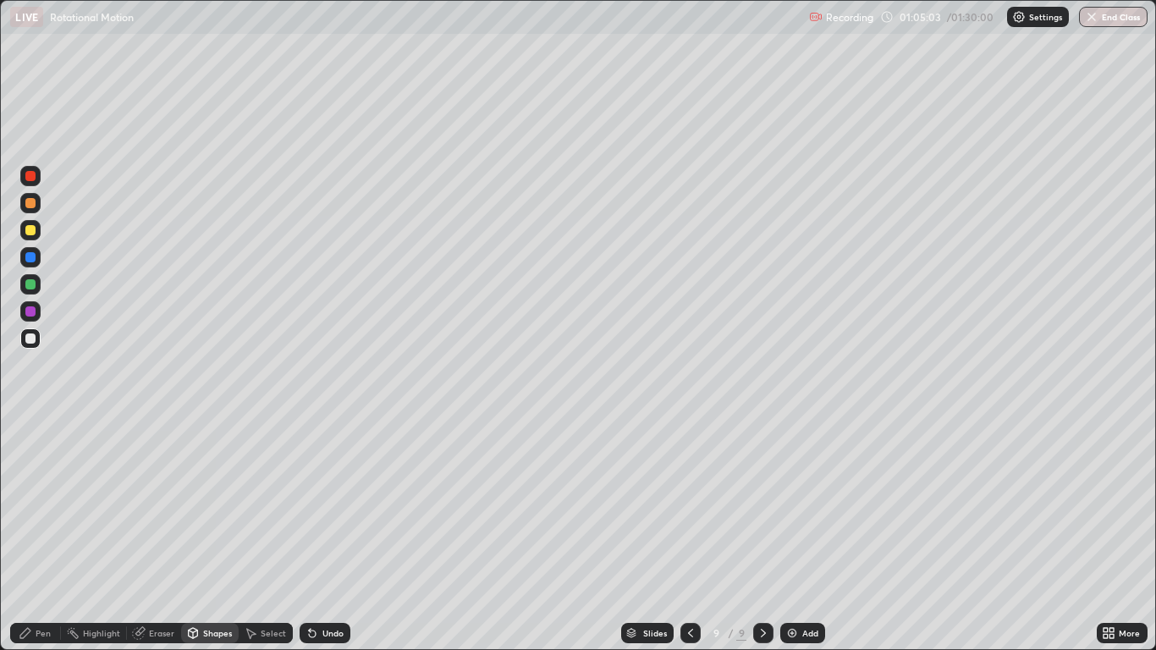
click at [28, 535] on icon at bounding box center [25, 633] width 10 height 10
click at [323, 535] on div "Undo" at bounding box center [333, 633] width 21 height 8
click at [28, 234] on div at bounding box center [30, 230] width 10 height 10
click at [197, 535] on icon at bounding box center [193, 633] width 9 height 10
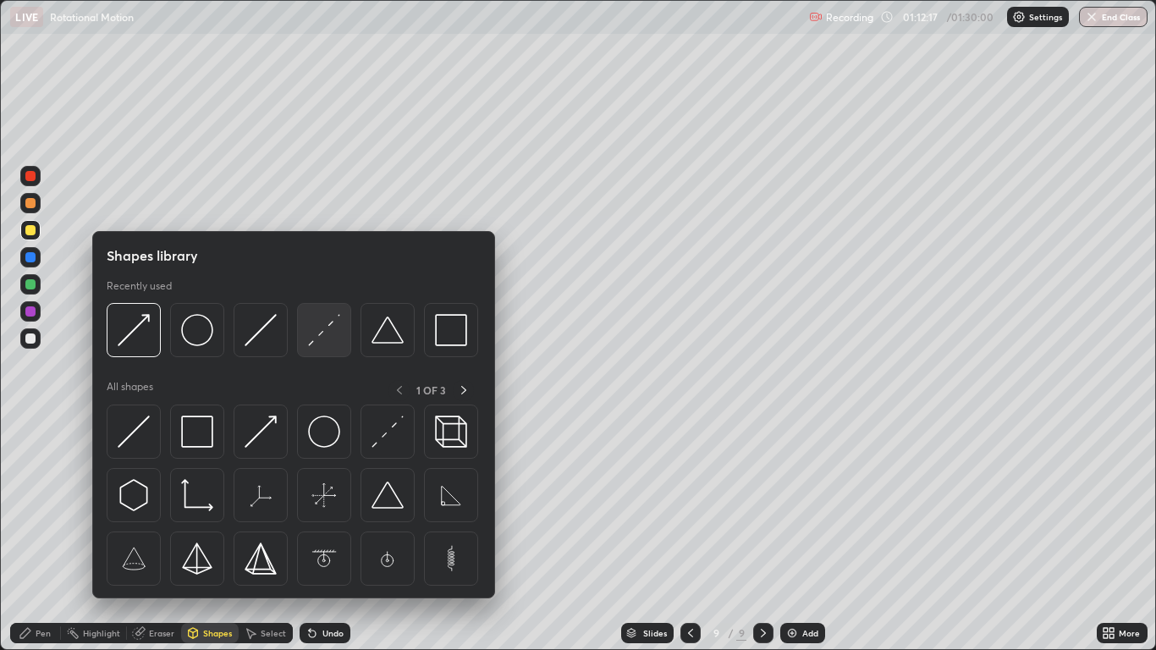
click at [314, 346] on div at bounding box center [324, 330] width 54 height 54
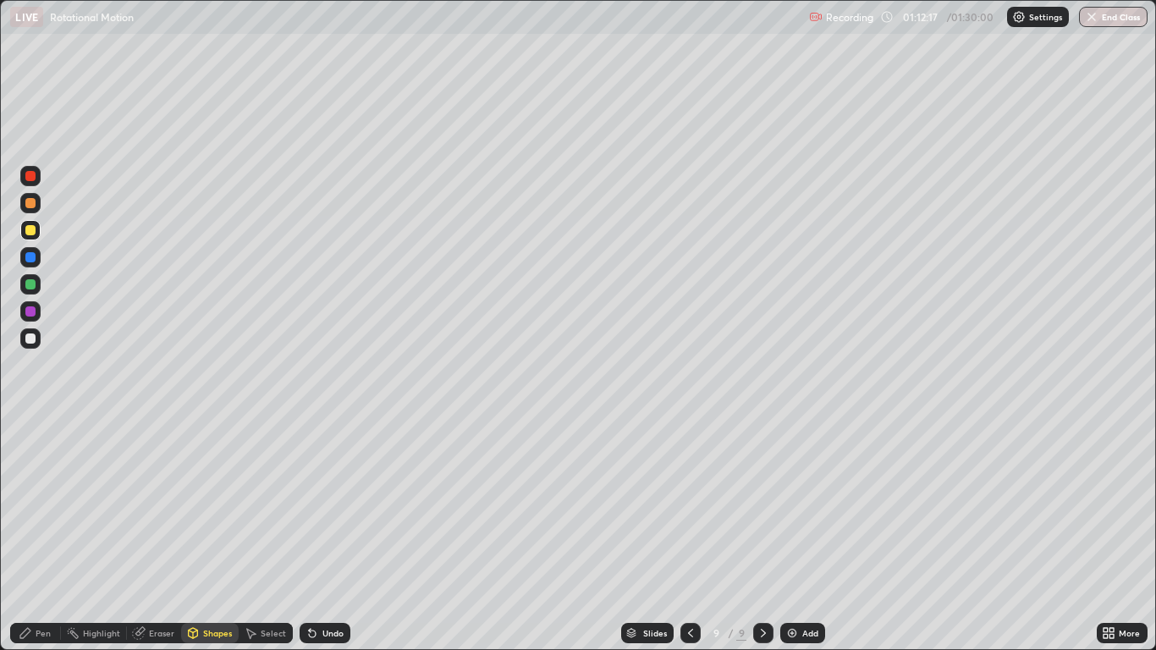
click at [34, 261] on div at bounding box center [30, 257] width 10 height 10
click at [41, 535] on div "Pen" at bounding box center [43, 633] width 15 height 8
click at [33, 231] on div at bounding box center [30, 230] width 10 height 10
click at [325, 535] on div "Undo" at bounding box center [333, 633] width 21 height 8
click at [162, 535] on div "Eraser" at bounding box center [161, 633] width 25 height 8
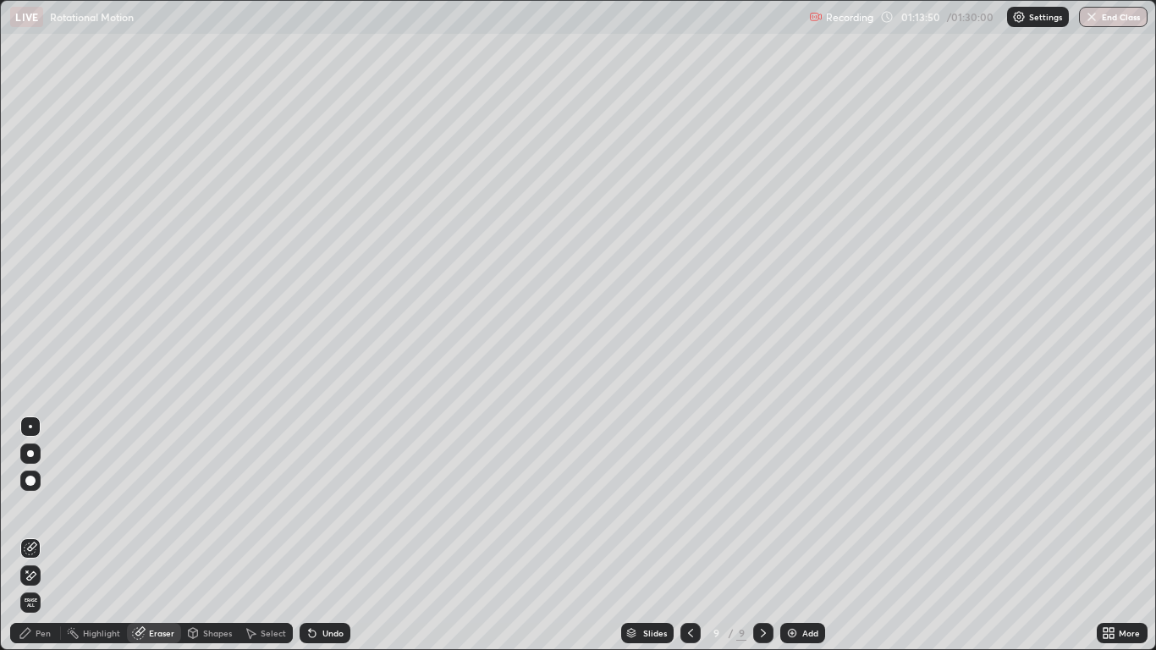
click at [56, 535] on div "Pen" at bounding box center [35, 633] width 51 height 20
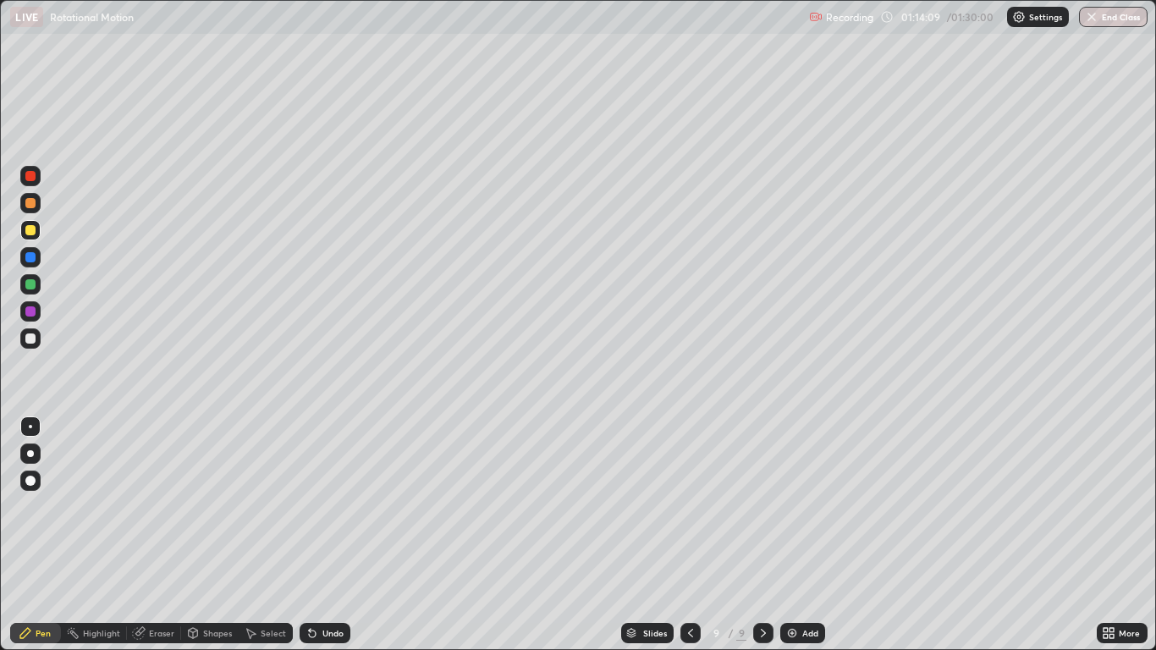
click at [223, 535] on div "Shapes" at bounding box center [217, 633] width 29 height 8
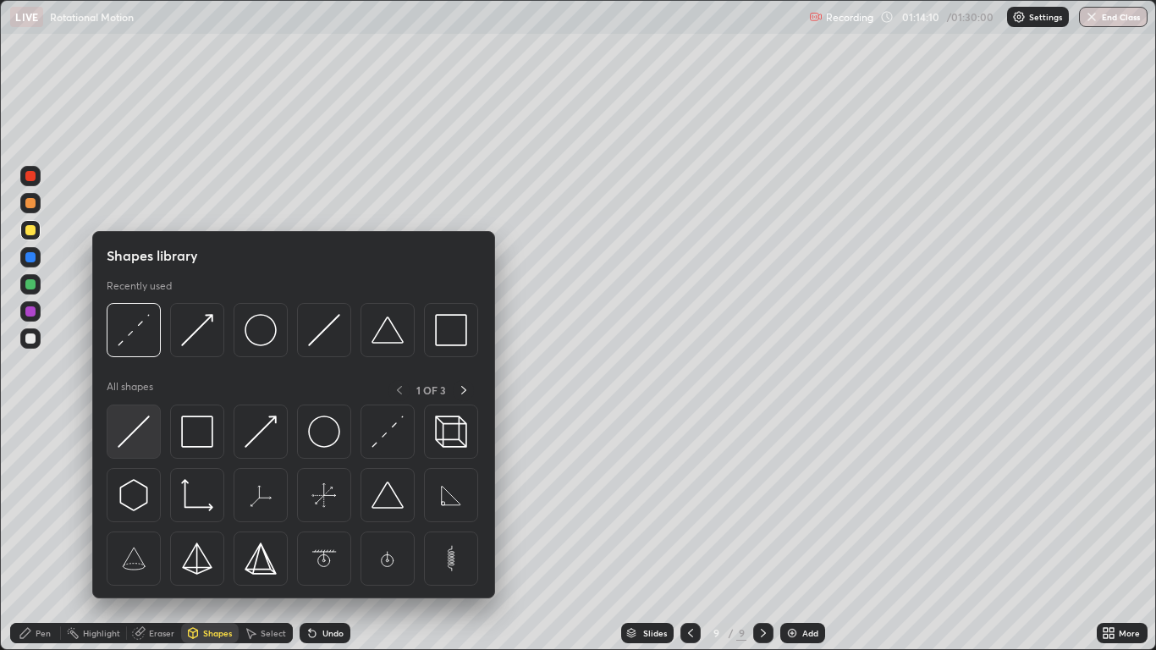
click at [141, 432] on img at bounding box center [134, 432] width 32 height 32
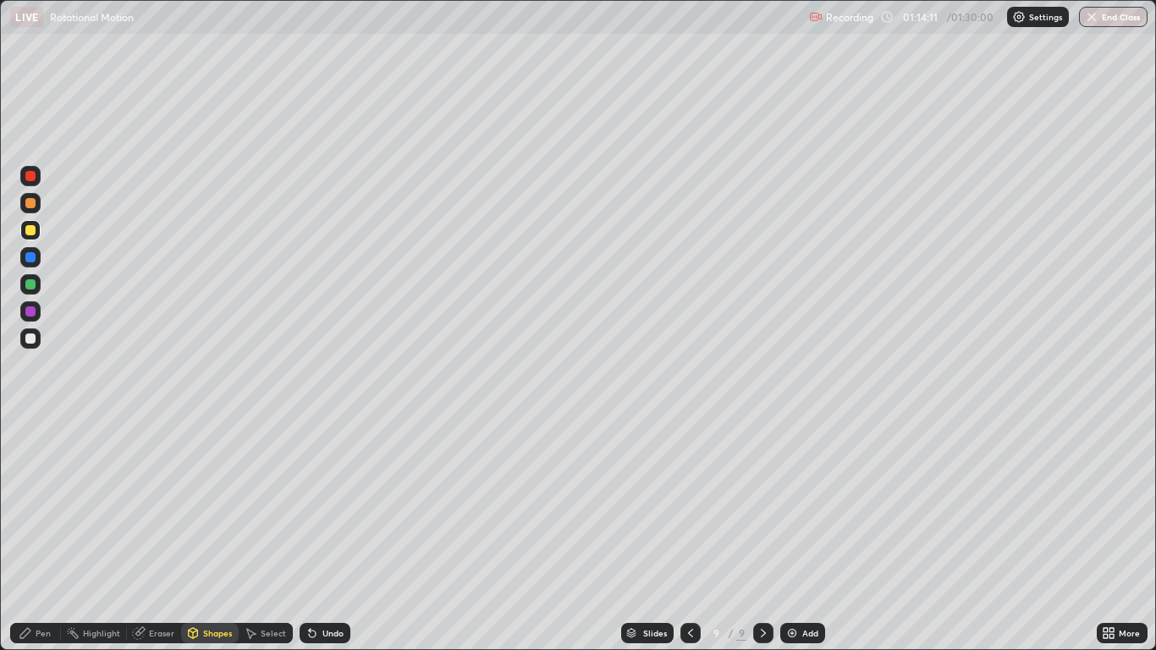
click at [30, 340] on div at bounding box center [30, 339] width 10 height 10
click at [159, 535] on div "Eraser" at bounding box center [161, 633] width 25 height 8
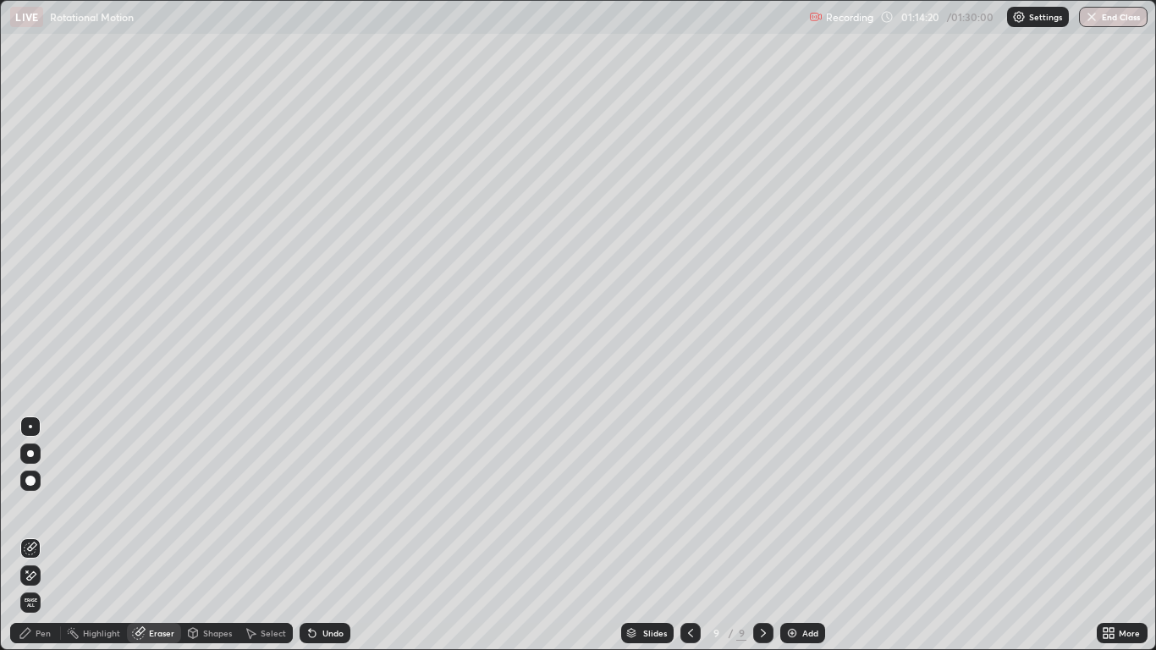
click at [47, 535] on div "Pen" at bounding box center [43, 633] width 15 height 8
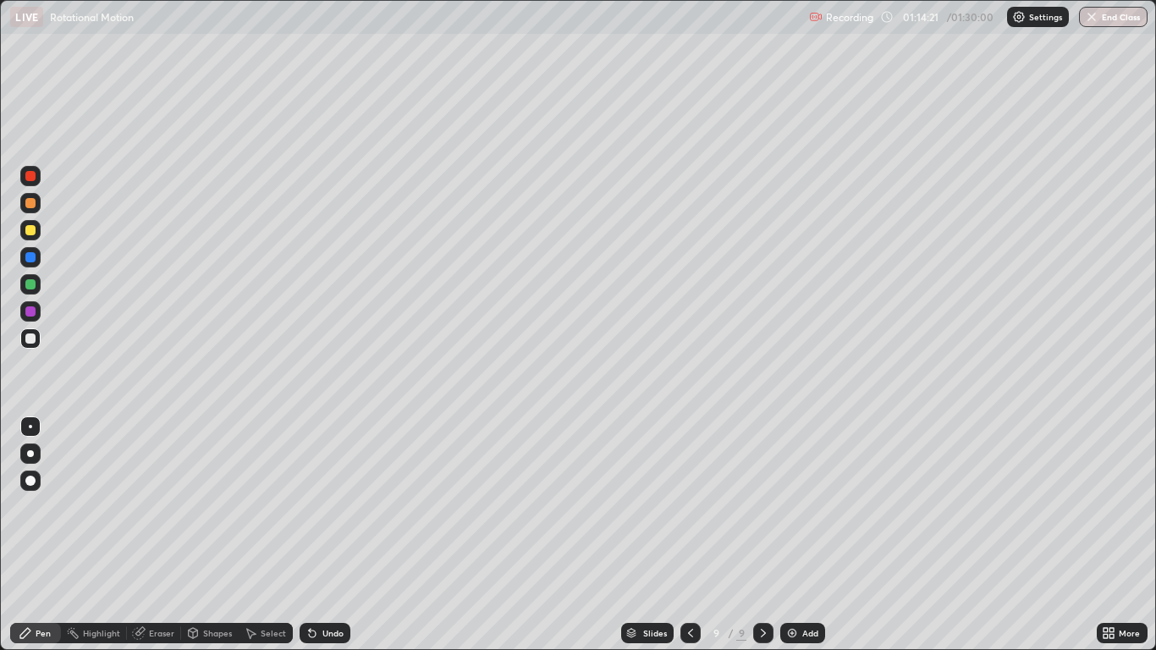
click at [27, 233] on div at bounding box center [30, 230] width 10 height 10
click at [791, 535] on img at bounding box center [793, 633] width 14 height 14
click at [689, 535] on icon at bounding box center [691, 633] width 14 height 14
click at [757, 535] on div at bounding box center [764, 633] width 20 height 20
click at [30, 339] on div at bounding box center [30, 339] width 10 height 10
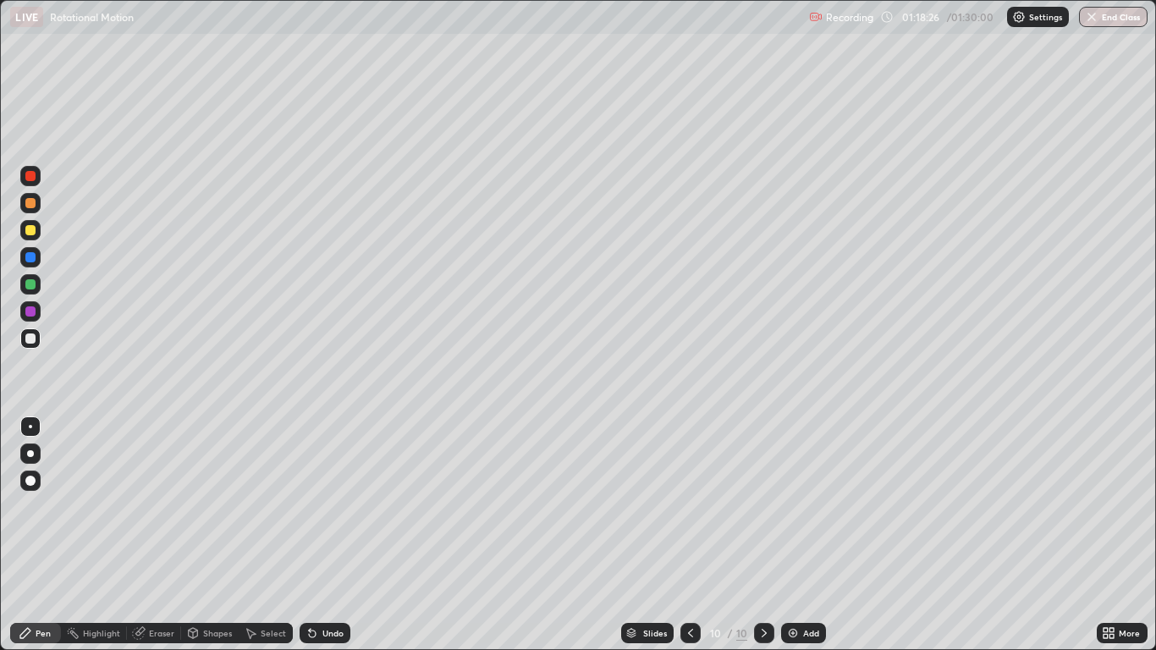
click at [696, 535] on div at bounding box center [691, 633] width 20 height 34
click at [763, 535] on icon at bounding box center [765, 633] width 14 height 14
click at [689, 535] on icon at bounding box center [691, 633] width 14 height 14
click at [261, 535] on div "Select" at bounding box center [273, 633] width 25 height 8
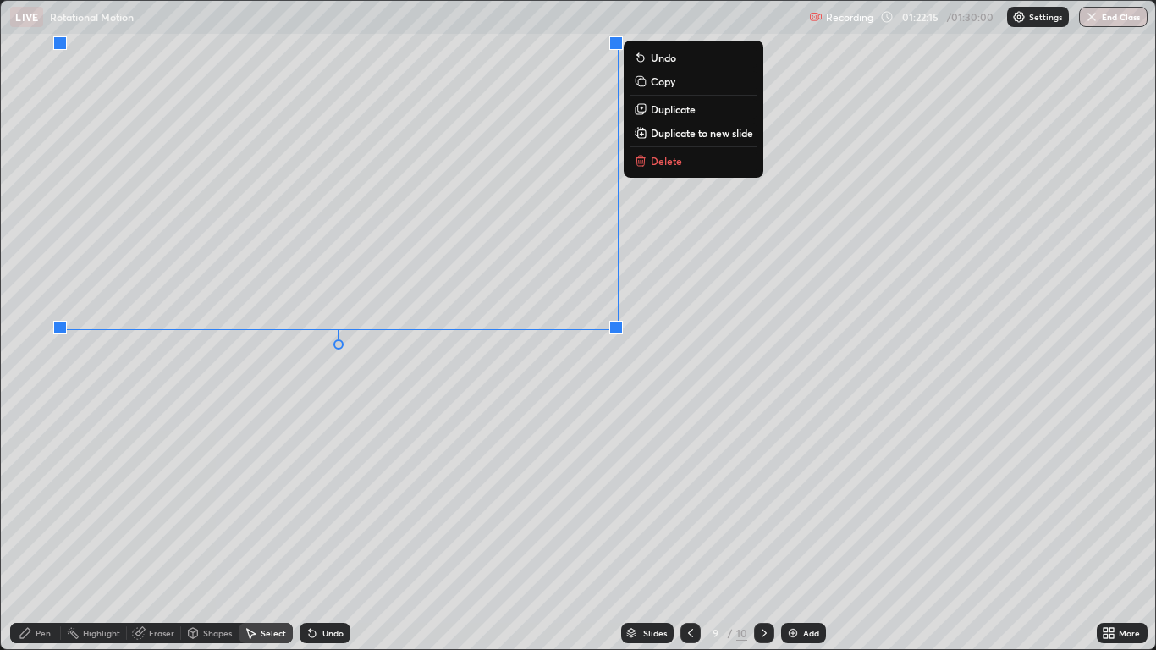
click at [642, 83] on rect at bounding box center [643, 83] width 8 height 8
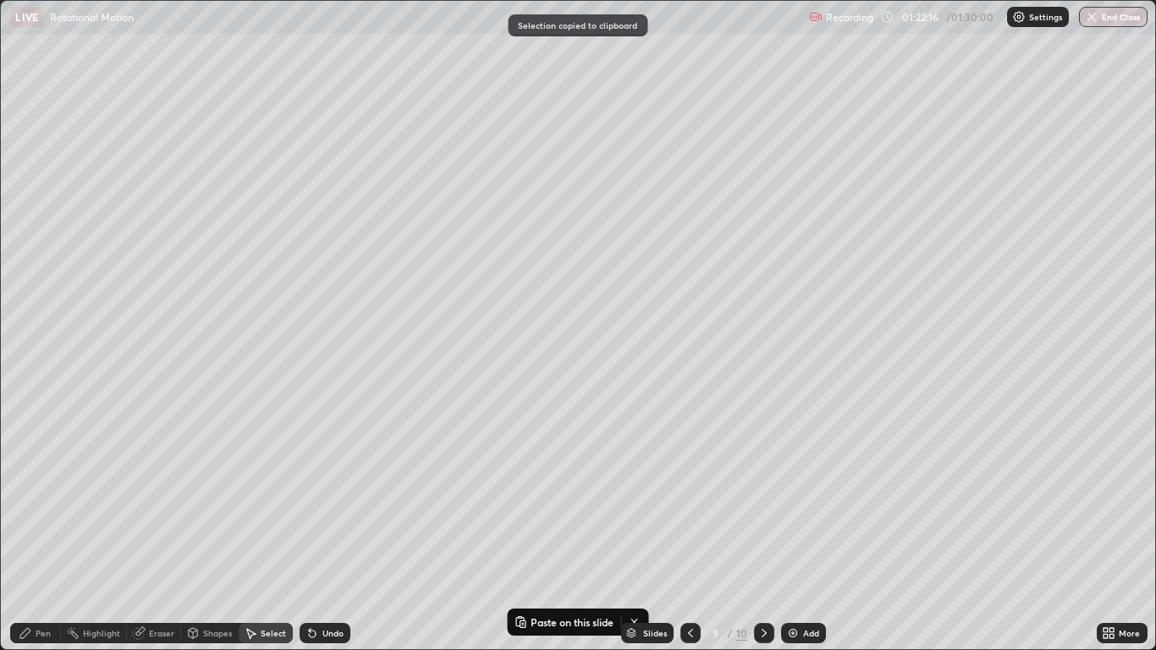
click at [763, 535] on icon at bounding box center [765, 633] width 14 height 14
click at [764, 535] on icon at bounding box center [765, 633] width 14 height 14
click at [798, 535] on img at bounding box center [793, 633] width 14 height 14
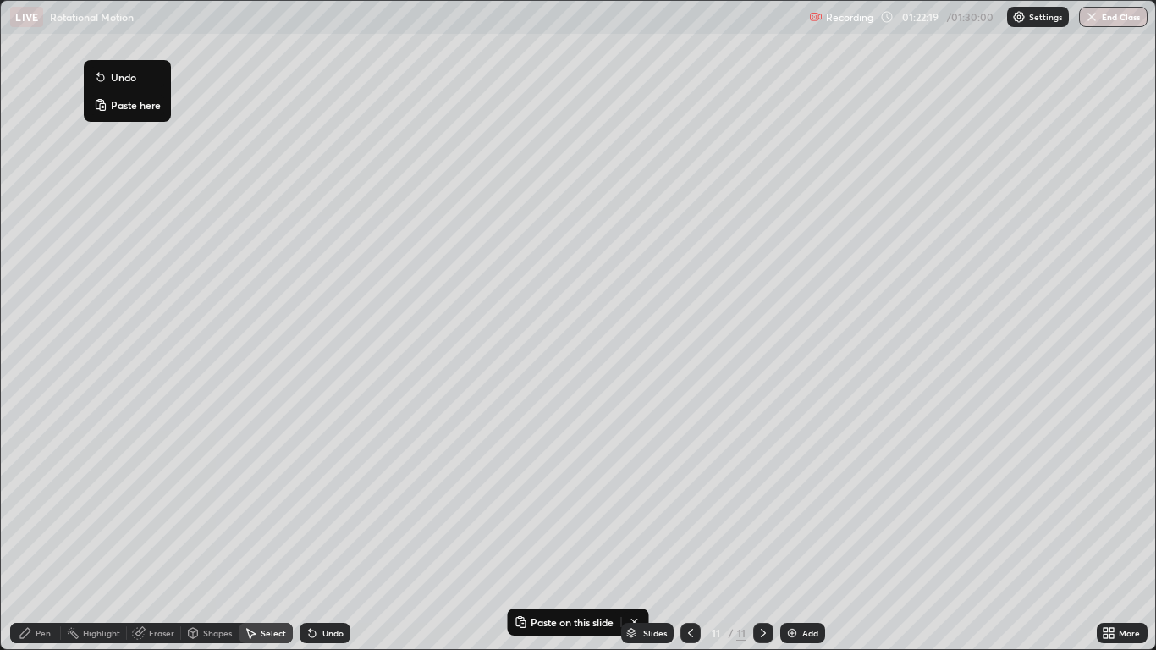
click at [102, 107] on rect at bounding box center [102, 106] width 5 height 7
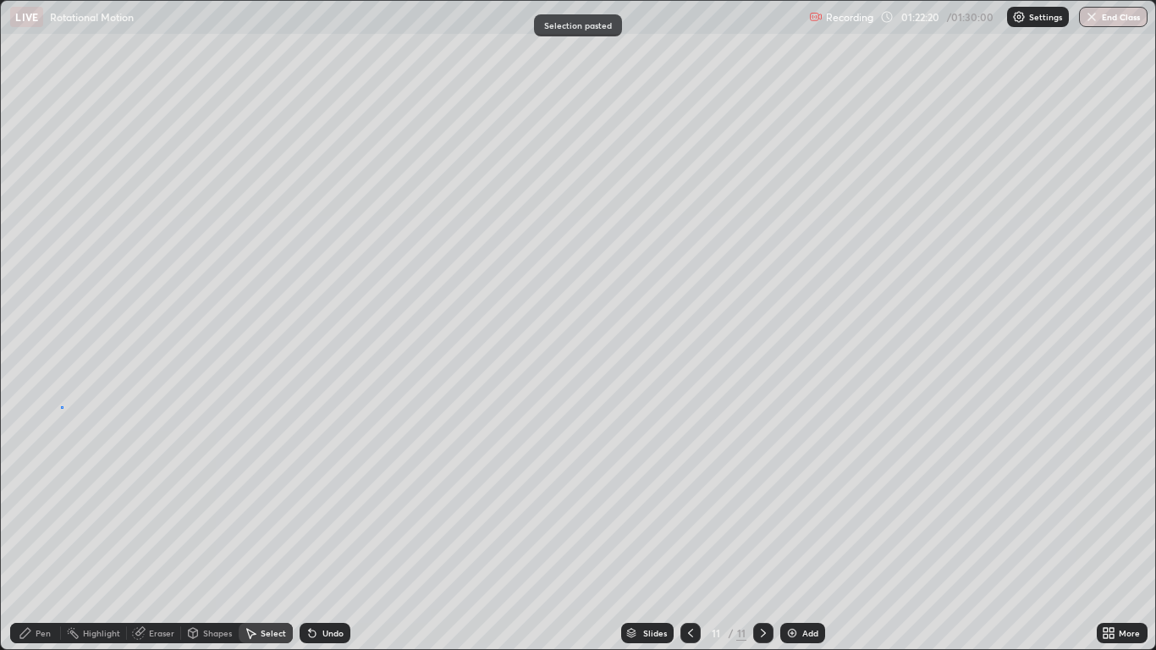
click at [61, 407] on div "0 ° Undo Copy Paste here Duplicate Duplicate to new slide Delete" at bounding box center [578, 325] width 1154 height 648
click at [160, 535] on div "Eraser" at bounding box center [161, 633] width 25 height 8
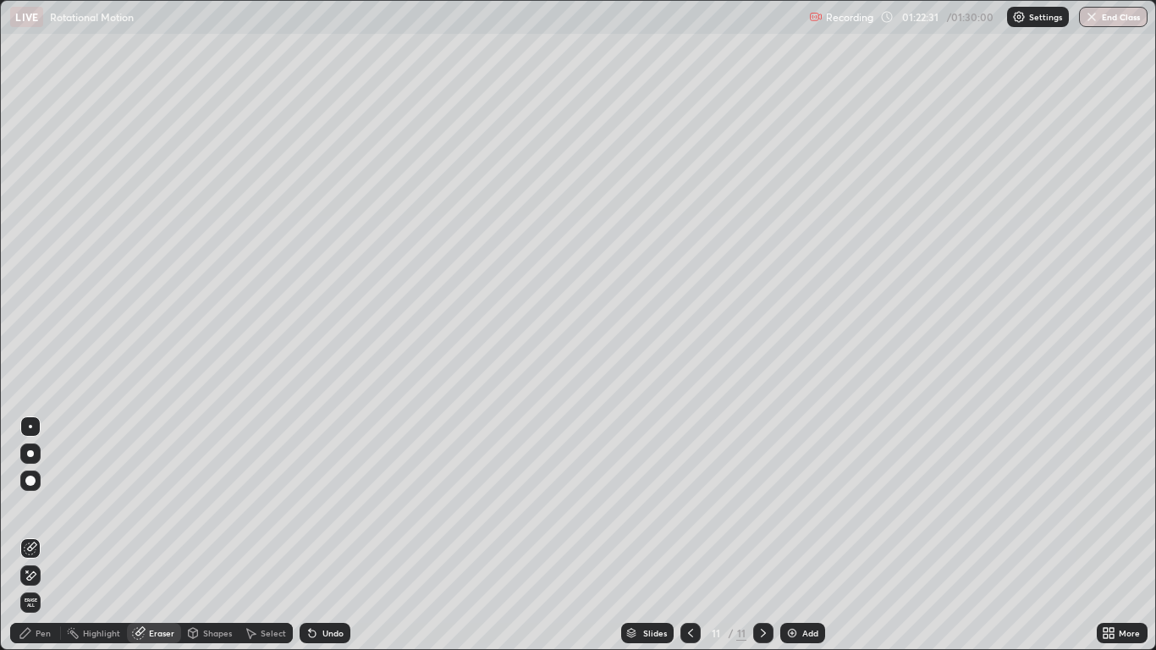
click at [27, 477] on div at bounding box center [30, 481] width 10 height 10
click at [210, 535] on div "Shapes" at bounding box center [217, 633] width 29 height 8
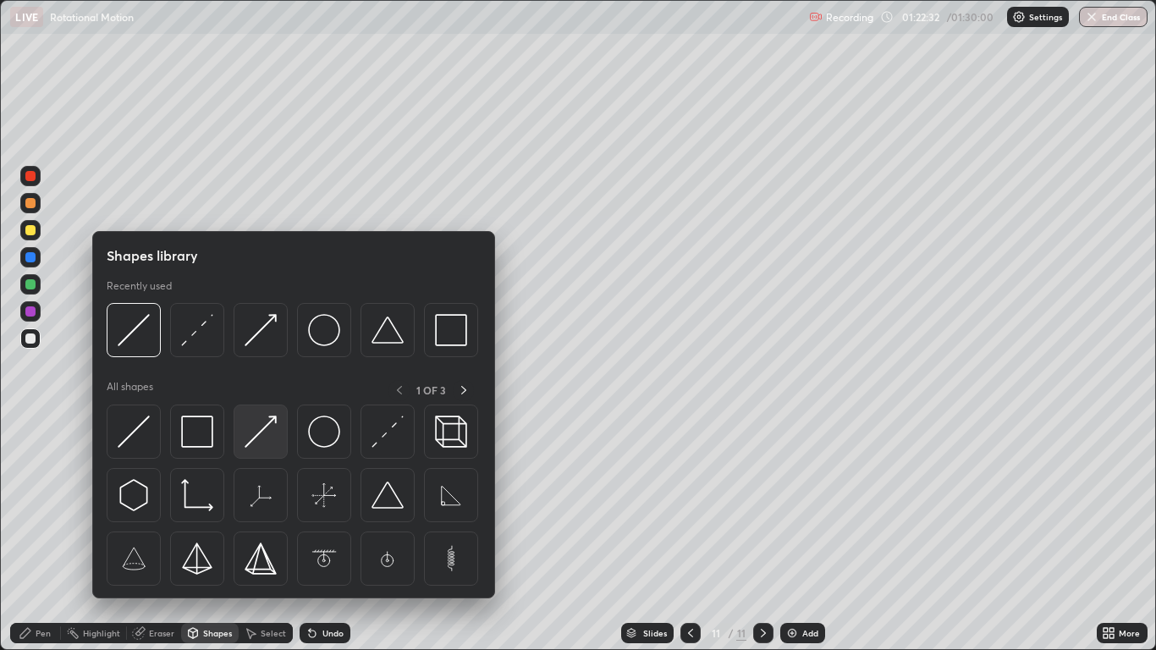
click at [264, 431] on img at bounding box center [261, 432] width 32 height 32
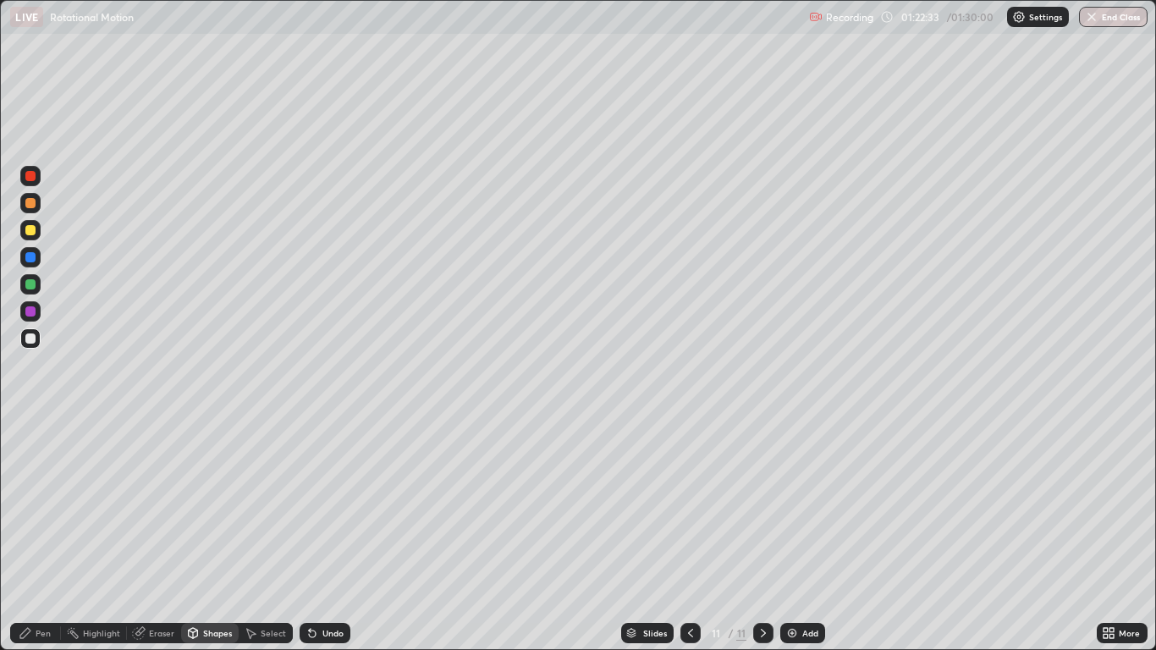
click at [31, 232] on div at bounding box center [30, 230] width 10 height 10
click at [41, 535] on div "Pen" at bounding box center [43, 633] width 15 height 8
click at [30, 427] on div at bounding box center [30, 426] width 3 height 3
click at [30, 338] on div at bounding box center [30, 339] width 10 height 10
click at [323, 535] on div "Undo" at bounding box center [333, 633] width 21 height 8
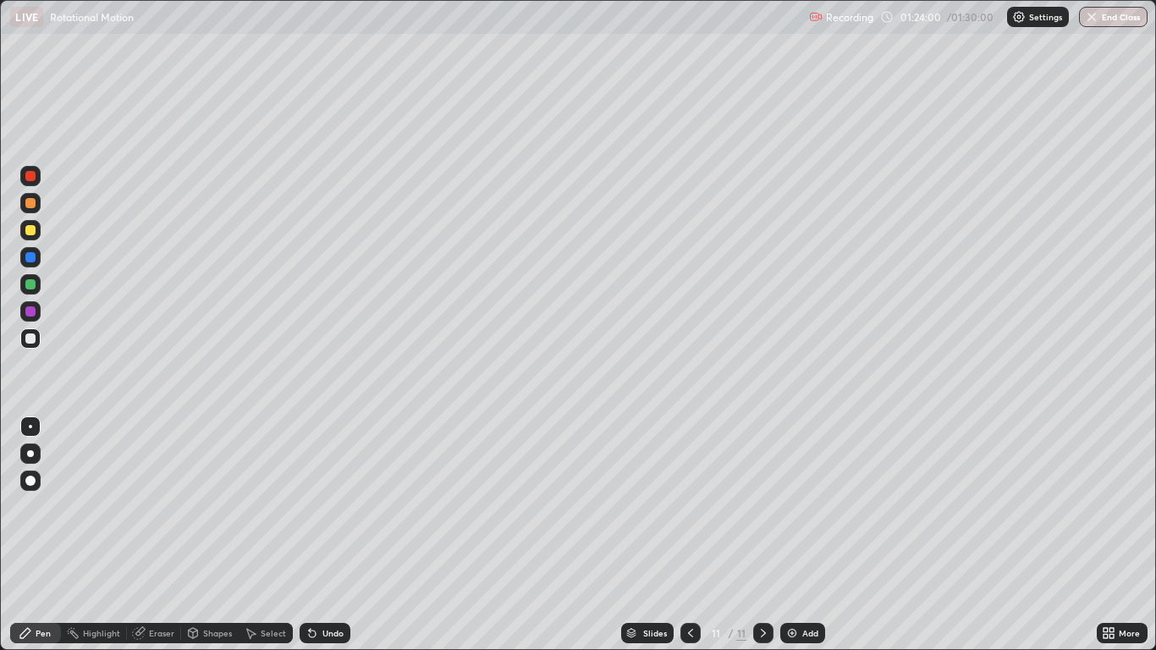
click at [31, 236] on div at bounding box center [30, 230] width 20 height 20
click at [690, 535] on icon at bounding box center [691, 633] width 14 height 14
click at [764, 535] on icon at bounding box center [763, 633] width 5 height 8
click at [1106, 26] on button "End Class" at bounding box center [1114, 17] width 67 height 20
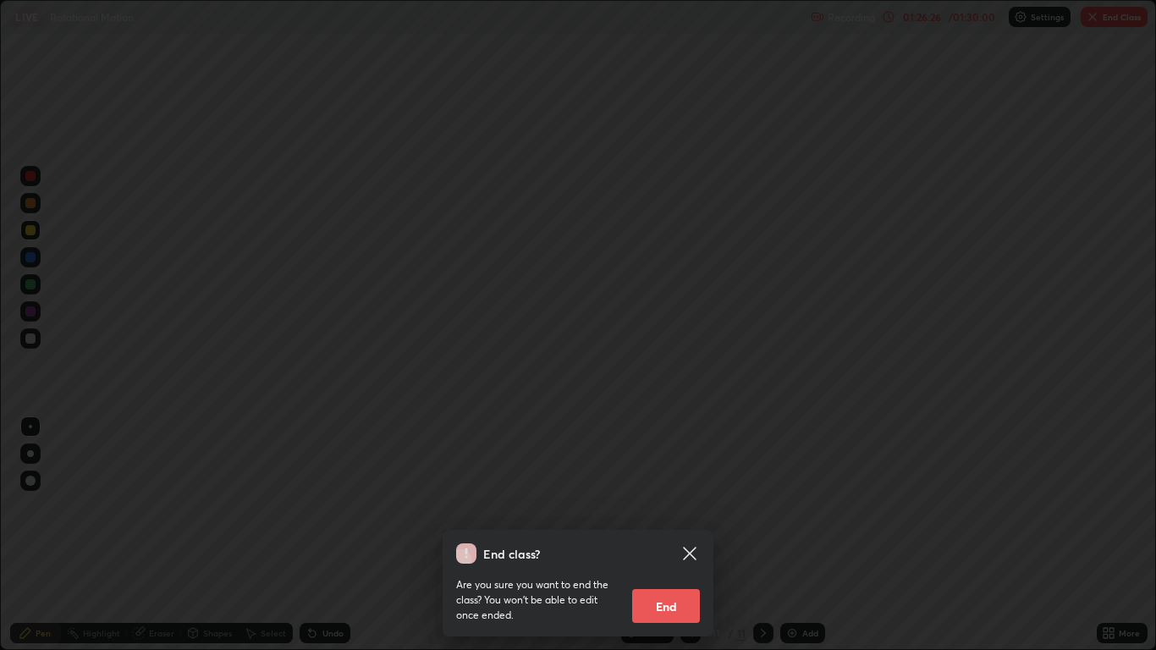
click at [675, 535] on button "End" at bounding box center [666, 606] width 68 height 34
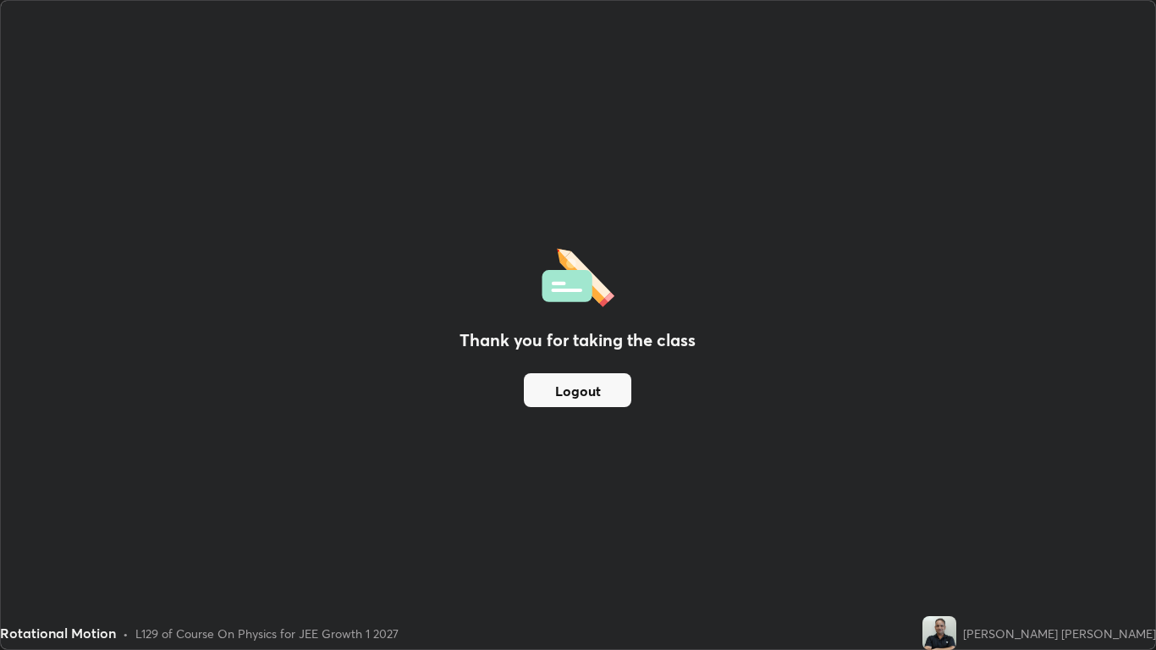
click at [591, 394] on button "Logout" at bounding box center [578, 390] width 108 height 34
